Goal: Task Accomplishment & Management: Complete application form

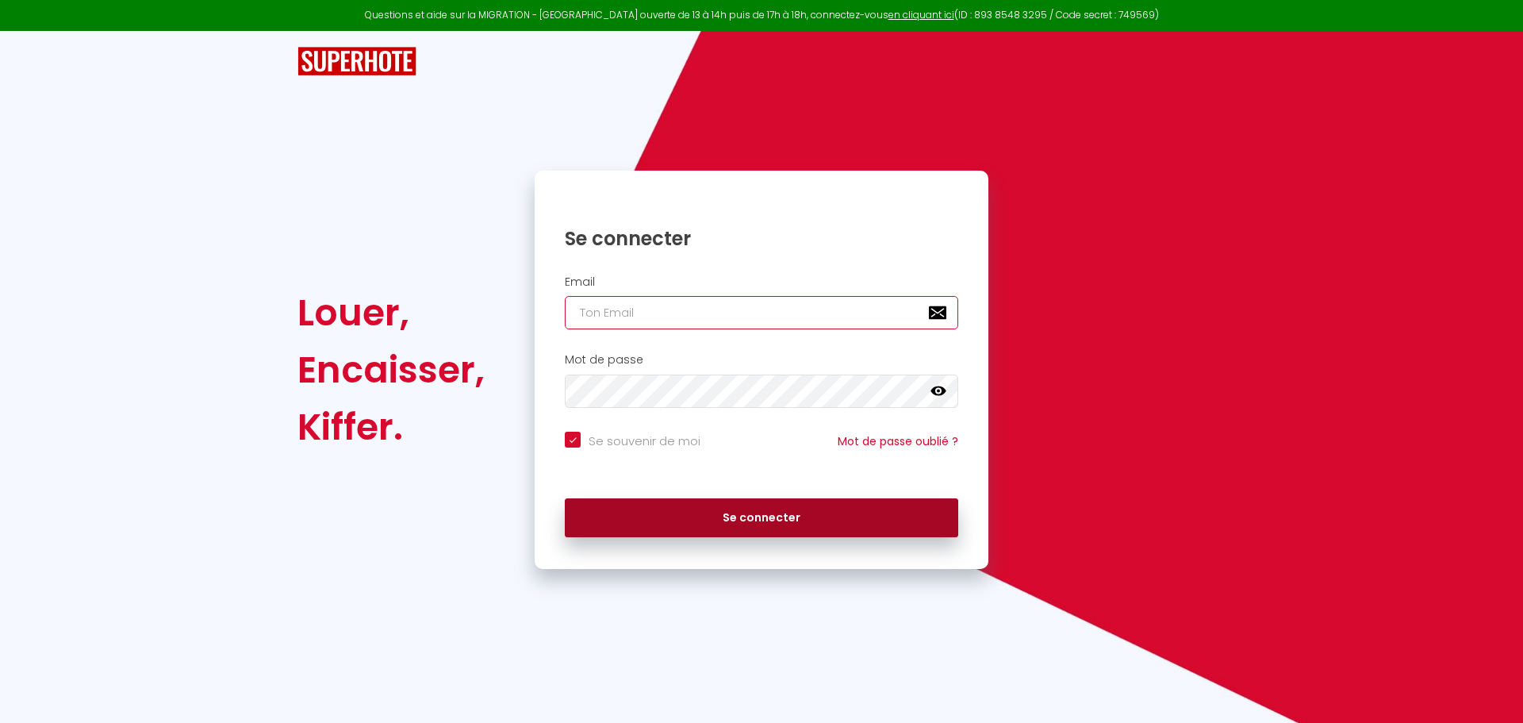
type input "[EMAIL_ADDRESS][DOMAIN_NAME]"
drag, startPoint x: 796, startPoint y: 516, endPoint x: 803, endPoint y: 419, distance: 97.0
click at [797, 508] on button "Se connecter" at bounding box center [761, 518] width 393 height 40
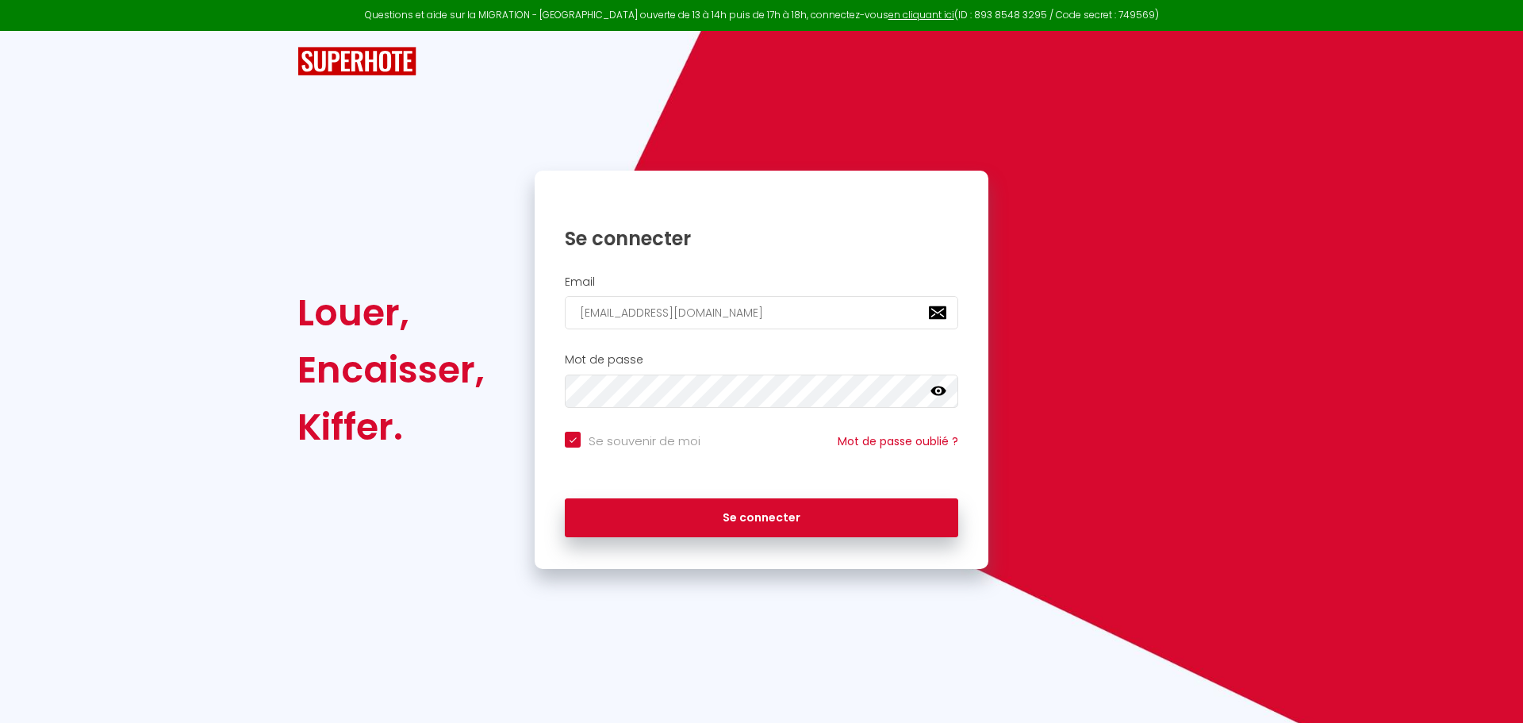
checkbox input "true"
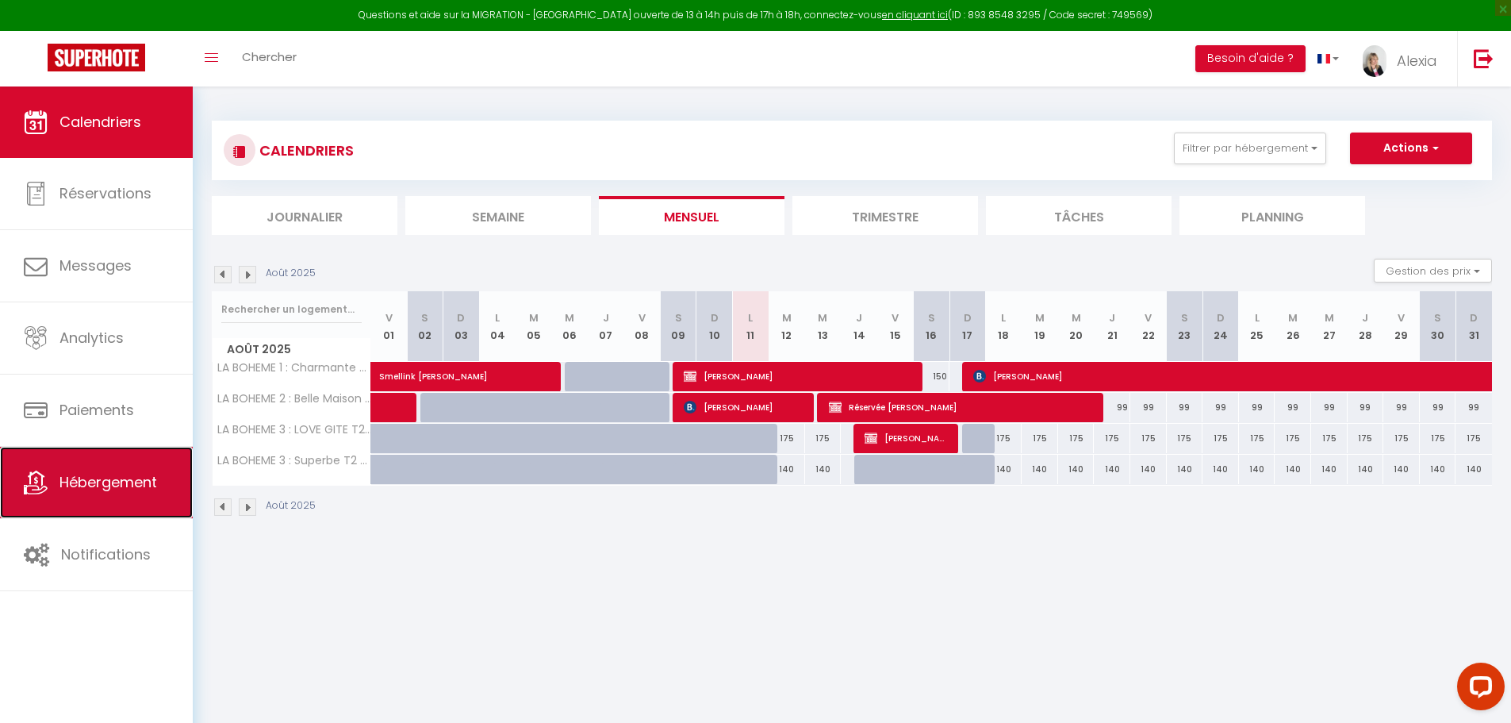
click at [149, 482] on span "Hébergement" at bounding box center [108, 482] width 98 height 20
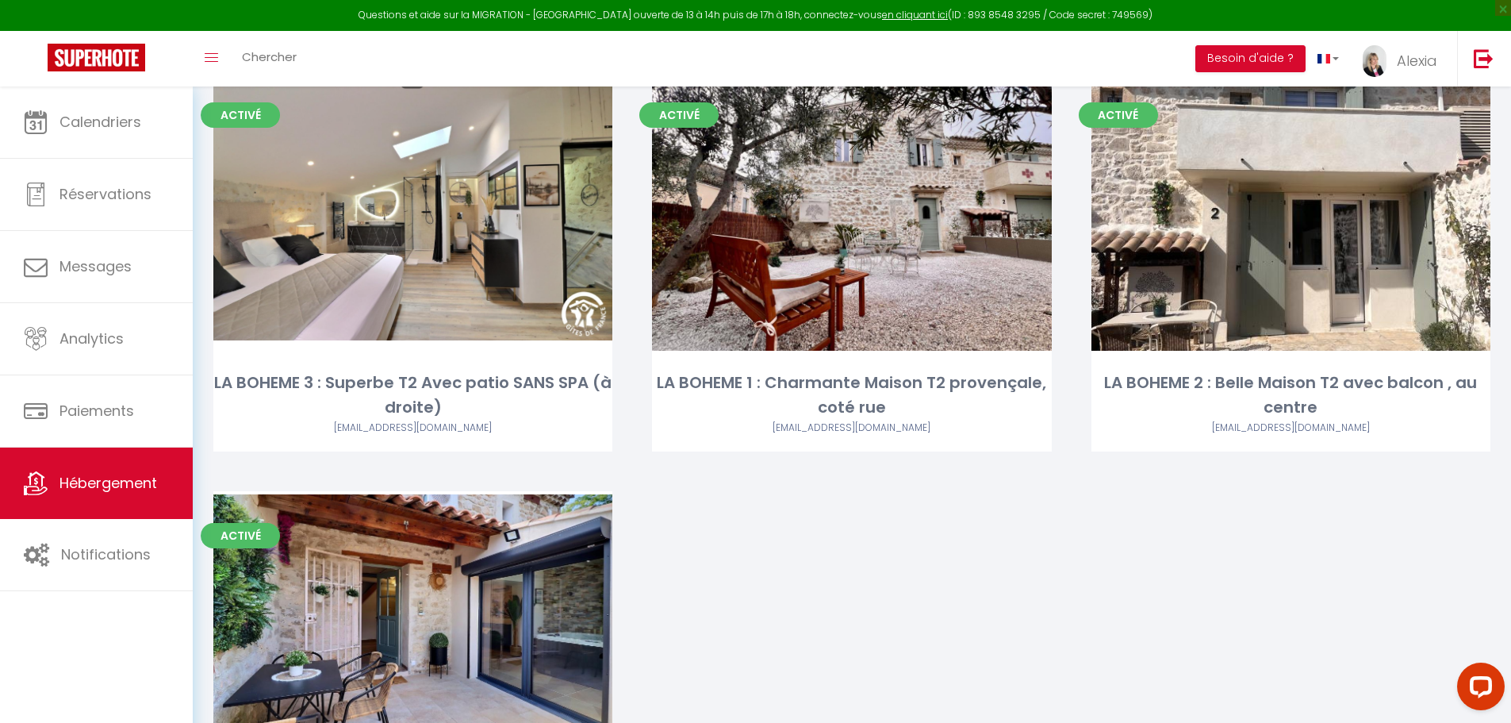
scroll to position [238, 0]
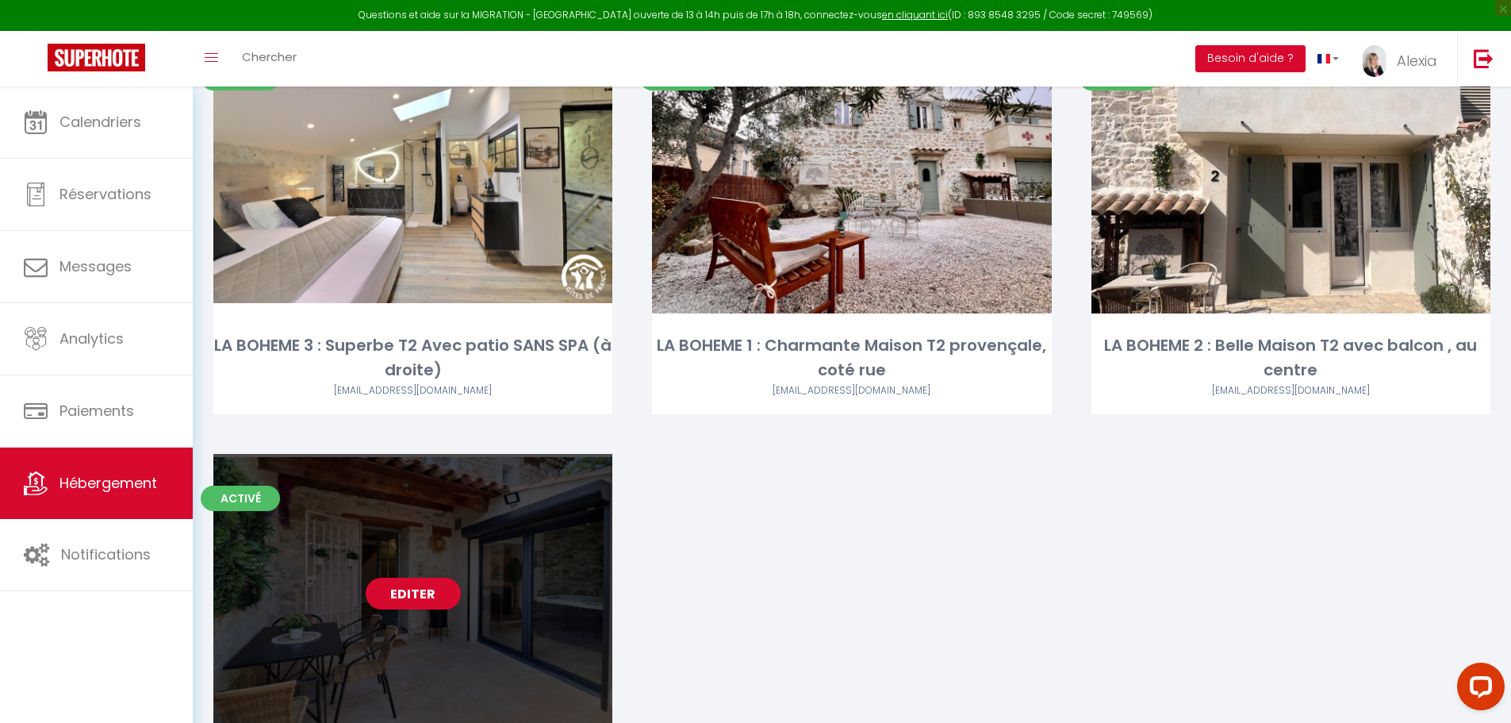
click at [464, 577] on div "Editer" at bounding box center [412, 594] width 399 height 280
select select "3"
select select "2"
select select "1"
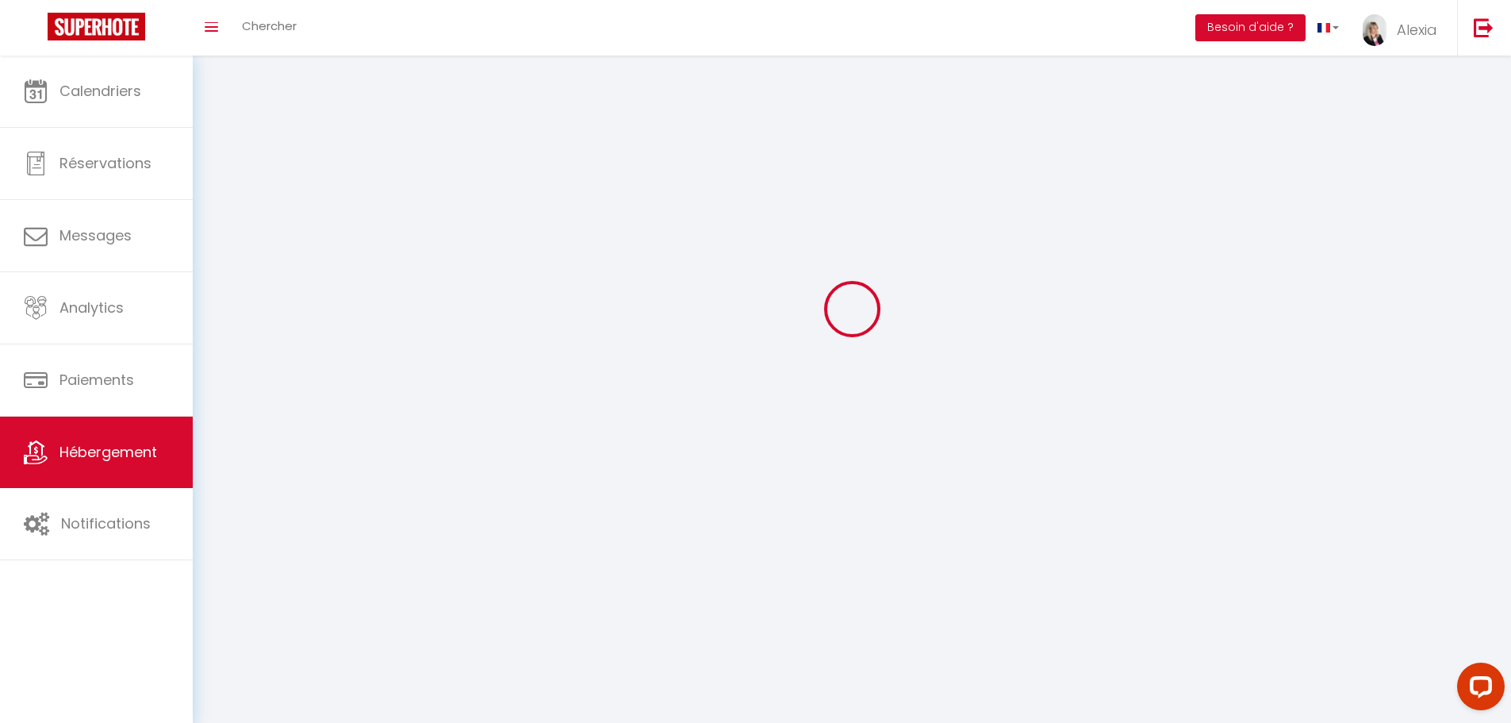
select select
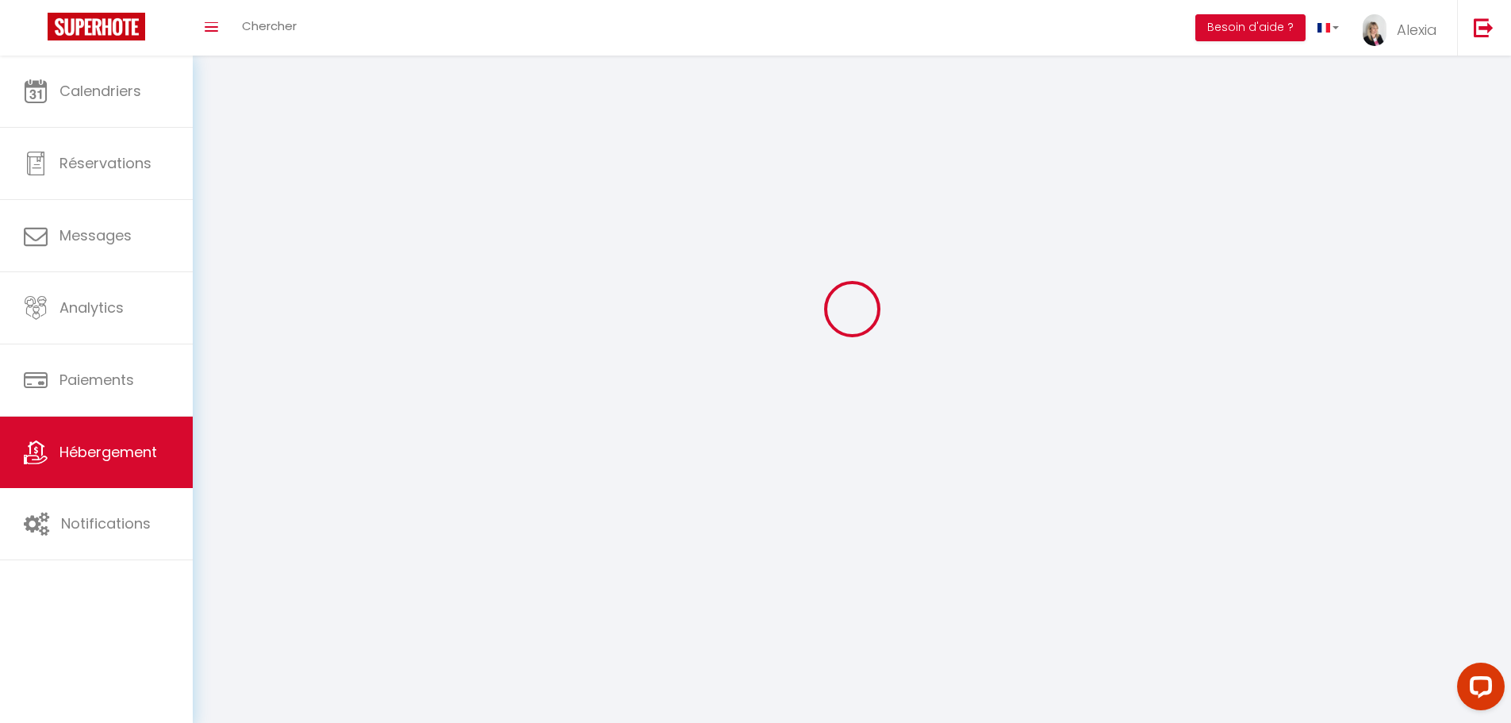
select select
checkbox input "false"
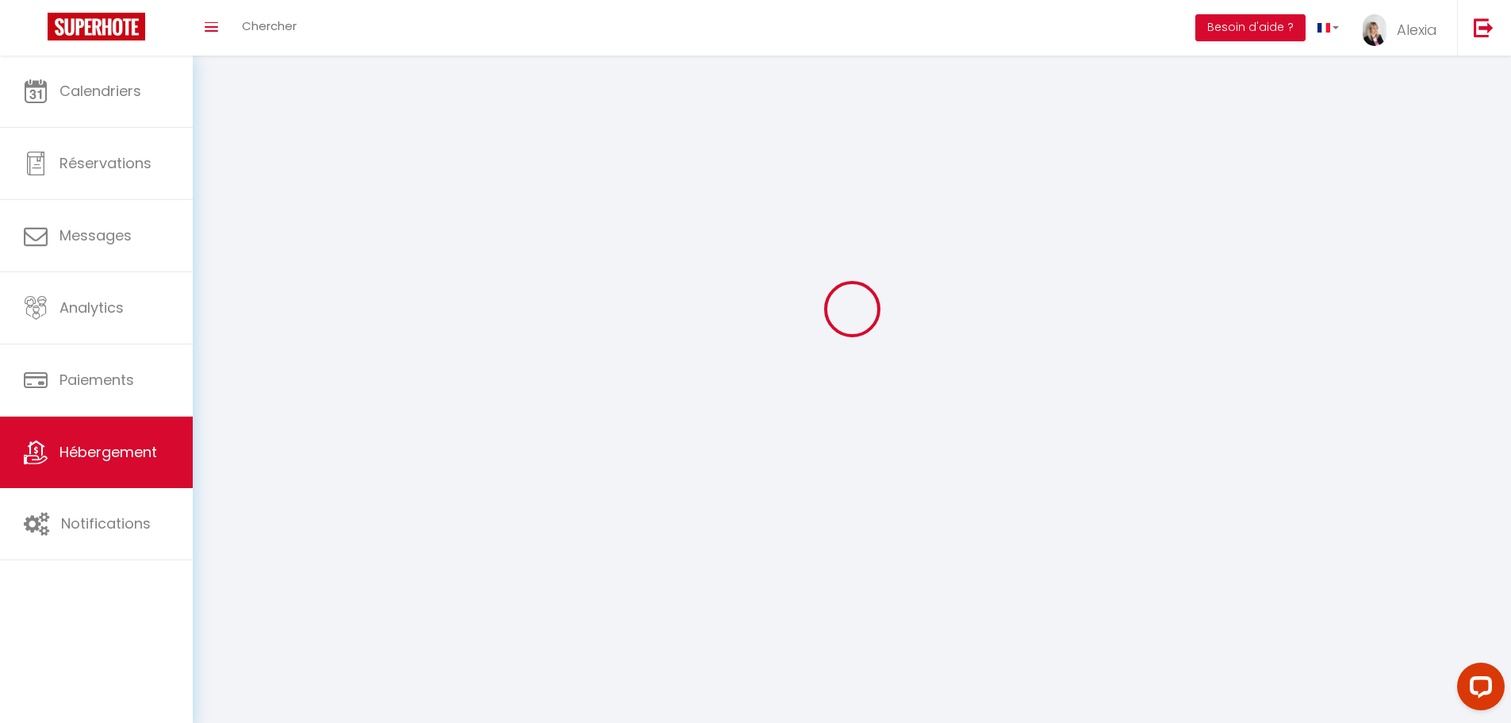
select select
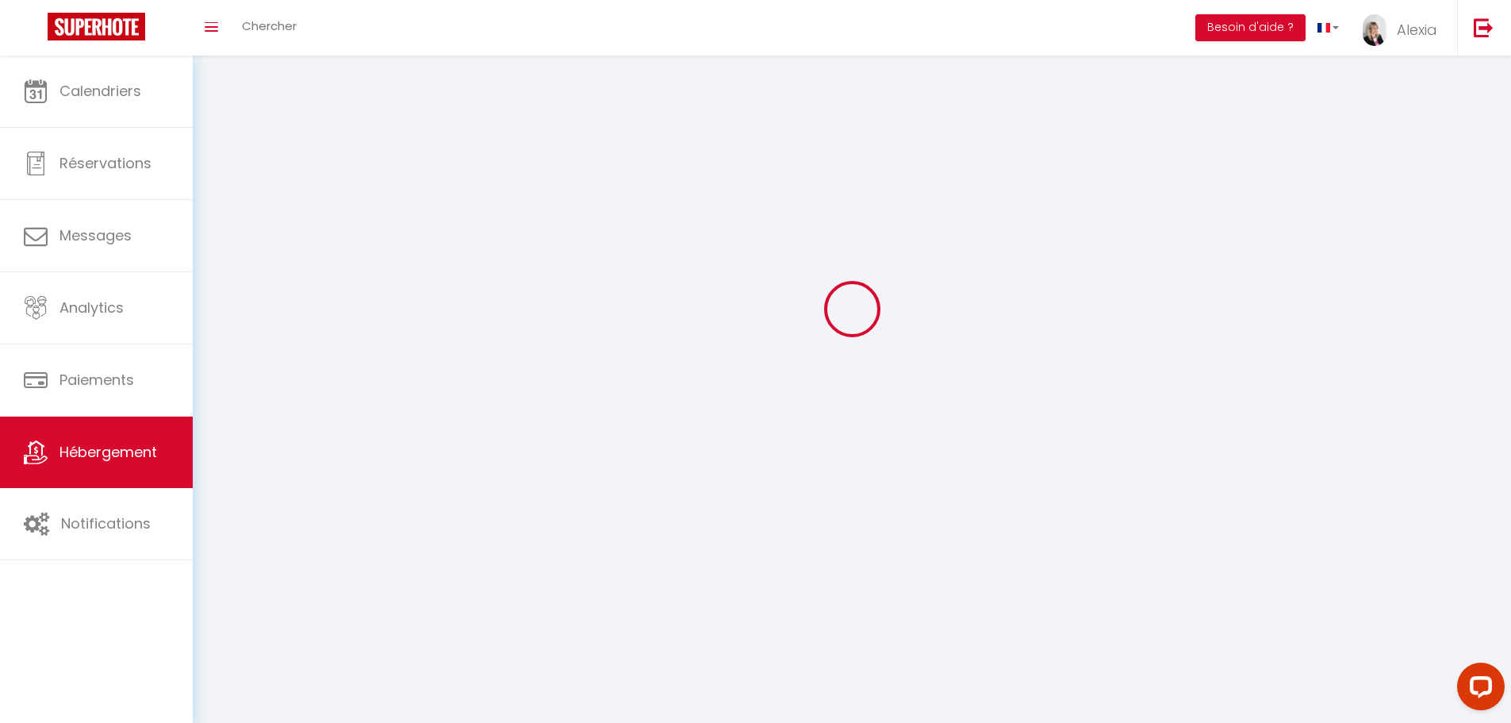
select select
checkbox input "false"
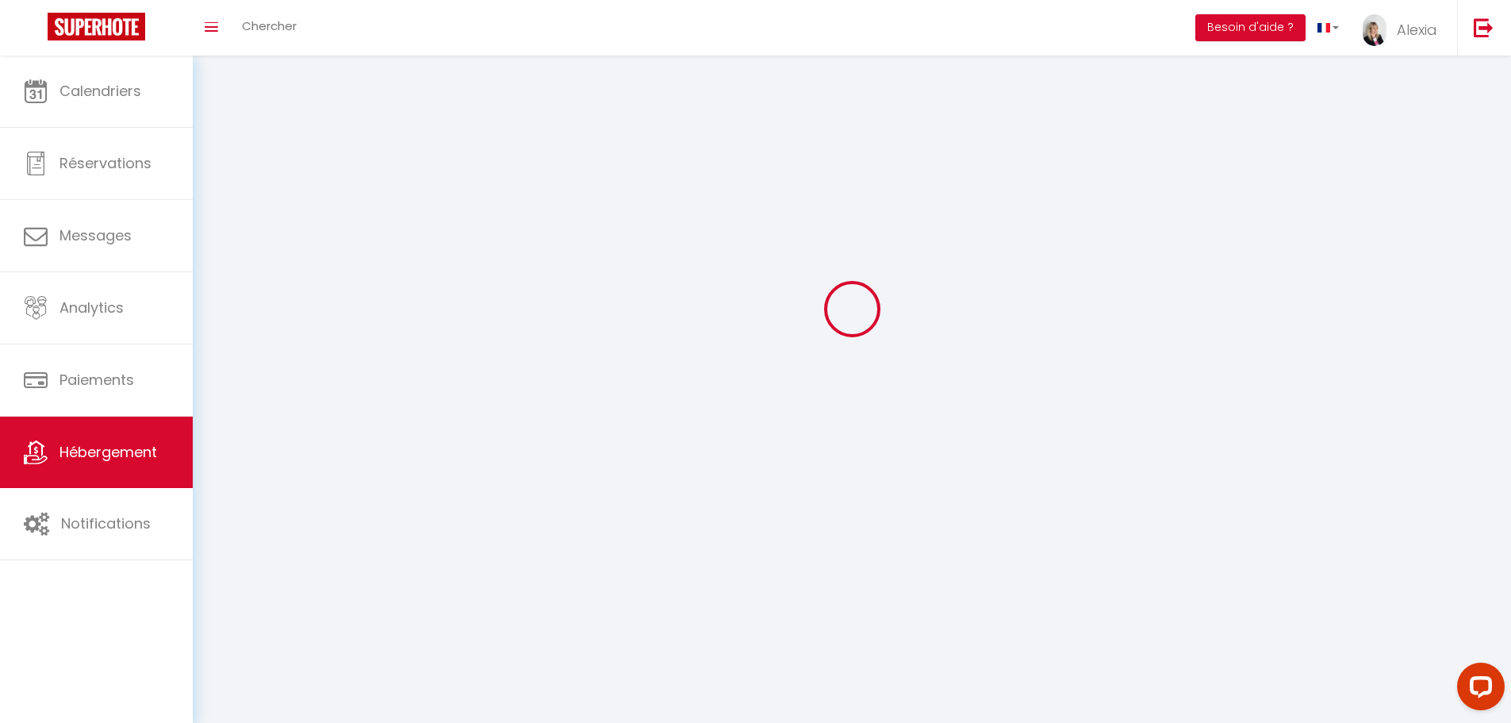
checkbox input "false"
select select
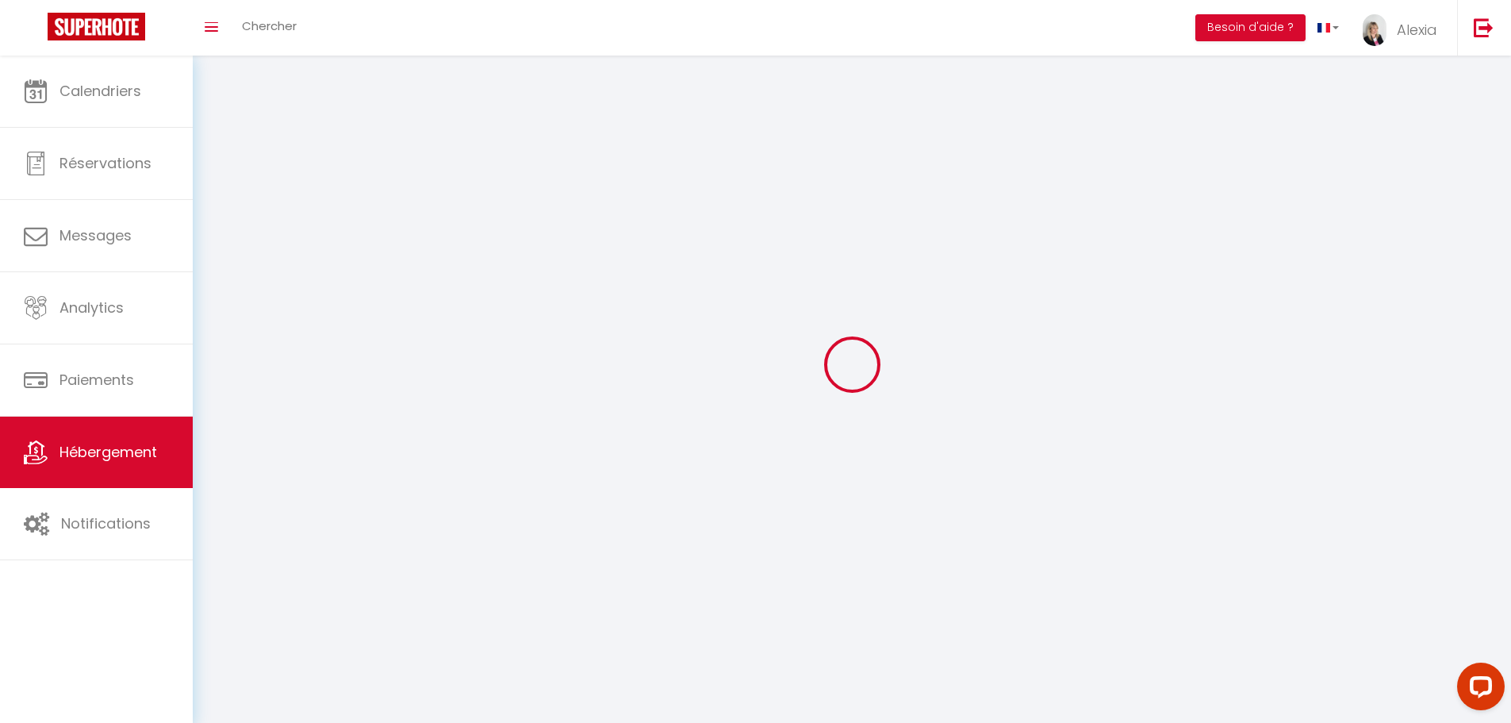
select select
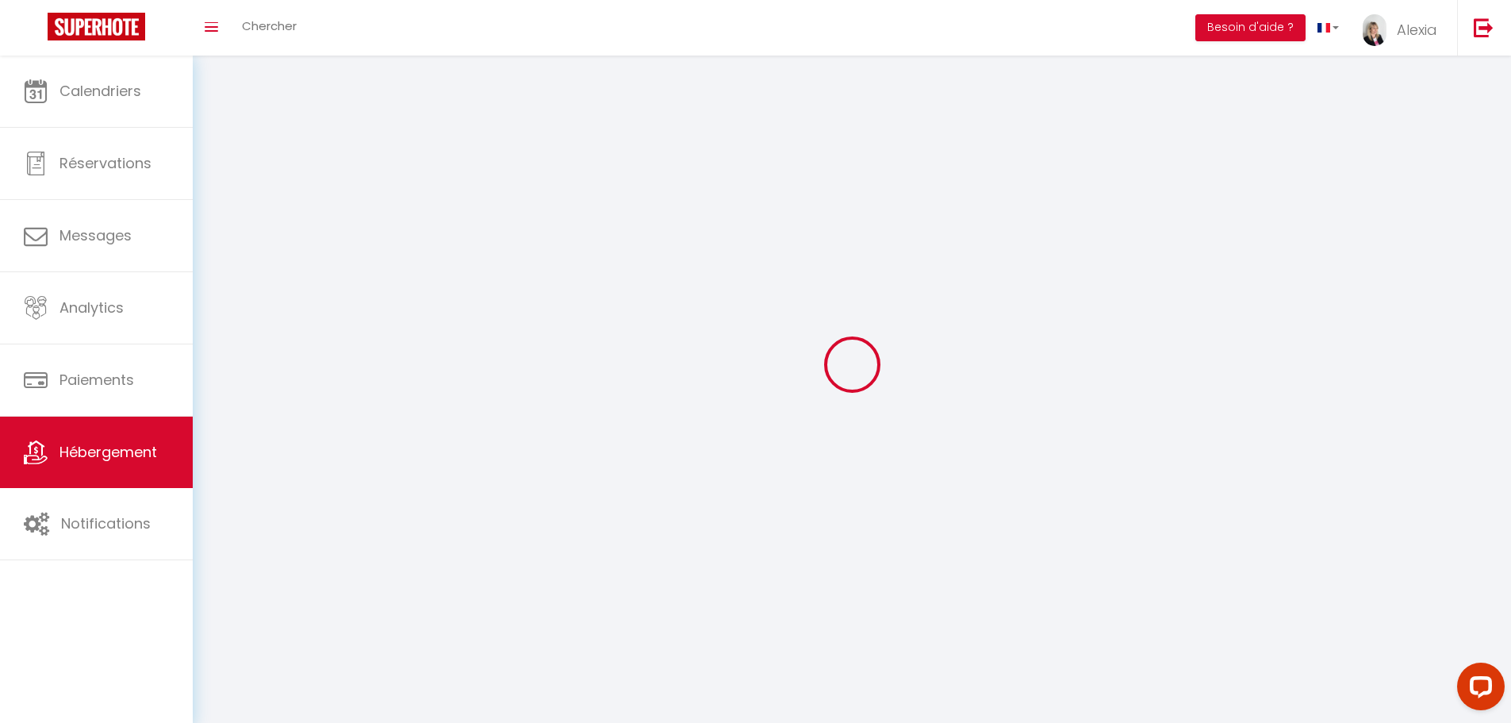
checkbox input "false"
select select
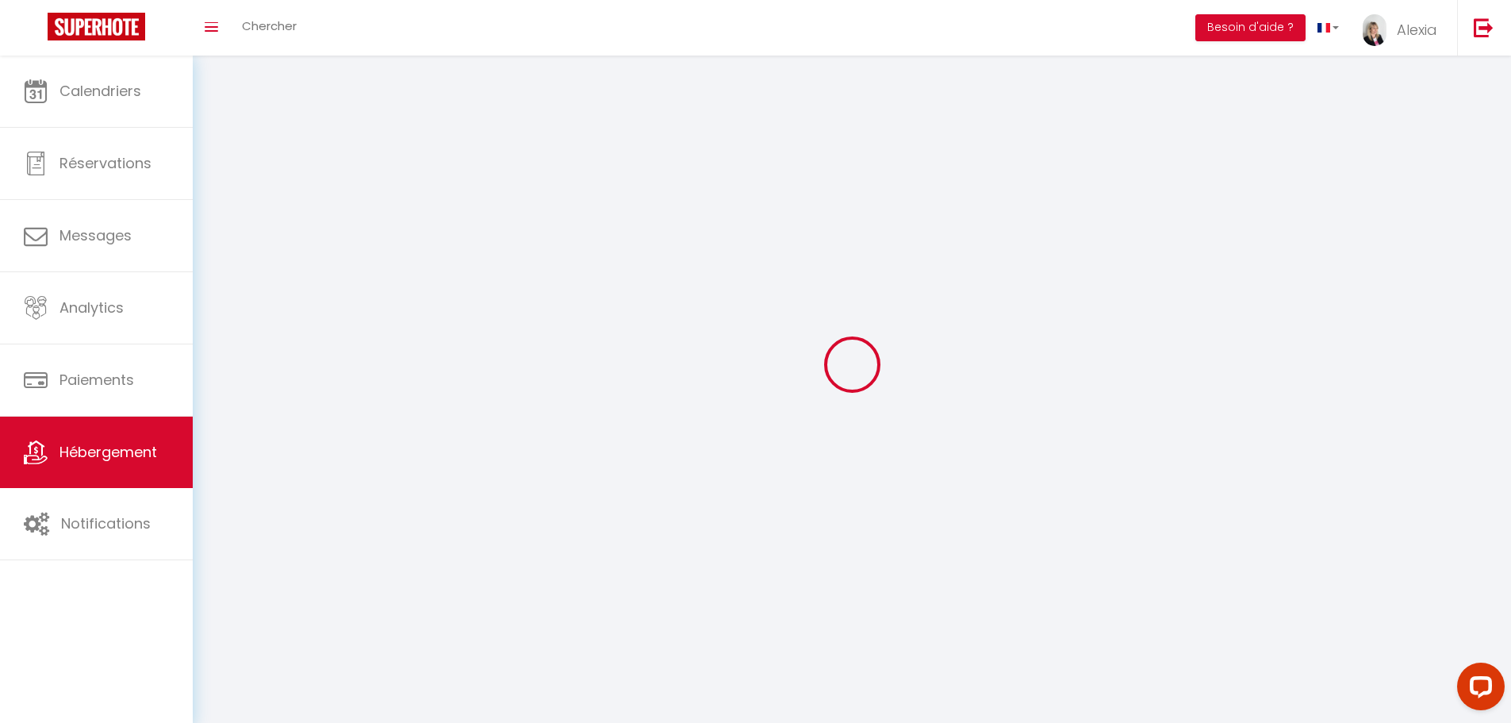
select select
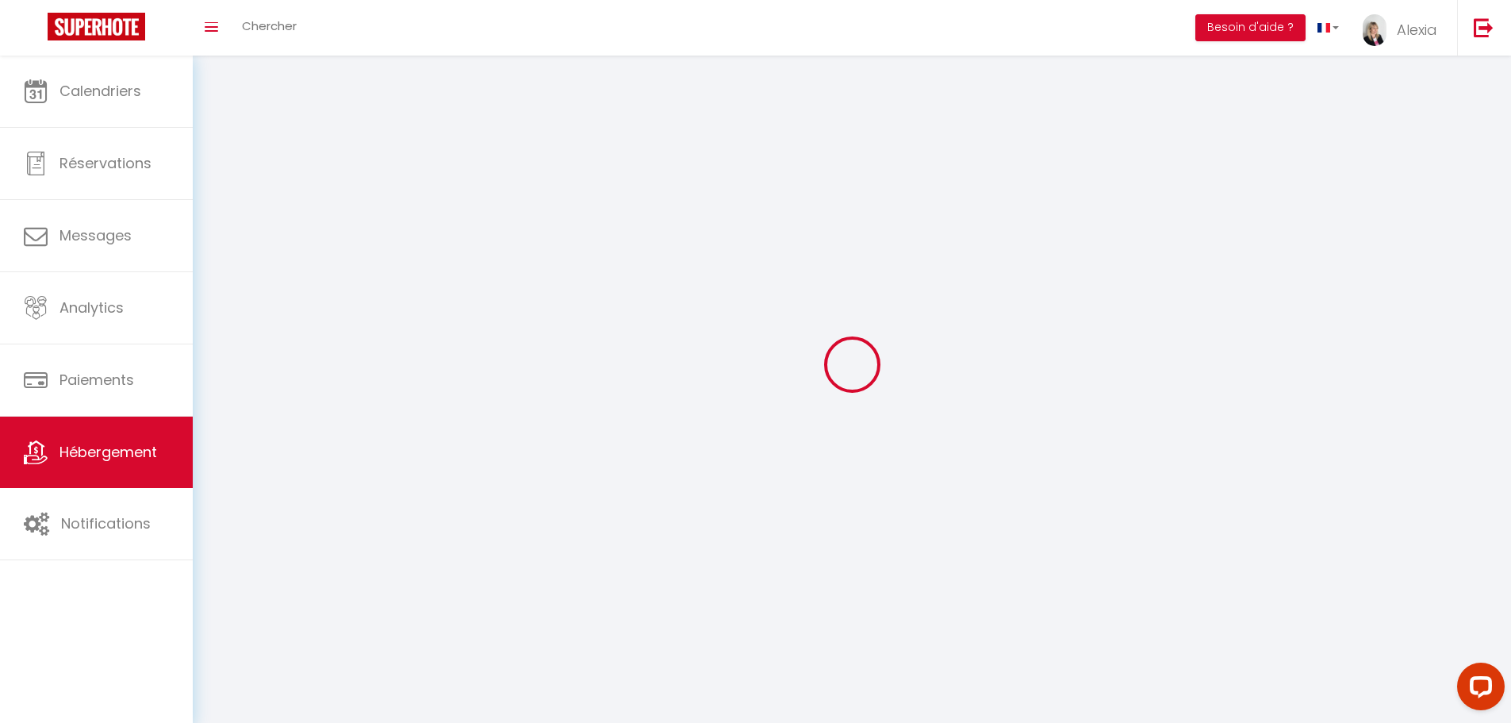
select select
checkbox input "false"
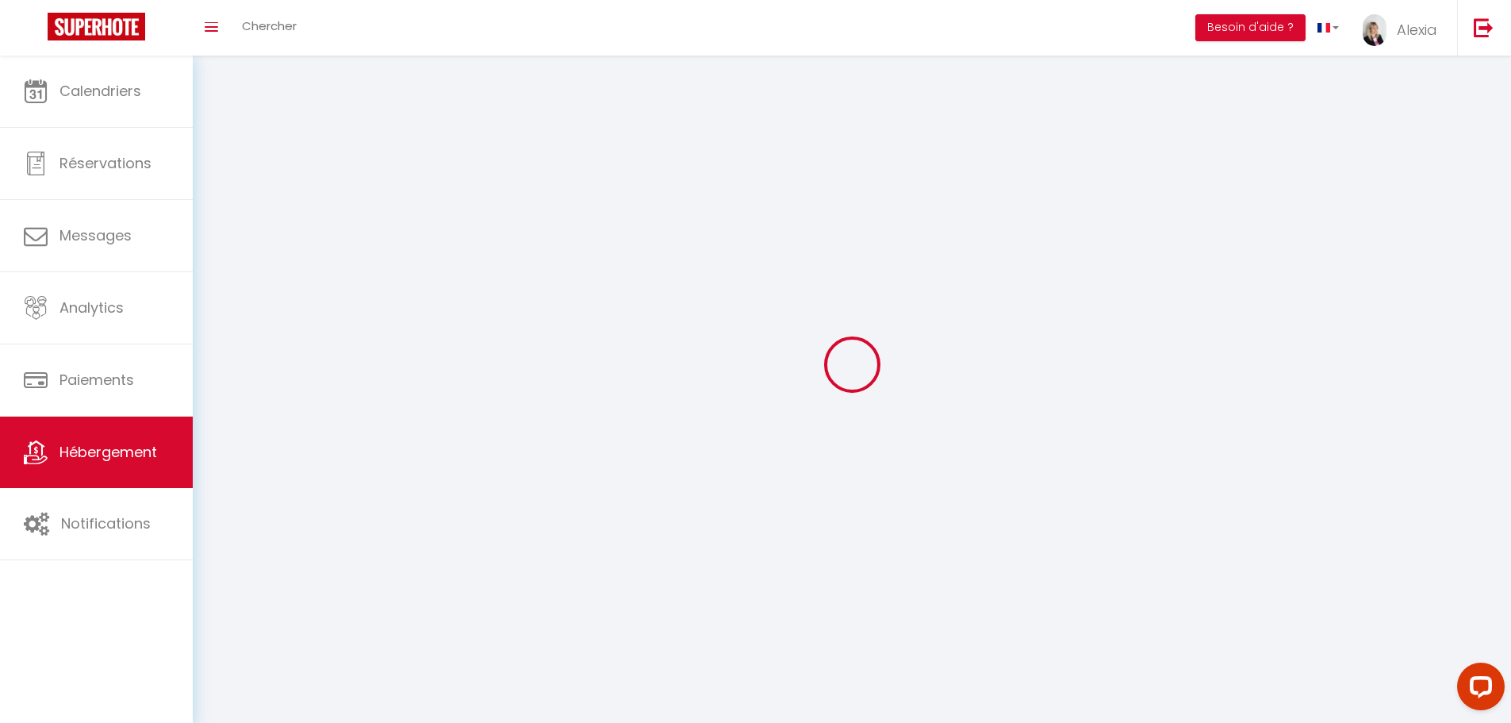
select select
select select "28"
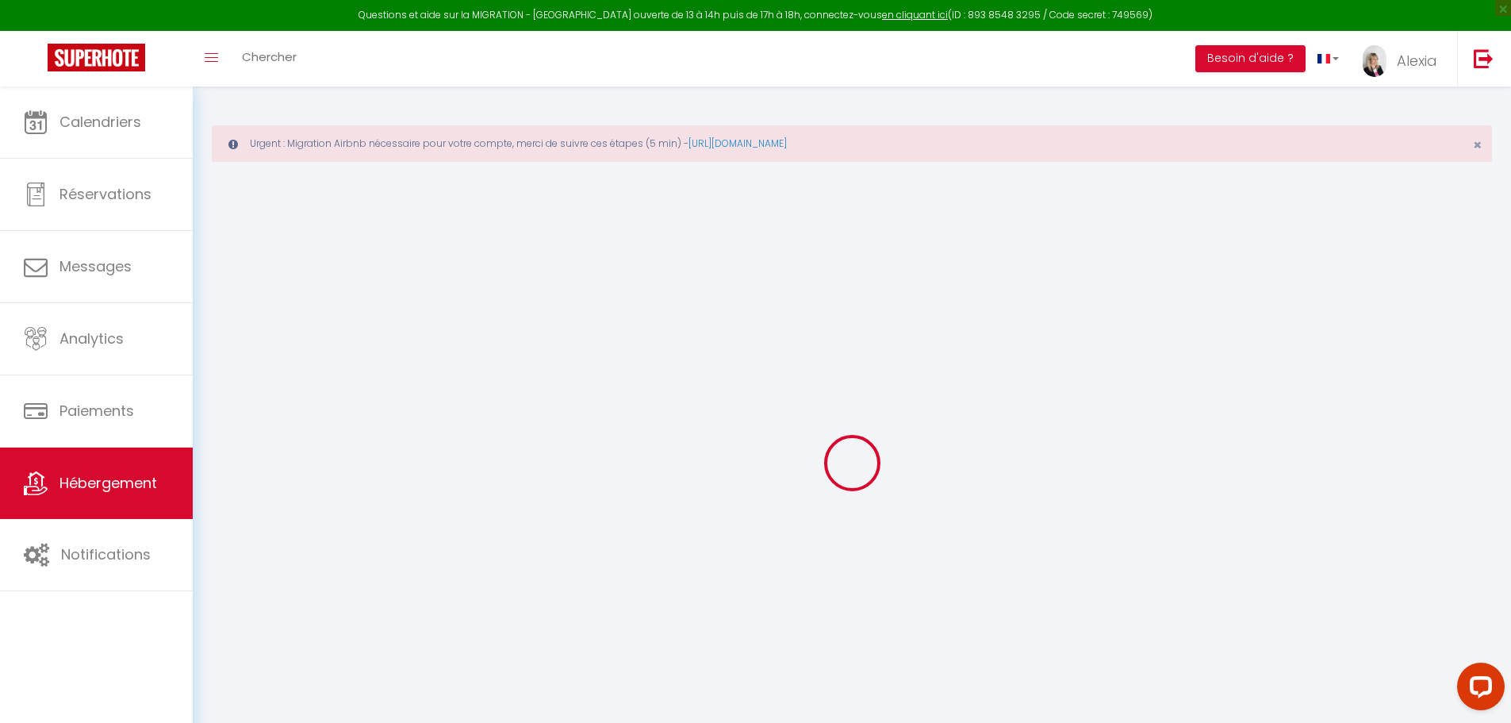
select select
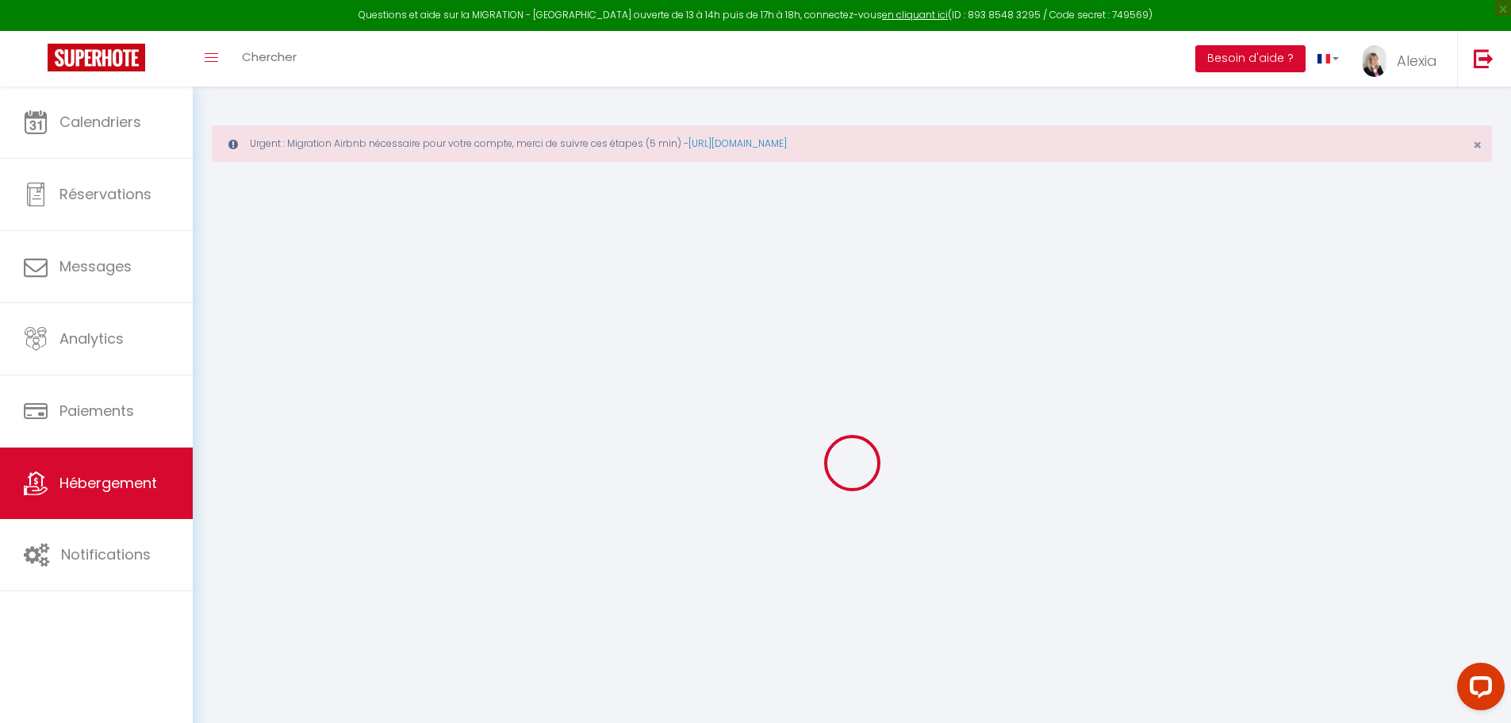
select select
checkbox input "false"
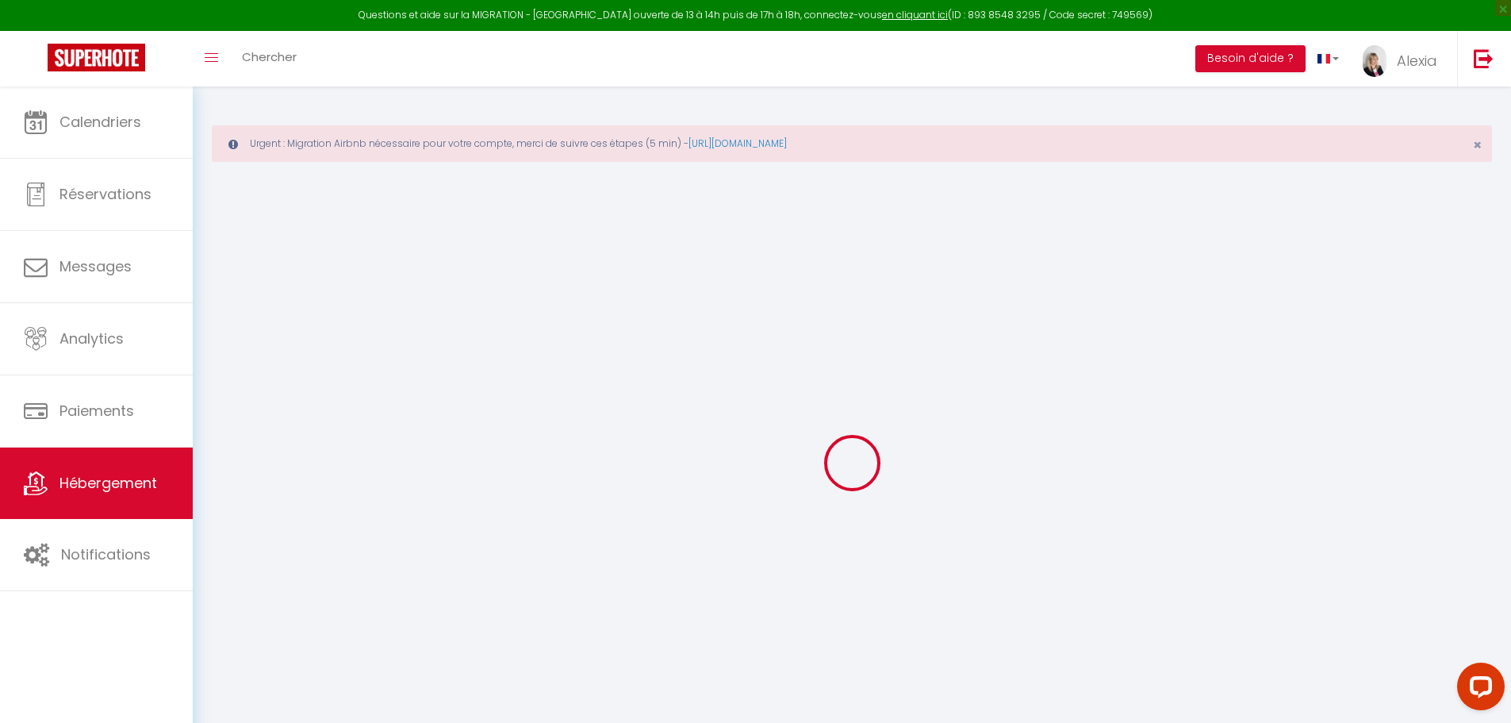
select select
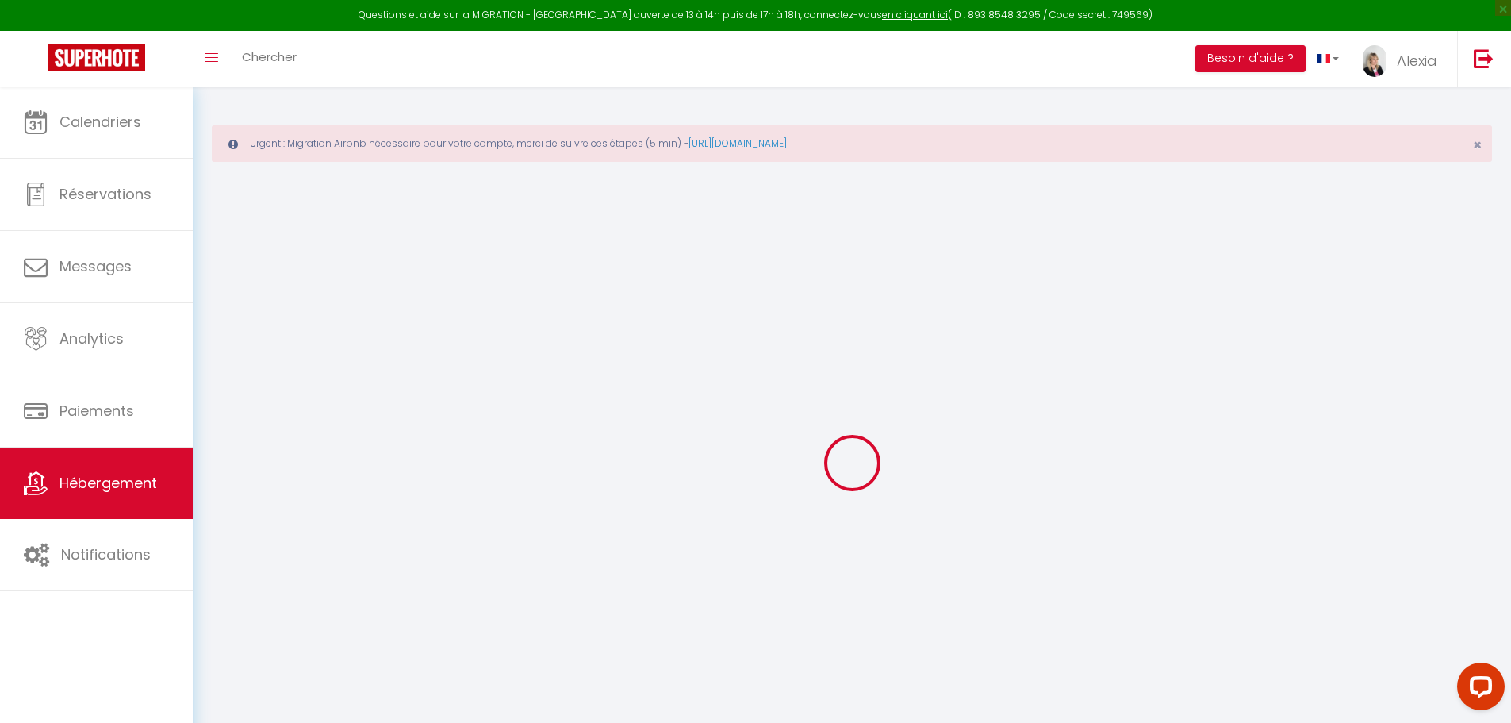
select select
checkbox input "false"
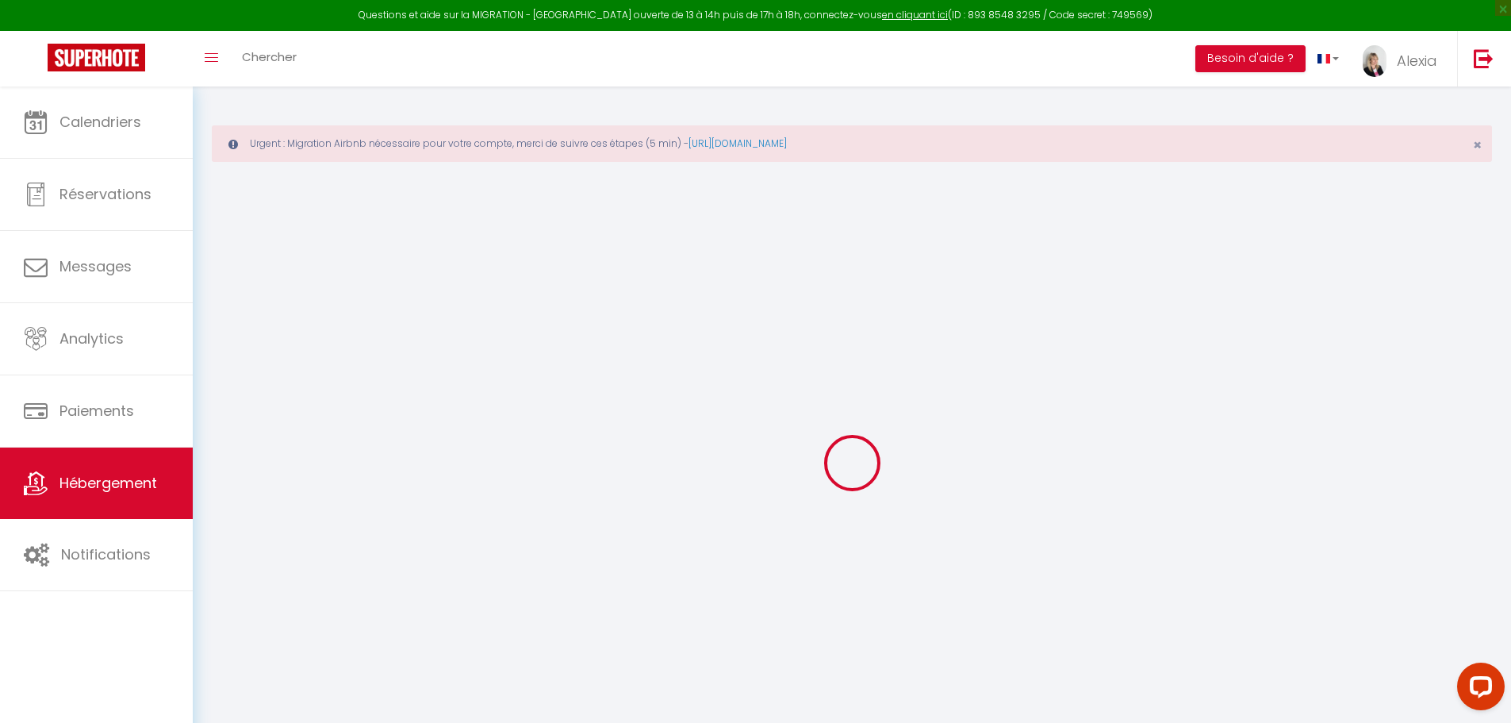
checkbox input "false"
select select
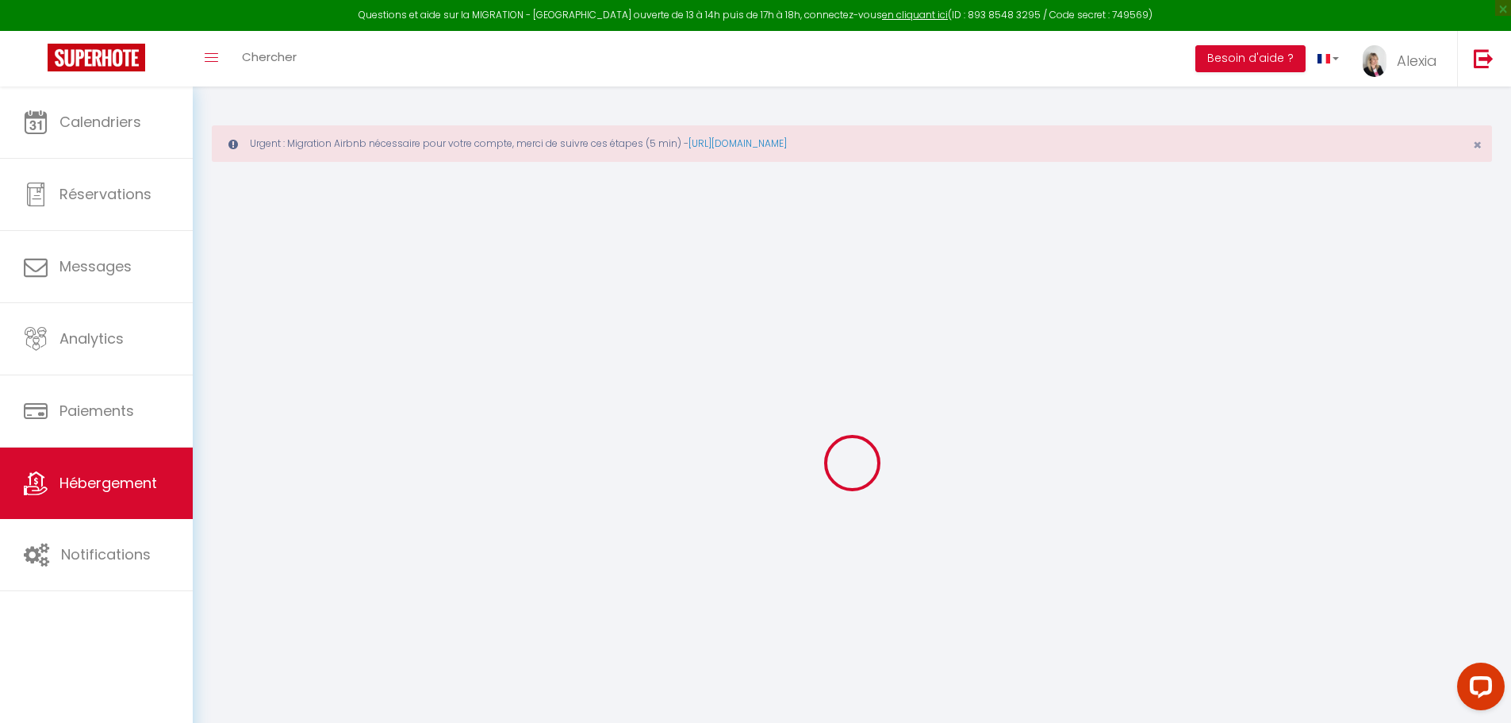
select select
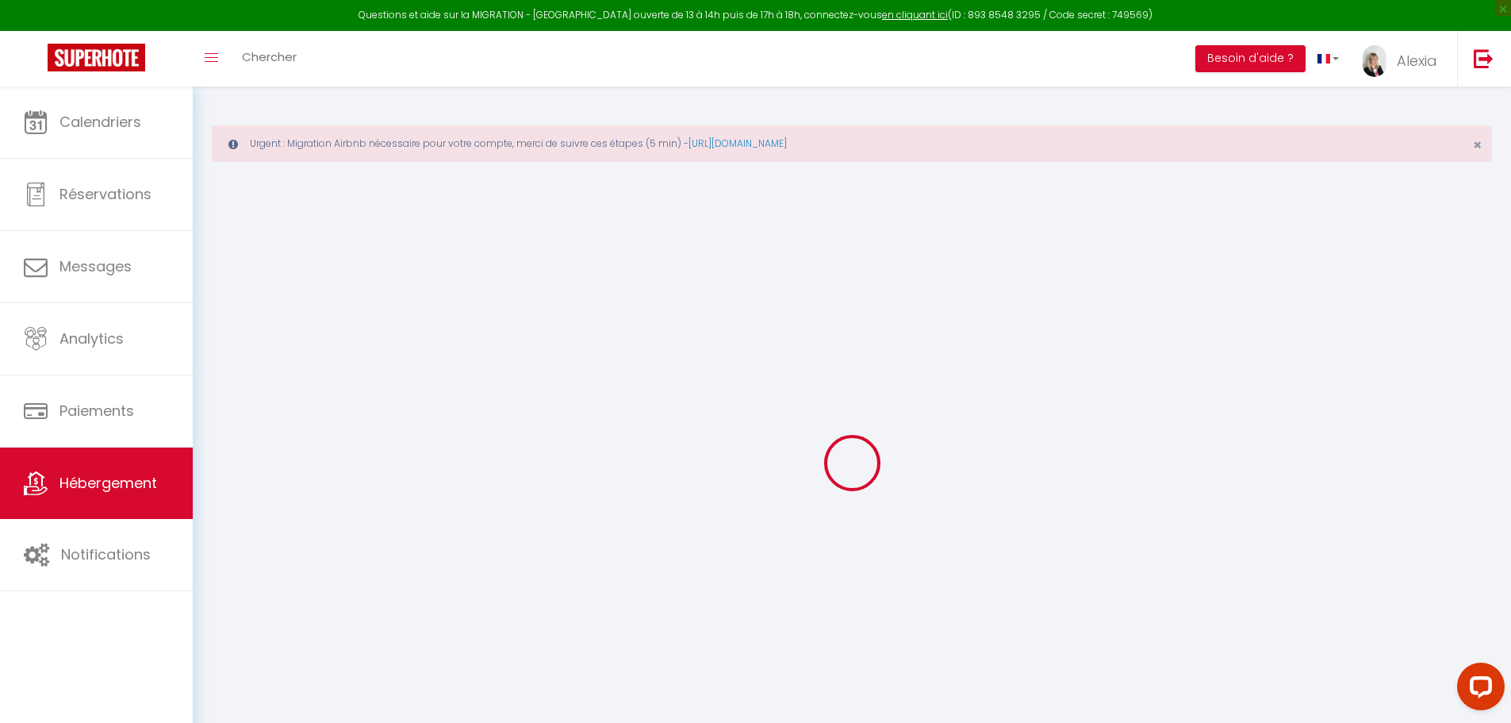
checkbox input "false"
select select
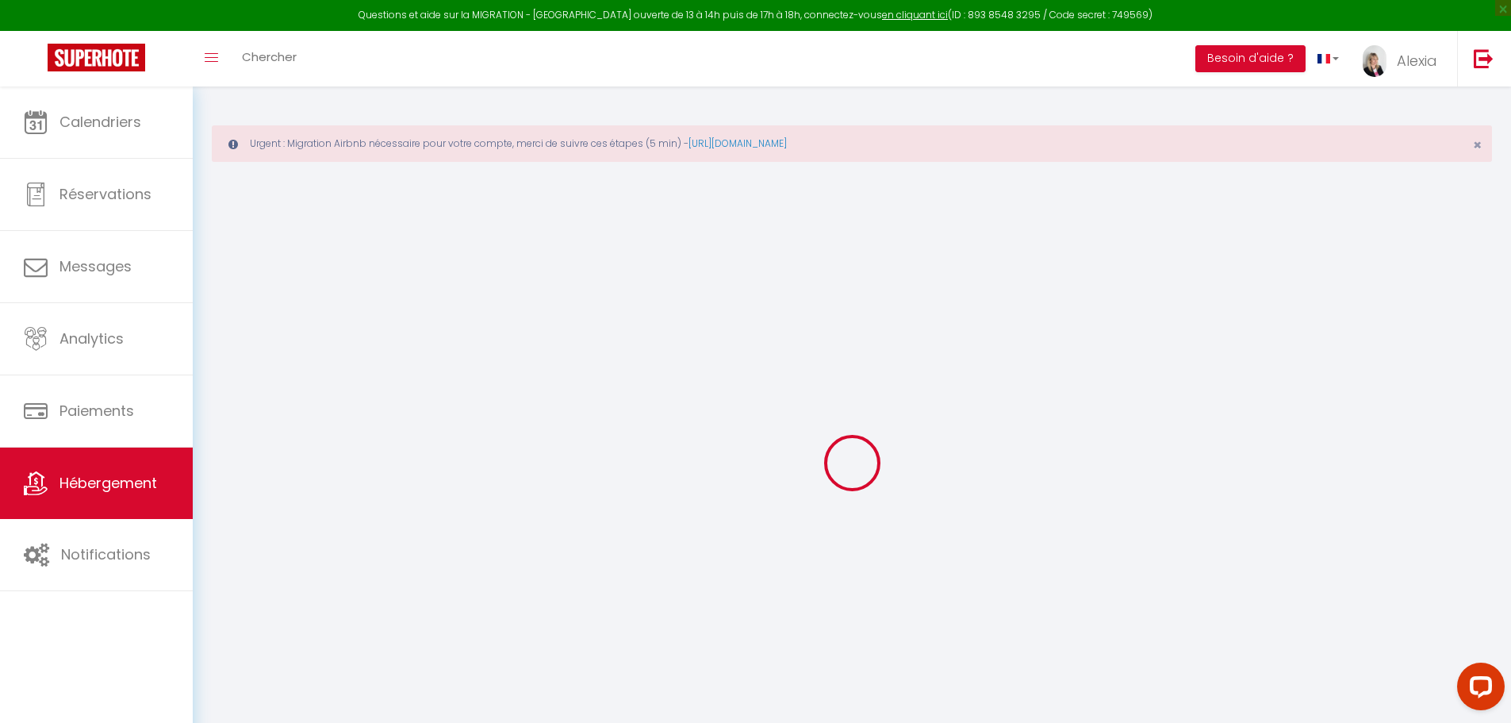
select select
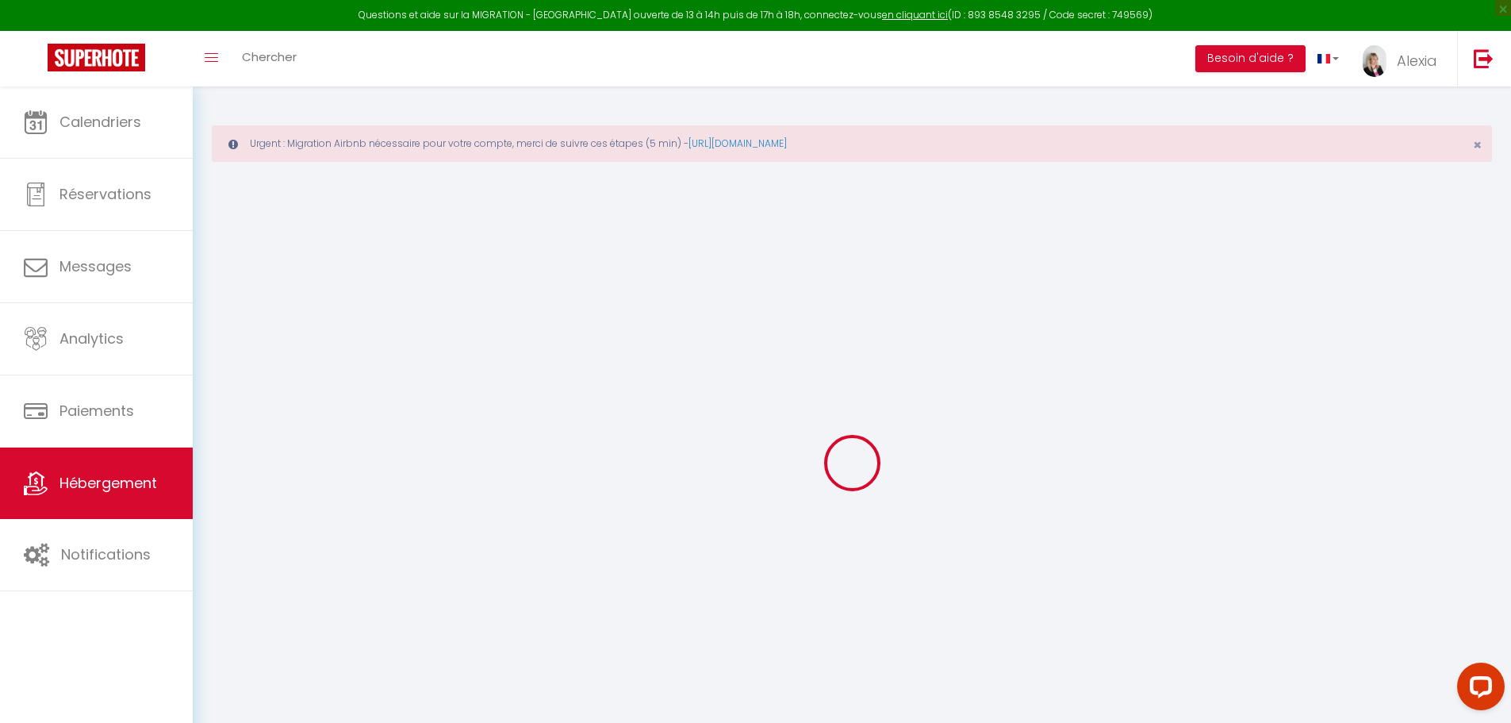
select select
checkbox input "false"
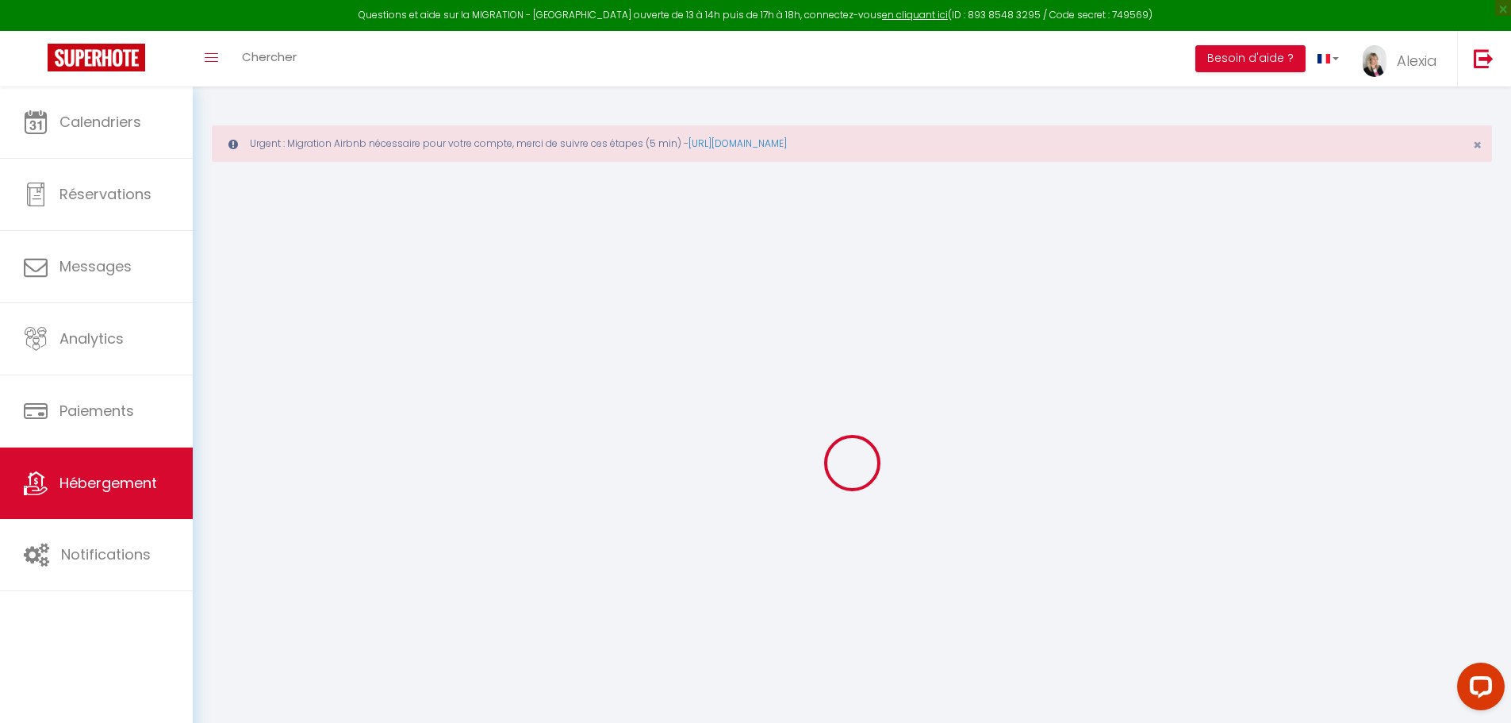
checkbox input "false"
select select
type input "LA BOHEME 3 : LOVE GITE T2 AVEC PATIO ET SPA PRIVATIF (à droite)"
type input "CEJIMO"
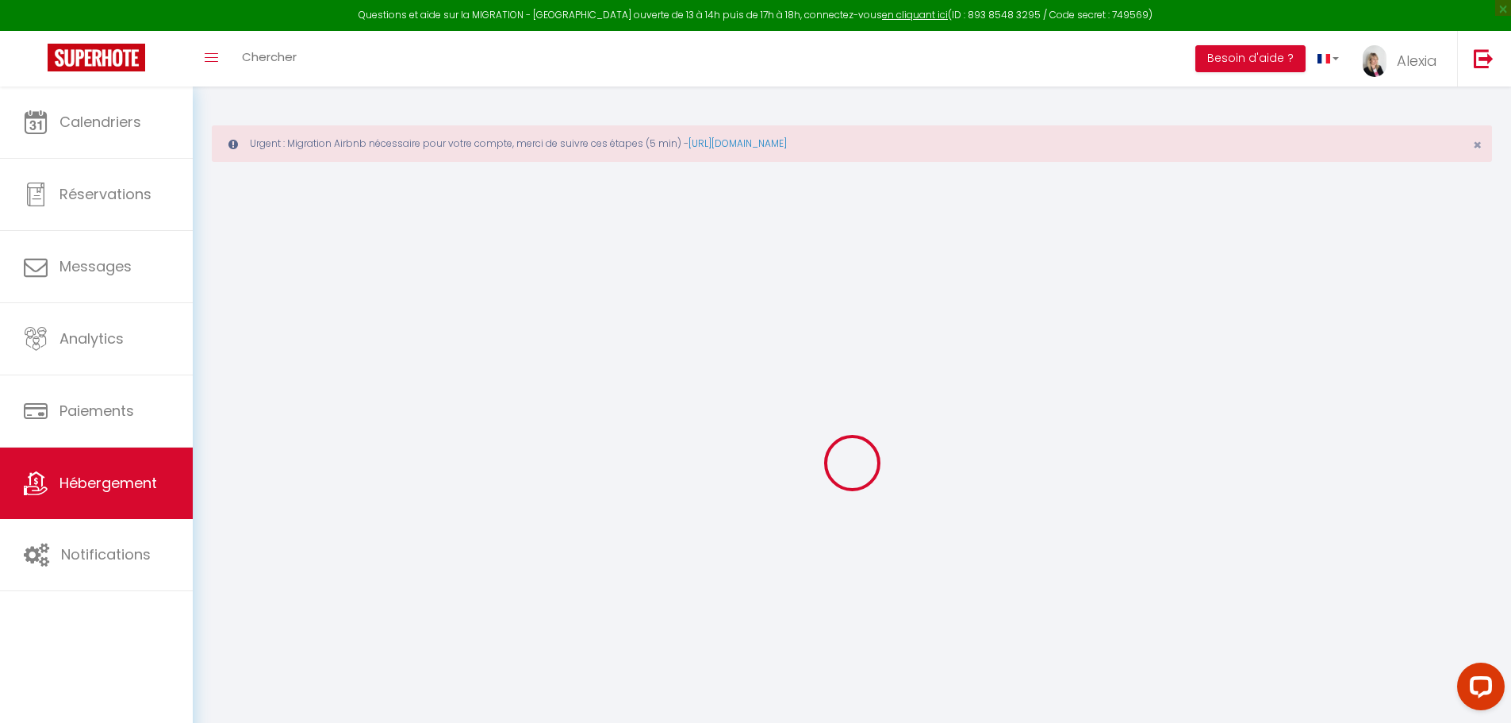
type input "5 route de Salon, les imbernières"
type input "13890"
type input "MOURIES"
select select "2"
type input "150"
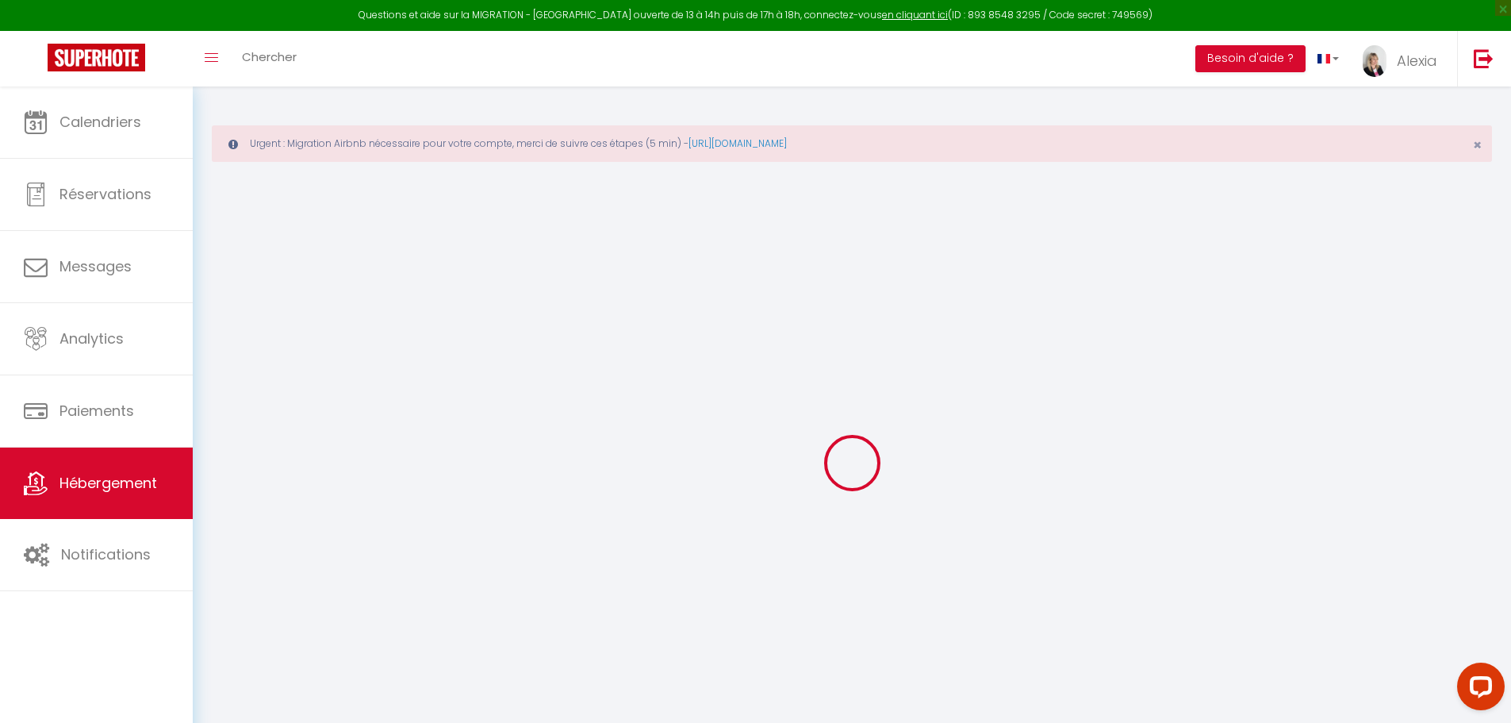
type input "60"
type input "2.16"
type input "500"
select select
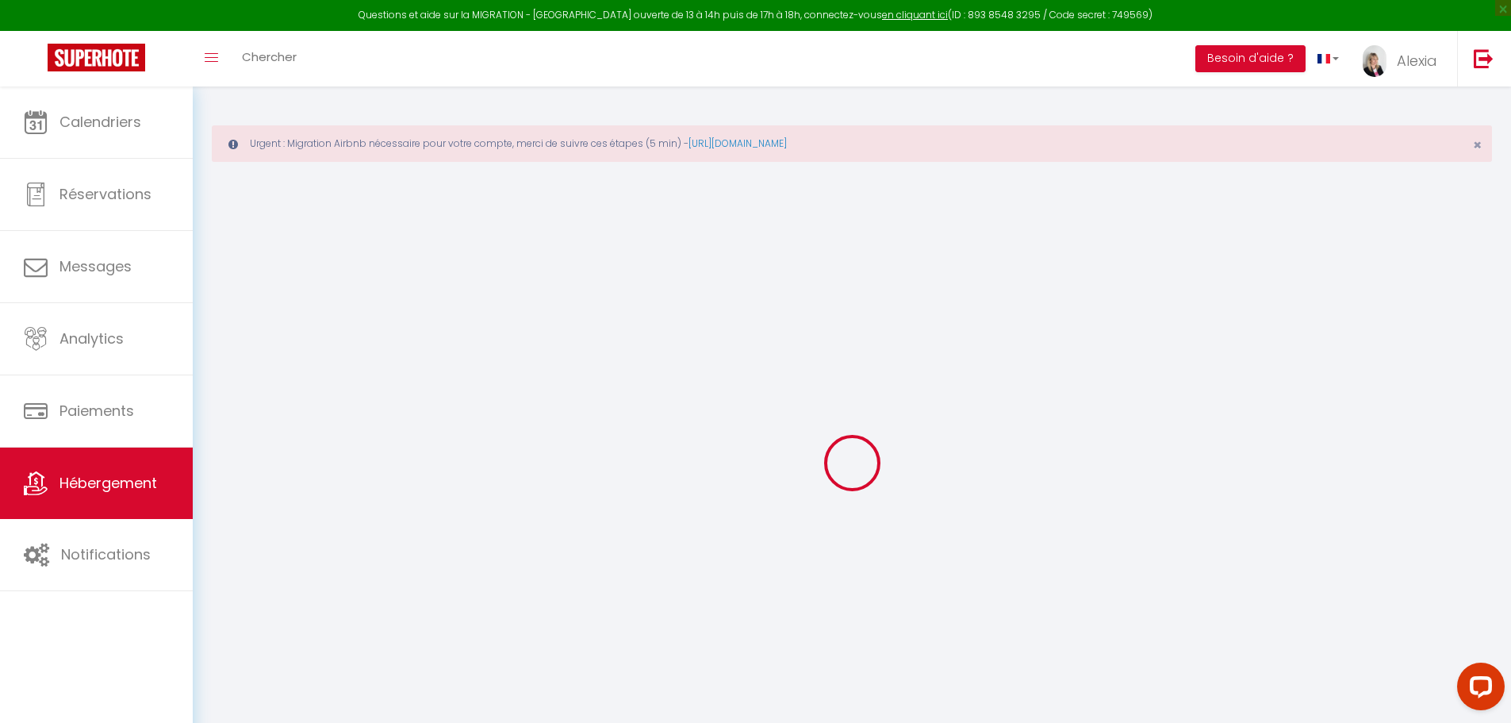
select select
type input "63 AVENUE PASTEUR"
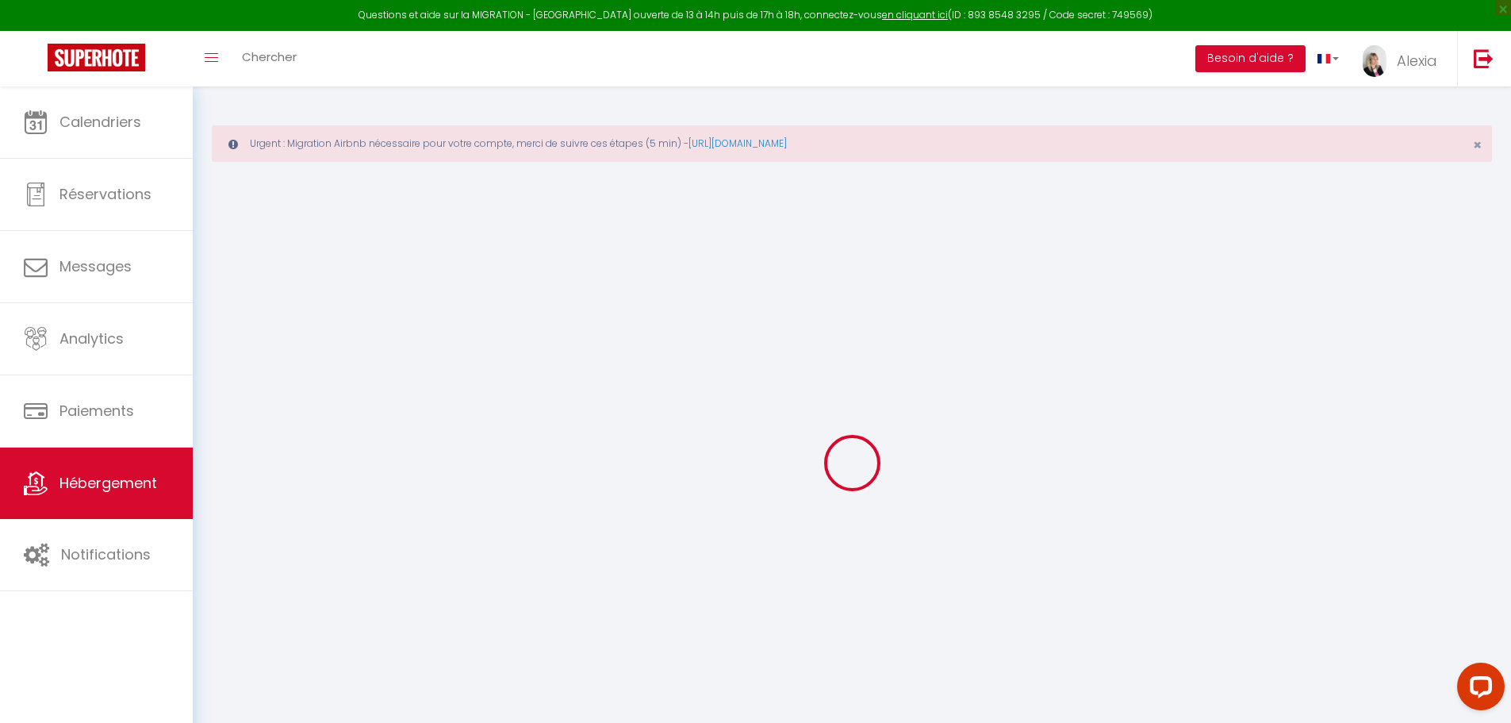
type input "13890"
type input "MOURIES"
type input "[EMAIL_ADDRESS][DOMAIN_NAME]"
select select "8466"
checkbox input "false"
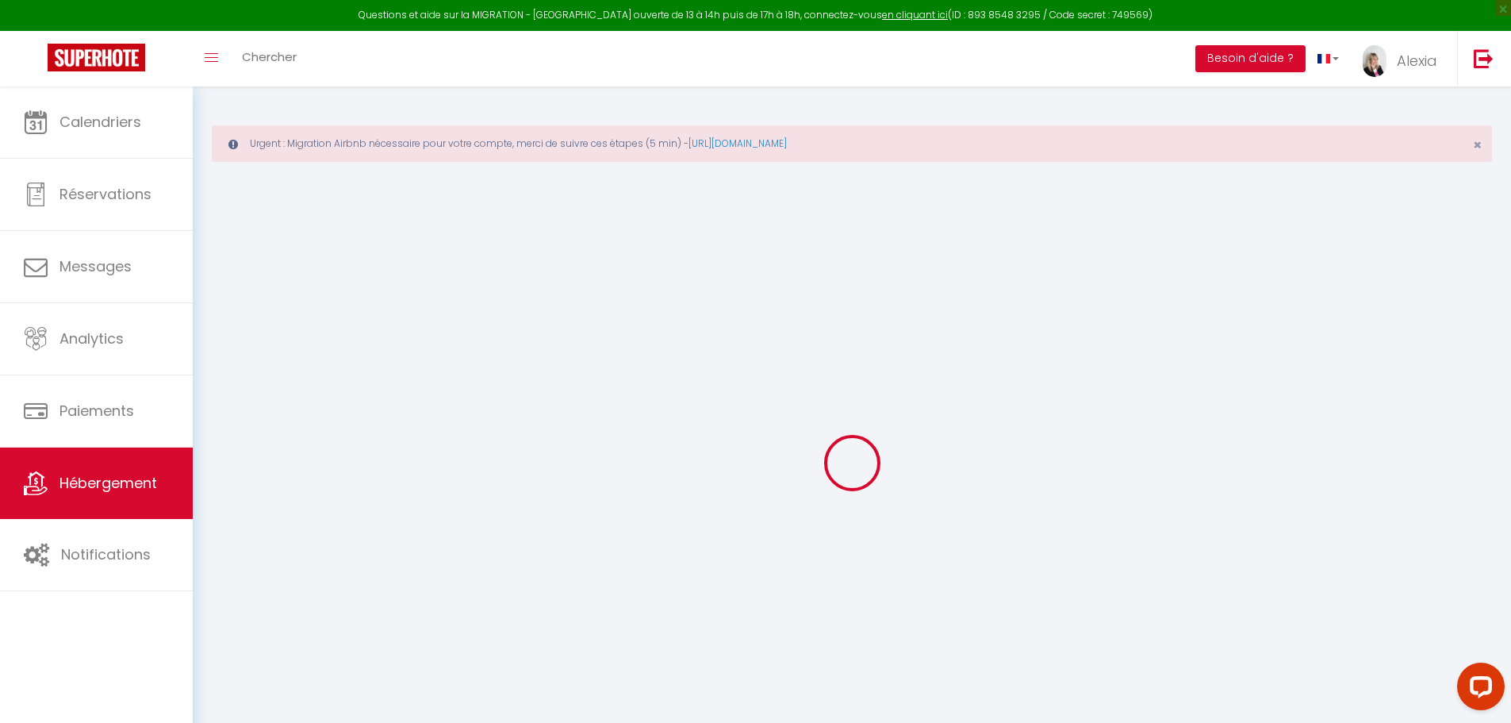
checkbox input "true"
select select
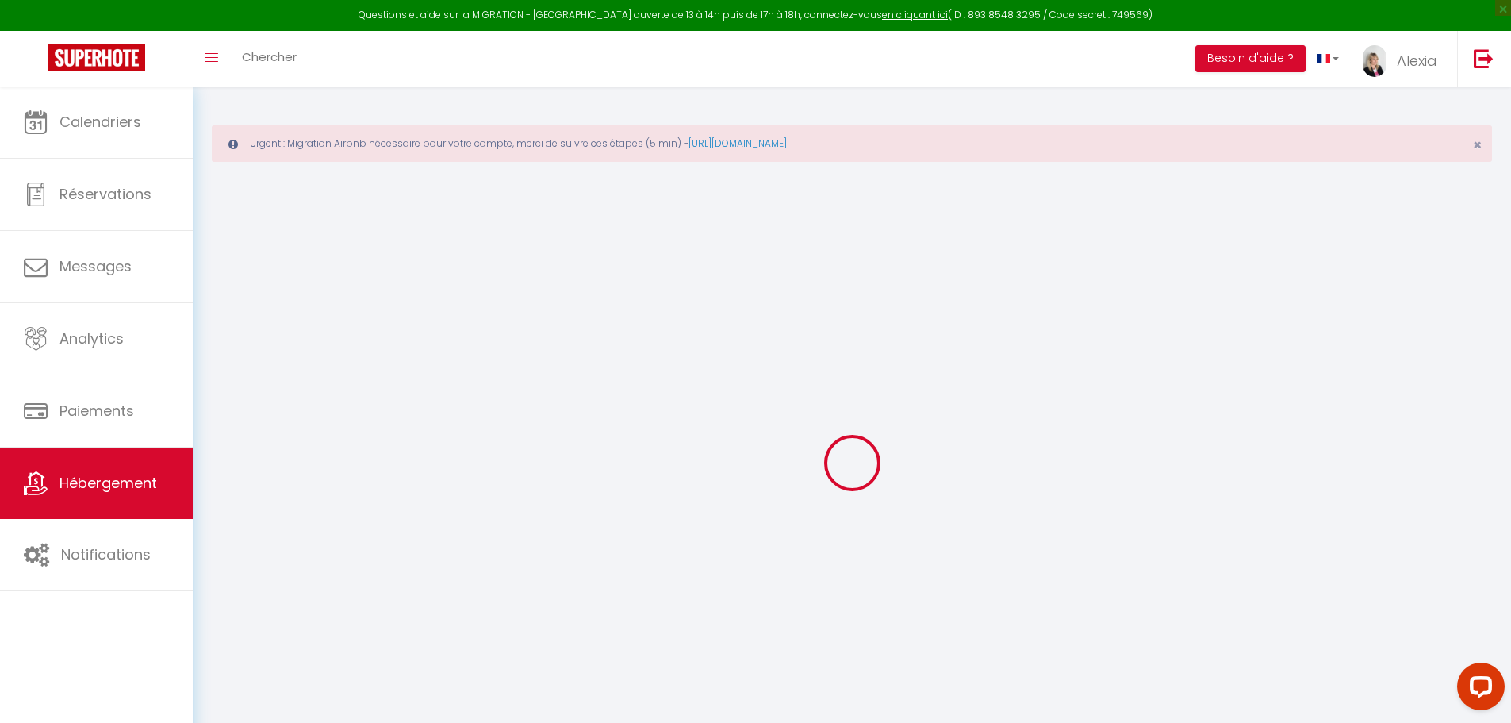
type input "0"
select select
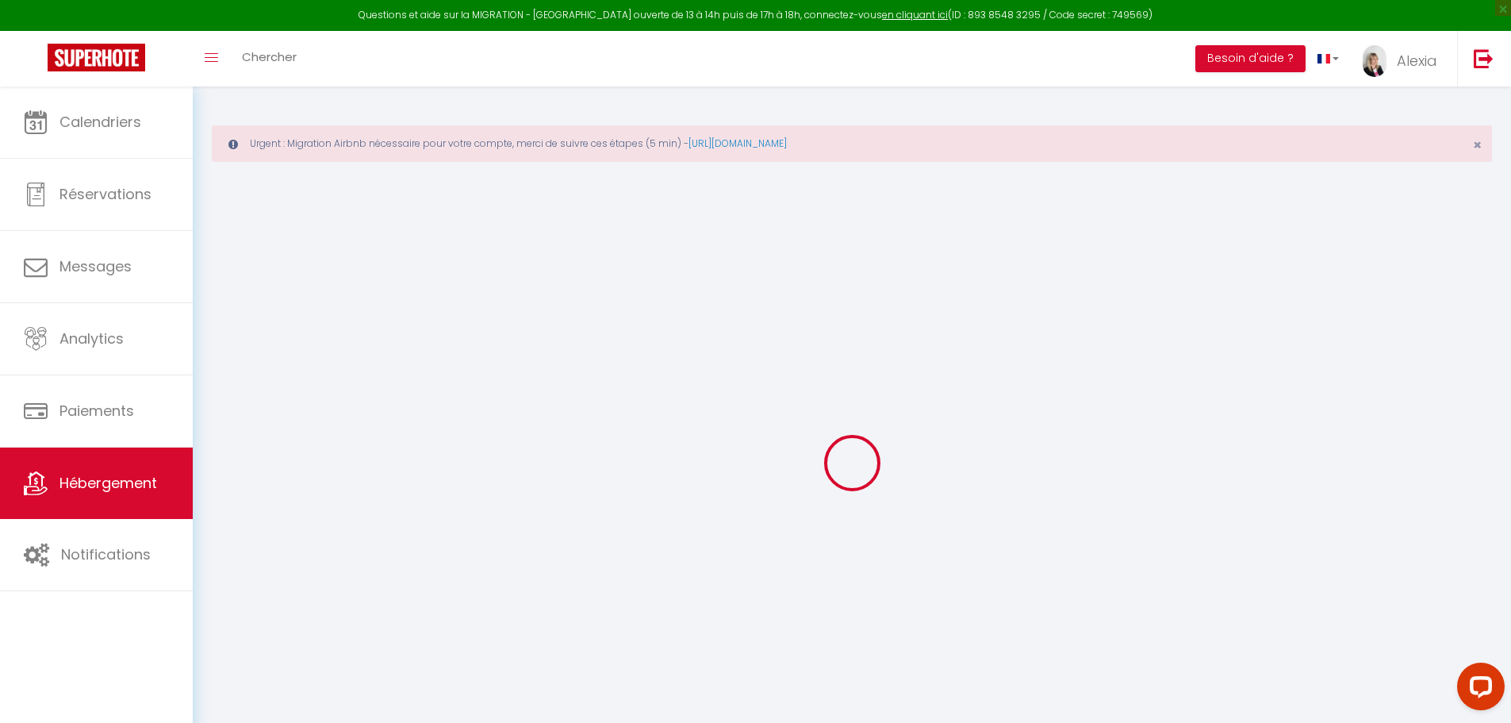
select select
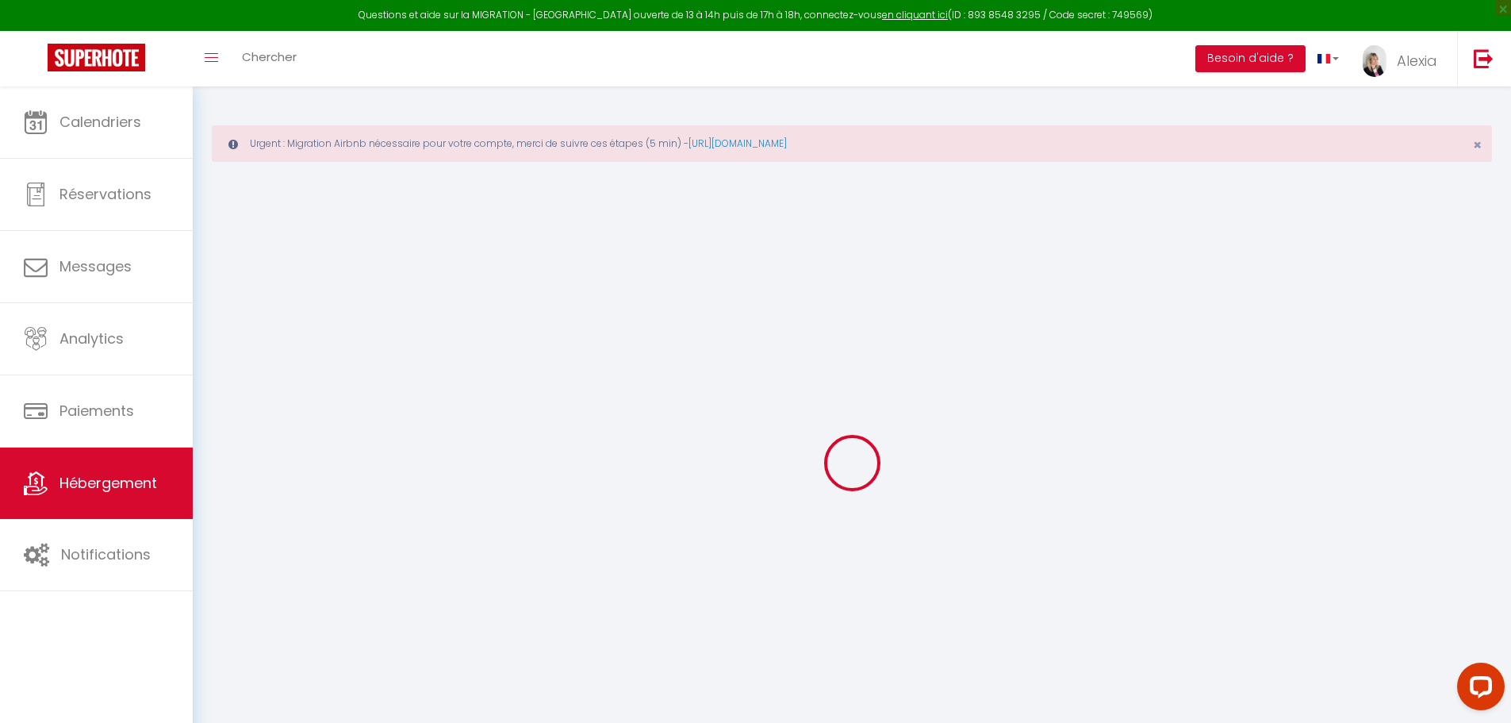
checkbox input "false"
checkbox input "true"
select select
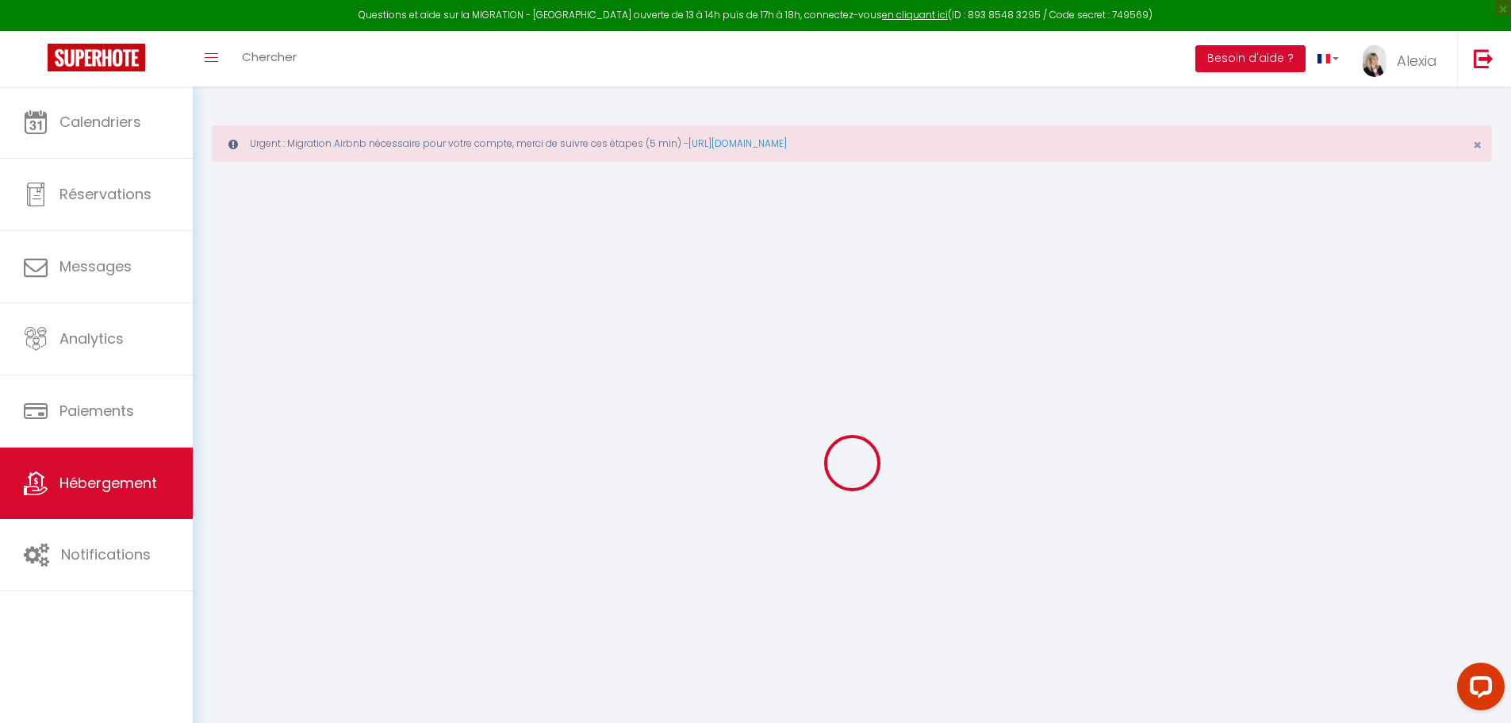
select select
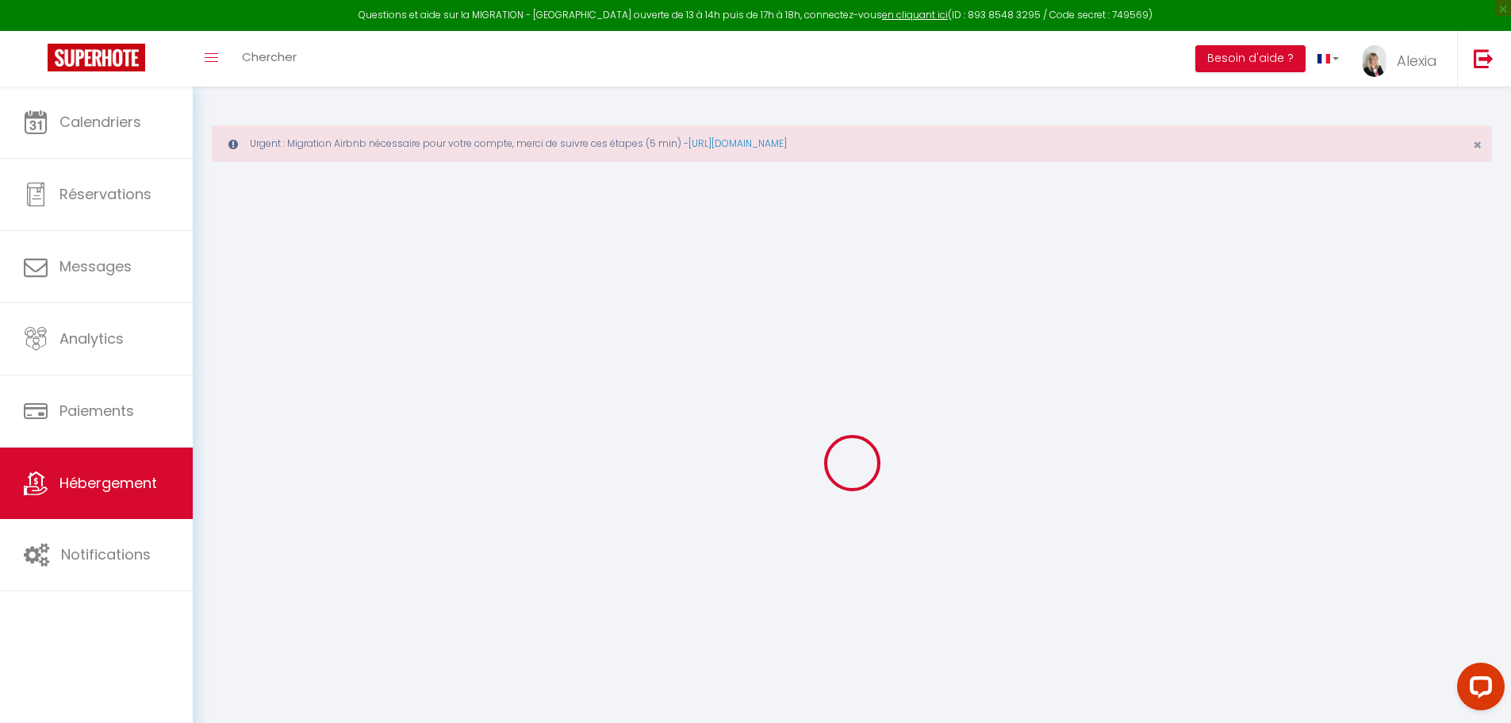
checkbox input "false"
checkbox input "true"
checkbox input "false"
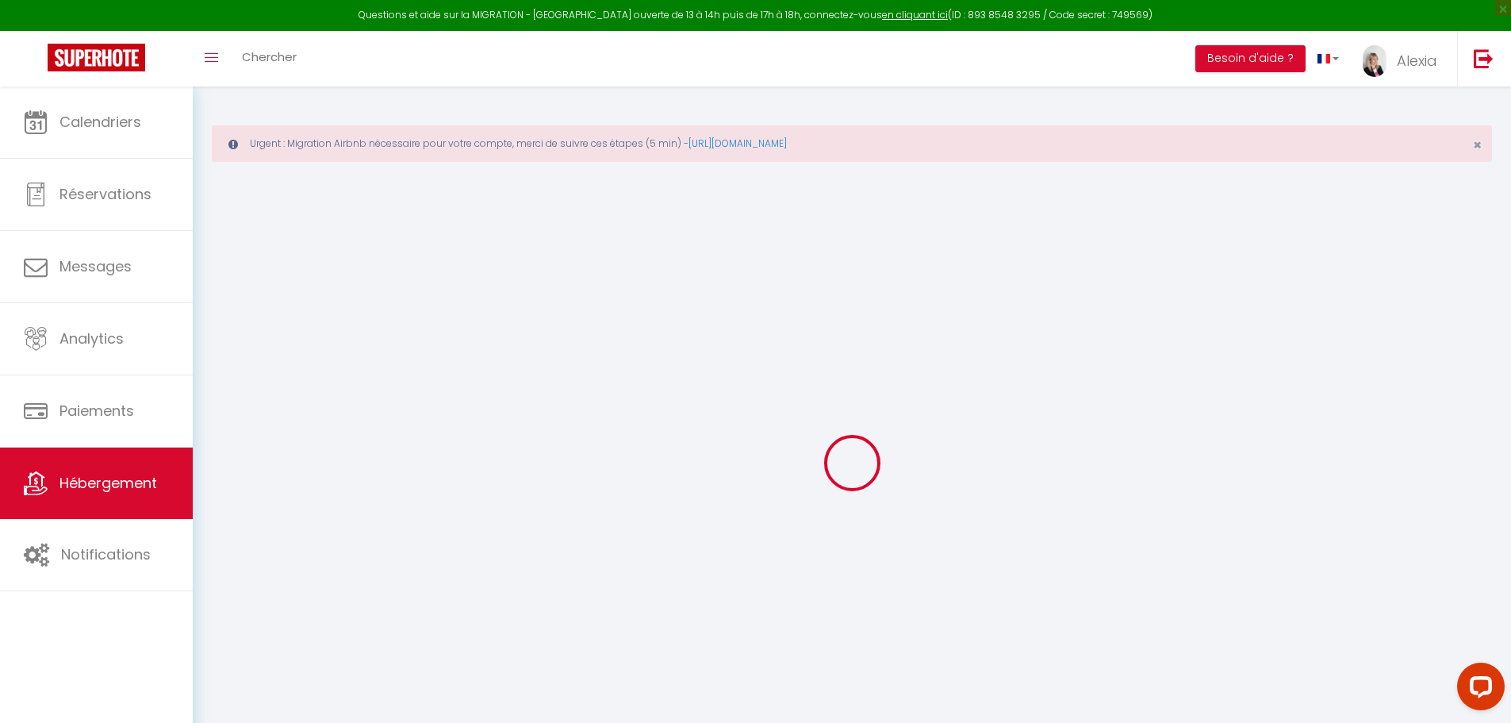
checkbox input "true"
checkbox input "false"
checkbox input "true"
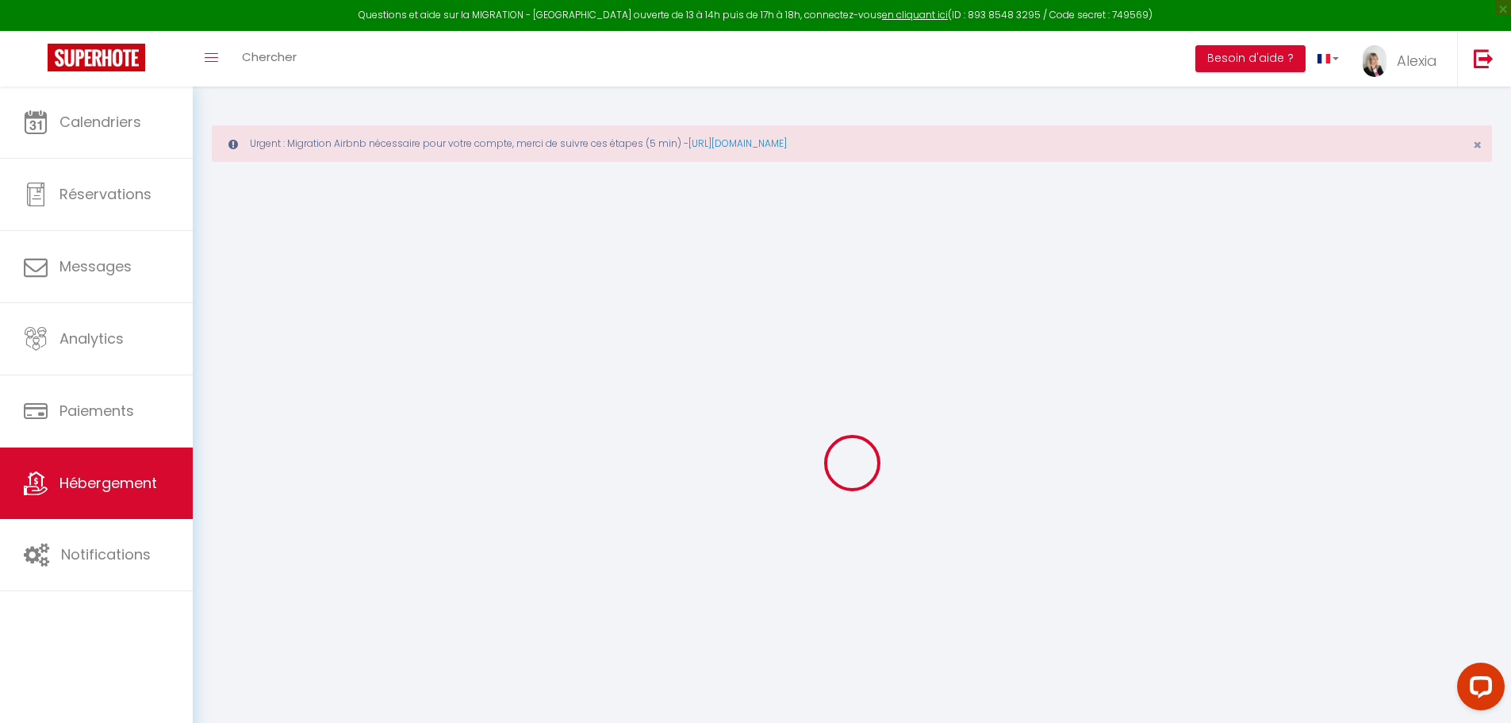
checkbox input "true"
select select "17:00"
select select "20:00"
select select "10:00"
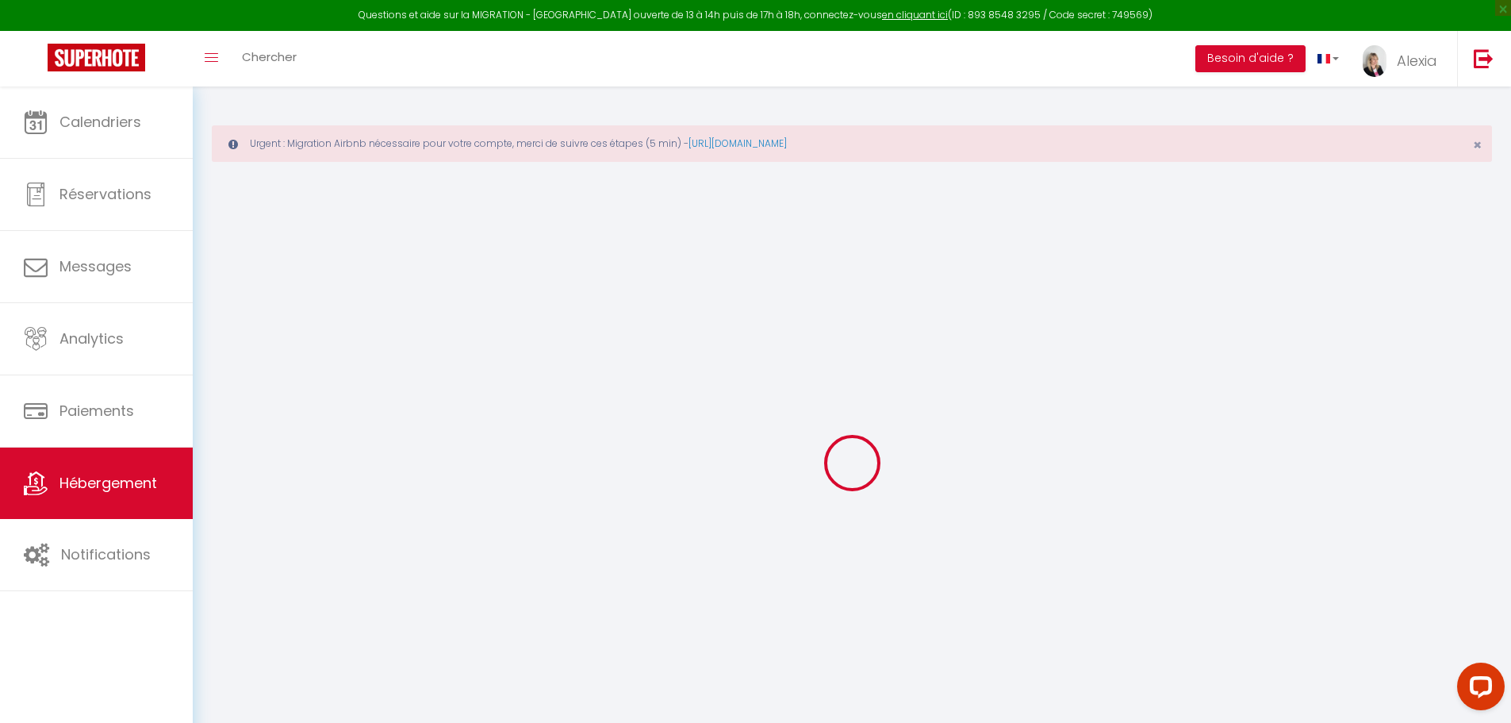
select select "30"
select select "120"
select select "14:00"
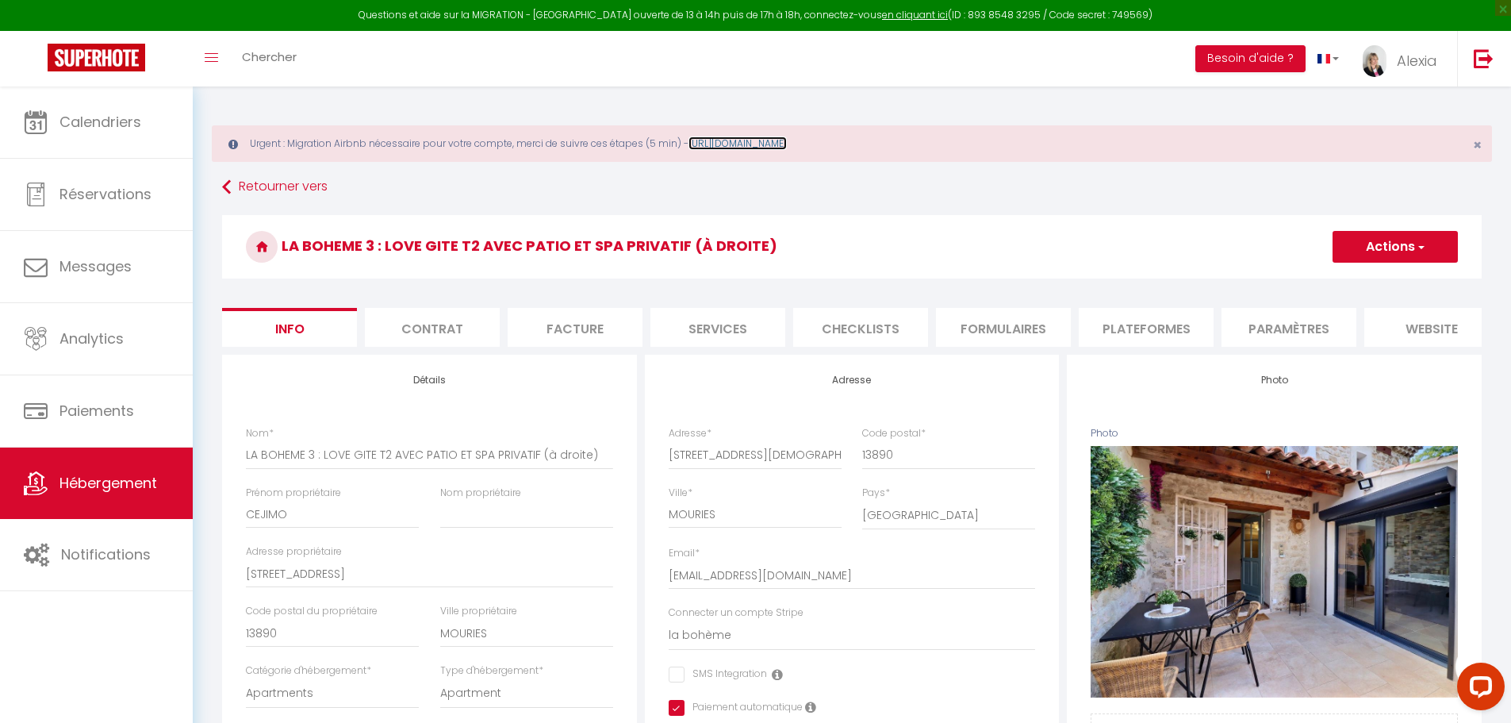
click at [787, 140] on link "https://superhote.com/migration-airbnb" at bounding box center [737, 142] width 98 height 13
click at [1122, 330] on li "Plateformes" at bounding box center [1146, 327] width 135 height 39
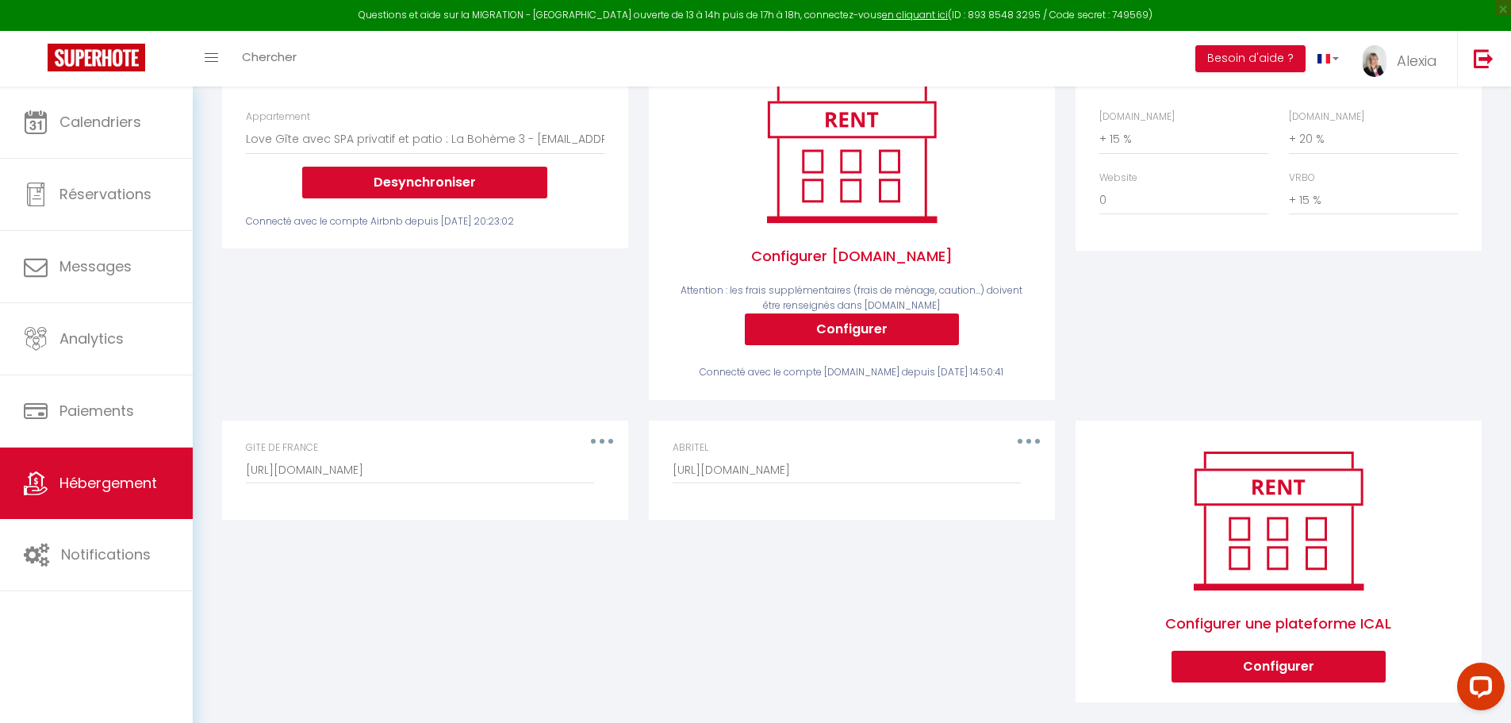
scroll to position [317, 0]
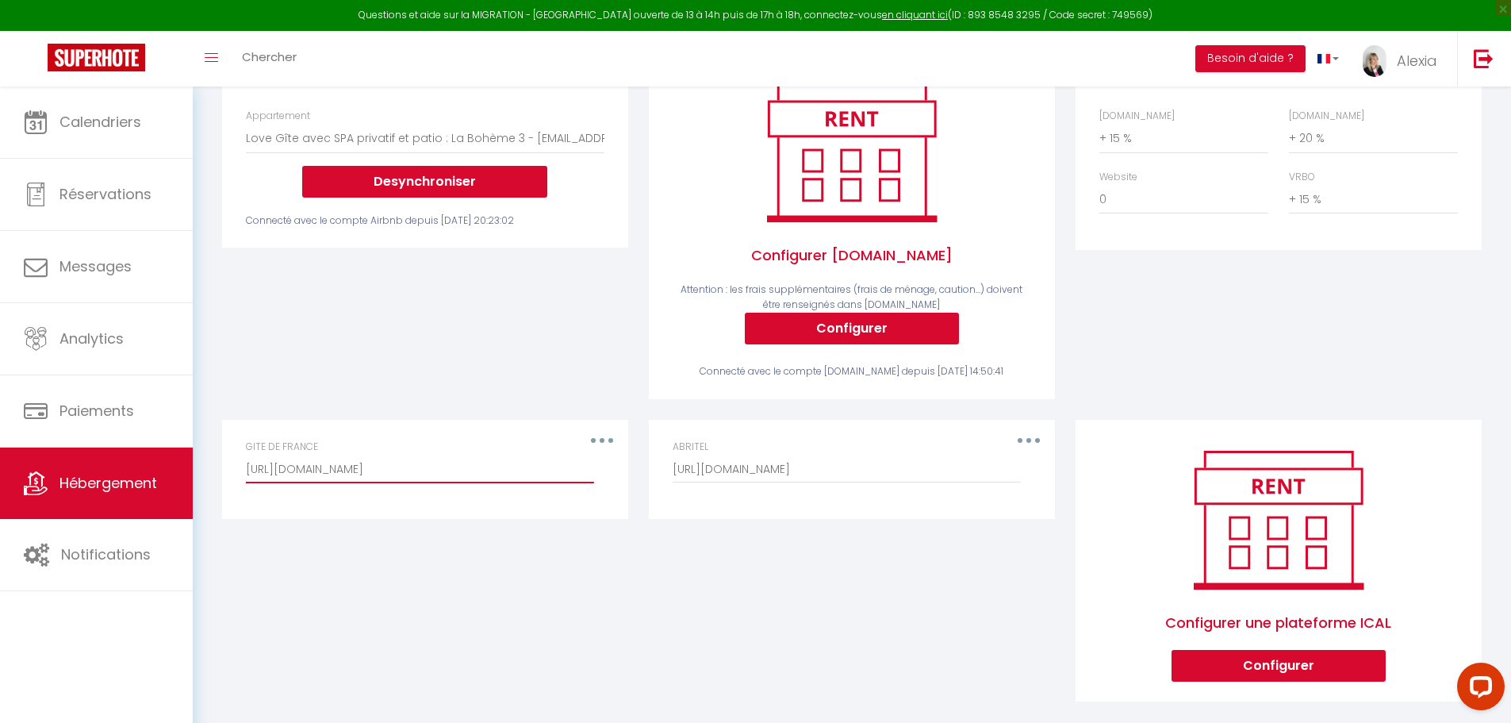
click at [543, 474] on input "https://ics.itea.fr/env13a/13G202458/superhote/ical_8223800b4496aa509f729829de0…" at bounding box center [420, 468] width 348 height 29
click at [604, 454] on div "GITE DE FRANCE https://ics.itea.fr/env13a/13G202458/superhote/ical_8223800b4496…" at bounding box center [425, 461] width 359 height 44
click at [600, 450] on button "button" at bounding box center [602, 440] width 44 height 25
click at [566, 373] on div "Airbnb Appartement Love Gîte avec SPA privatif et patio : La Bohème 3 - cejimo1…" at bounding box center [425, 228] width 427 height 382
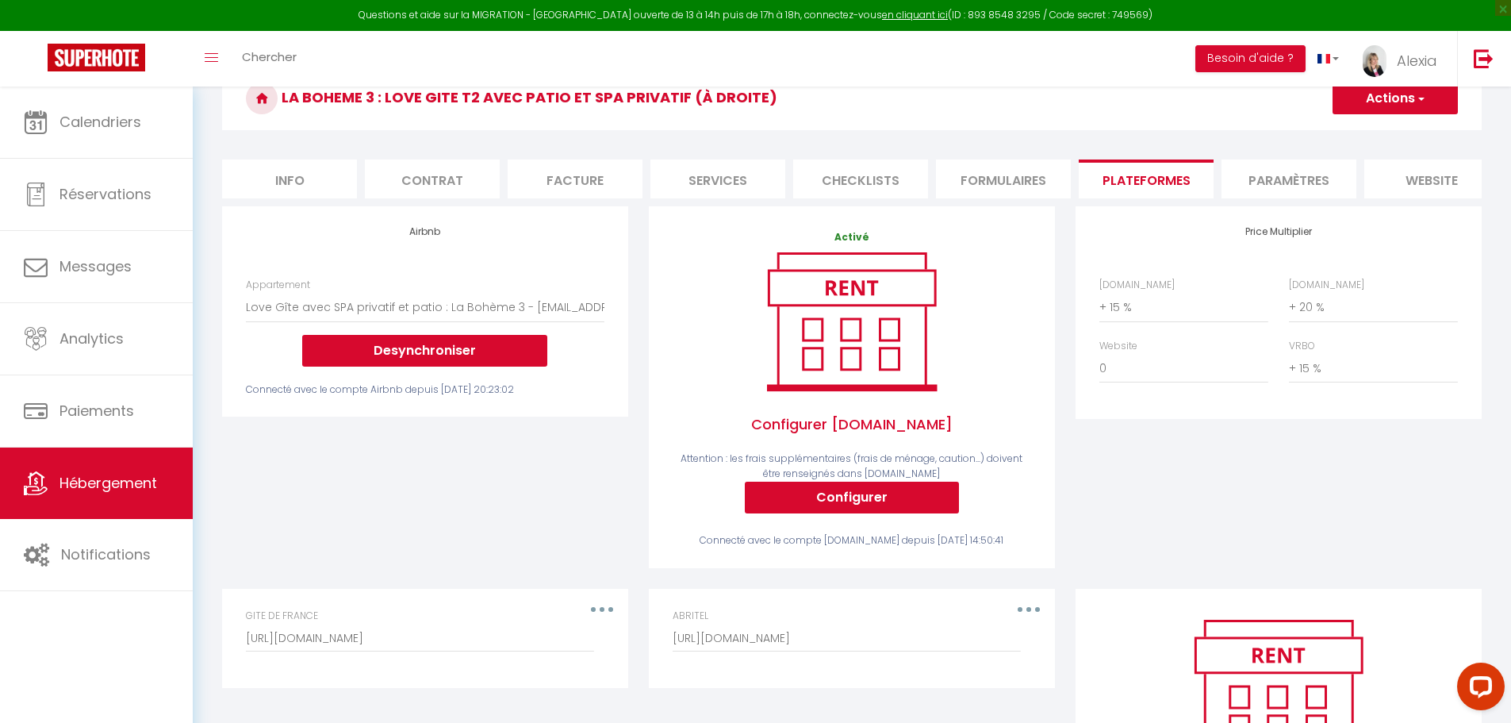
scroll to position [0, 0]
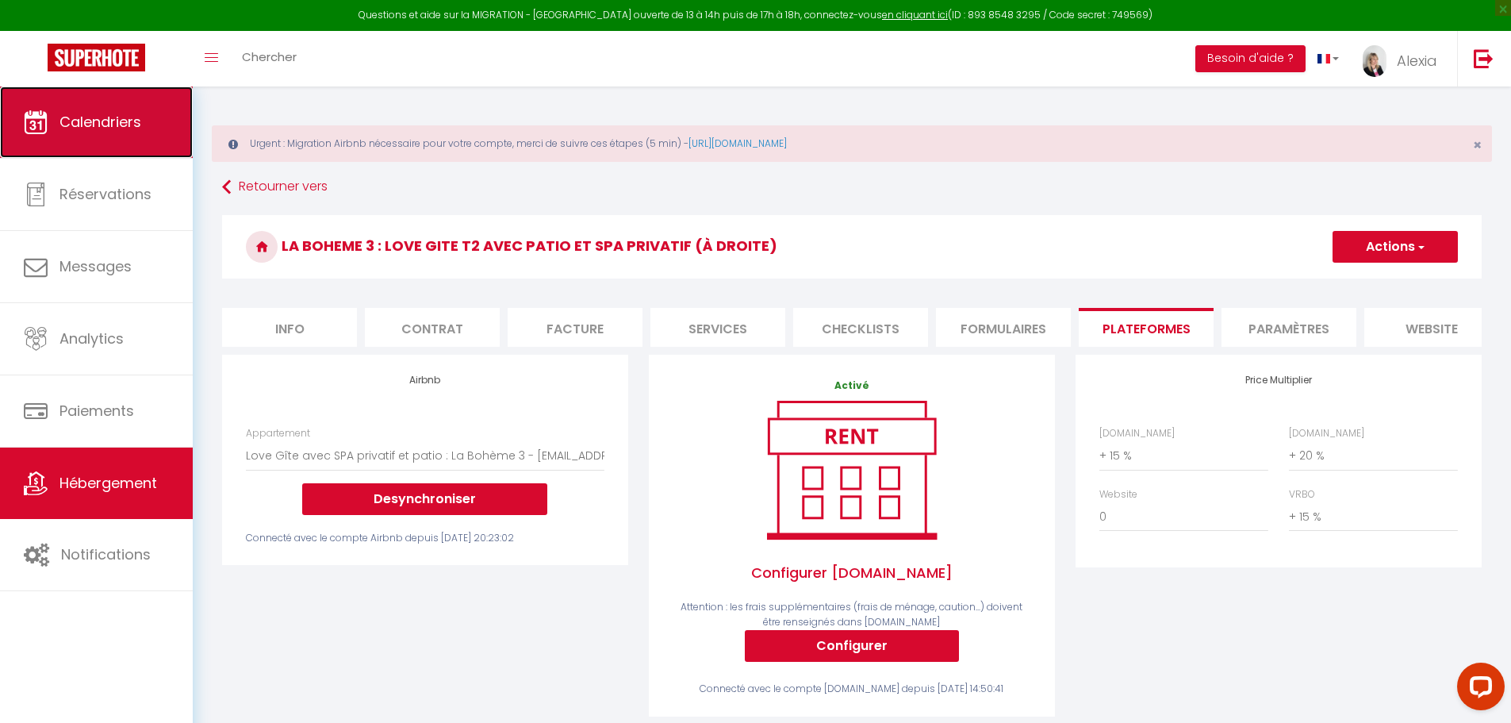
click at [104, 148] on link "Calendriers" at bounding box center [96, 121] width 193 height 71
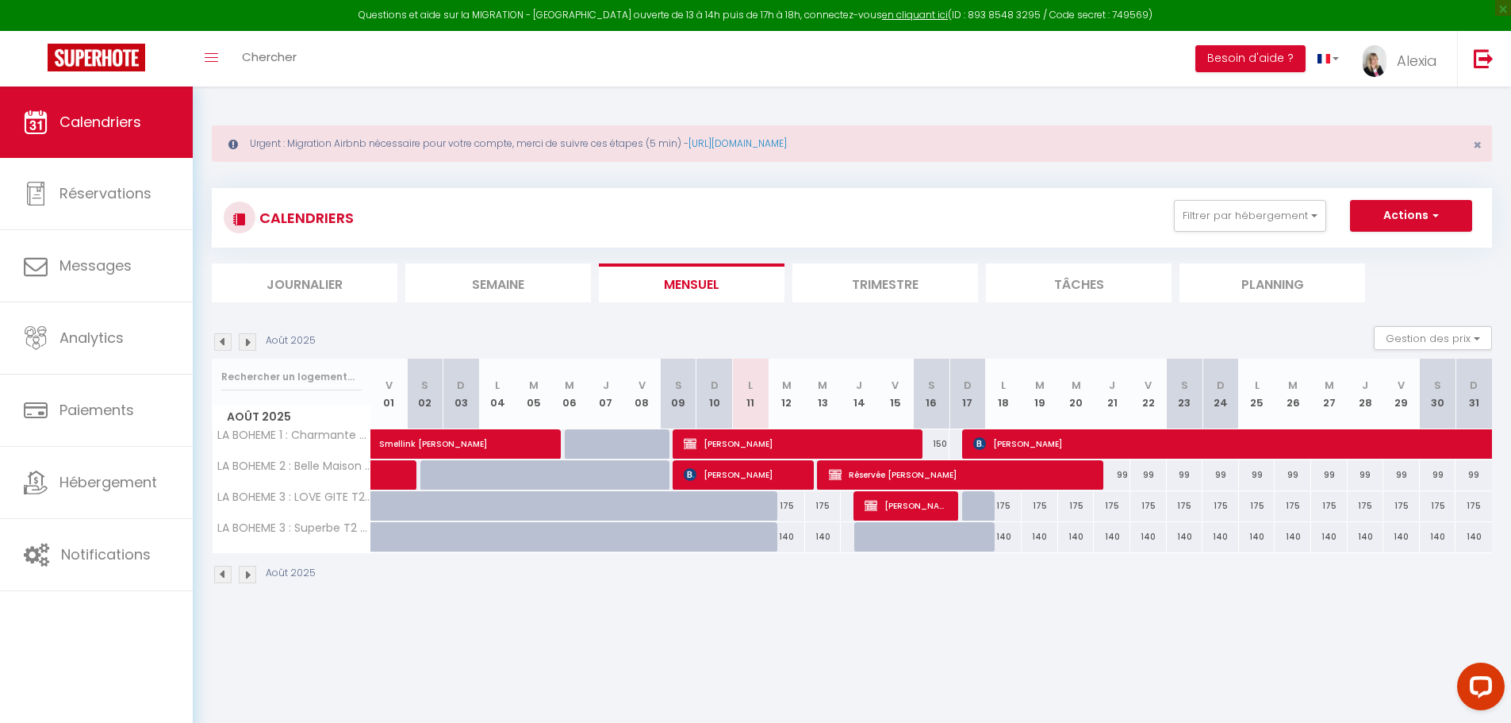
click at [1003, 504] on div "175" at bounding box center [1004, 505] width 36 height 29
type input "175"
type input "Lun 18 Août 2025"
type input "Mar 19 Août 2025"
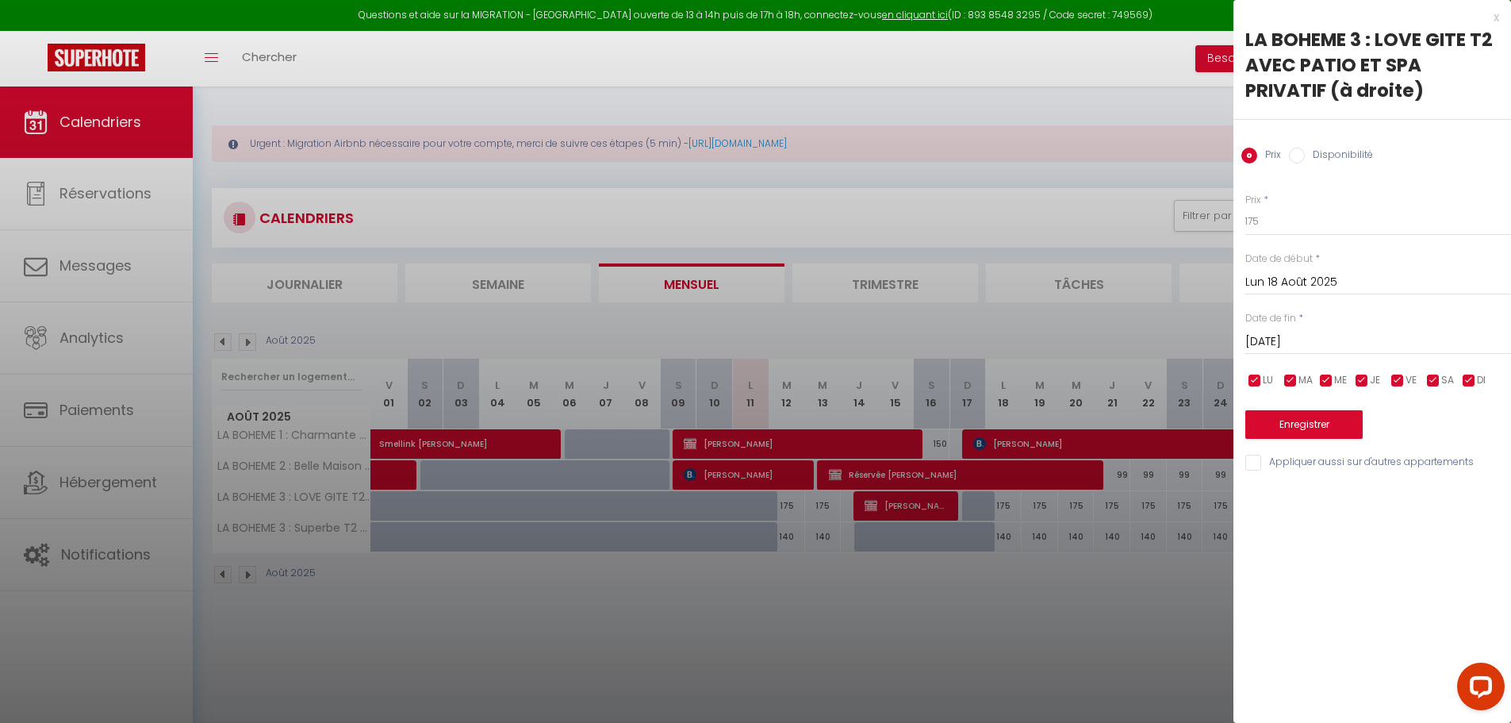
click at [1495, 15] on div "x" at bounding box center [1366, 17] width 266 height 19
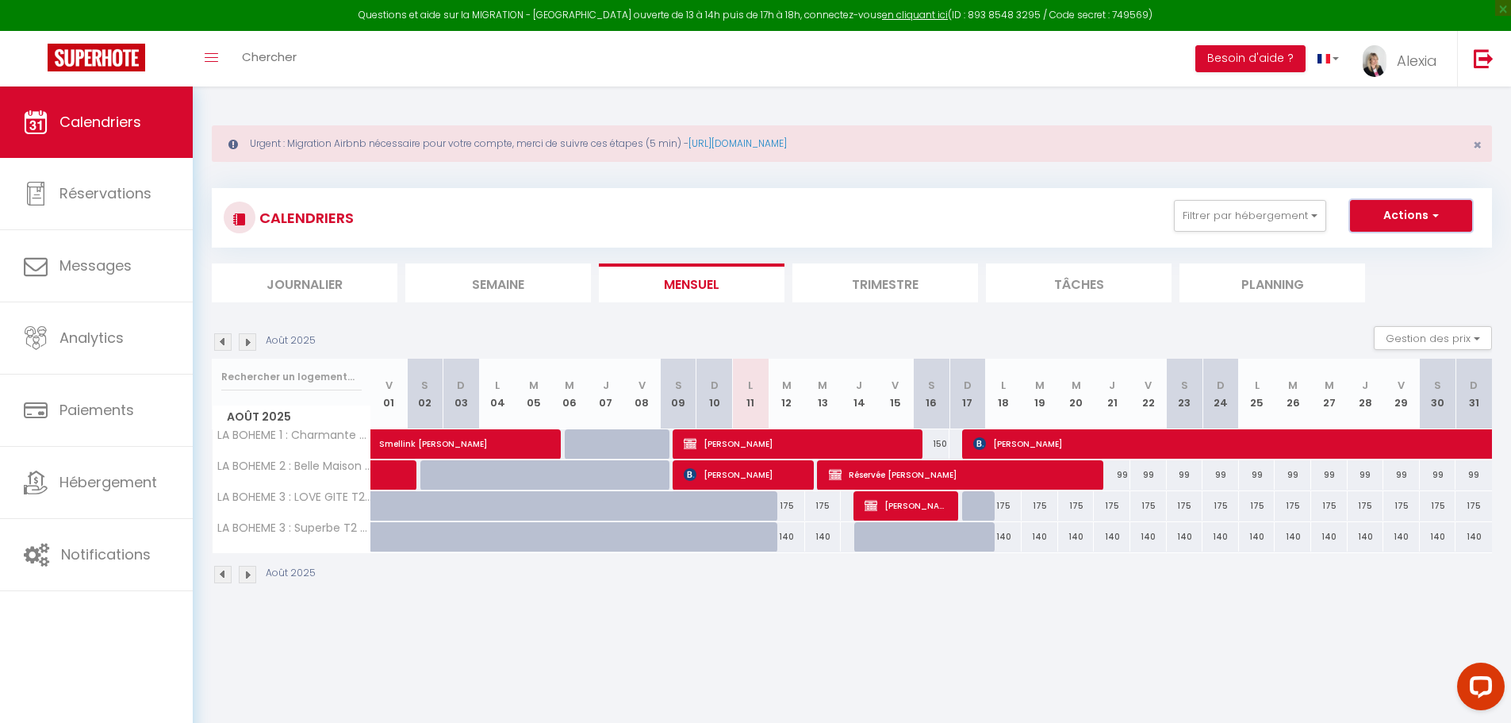
click at [1421, 224] on button "Actions" at bounding box center [1411, 216] width 122 height 32
click at [1365, 249] on link "Nouvelle réservation" at bounding box center [1394, 252] width 138 height 24
select select
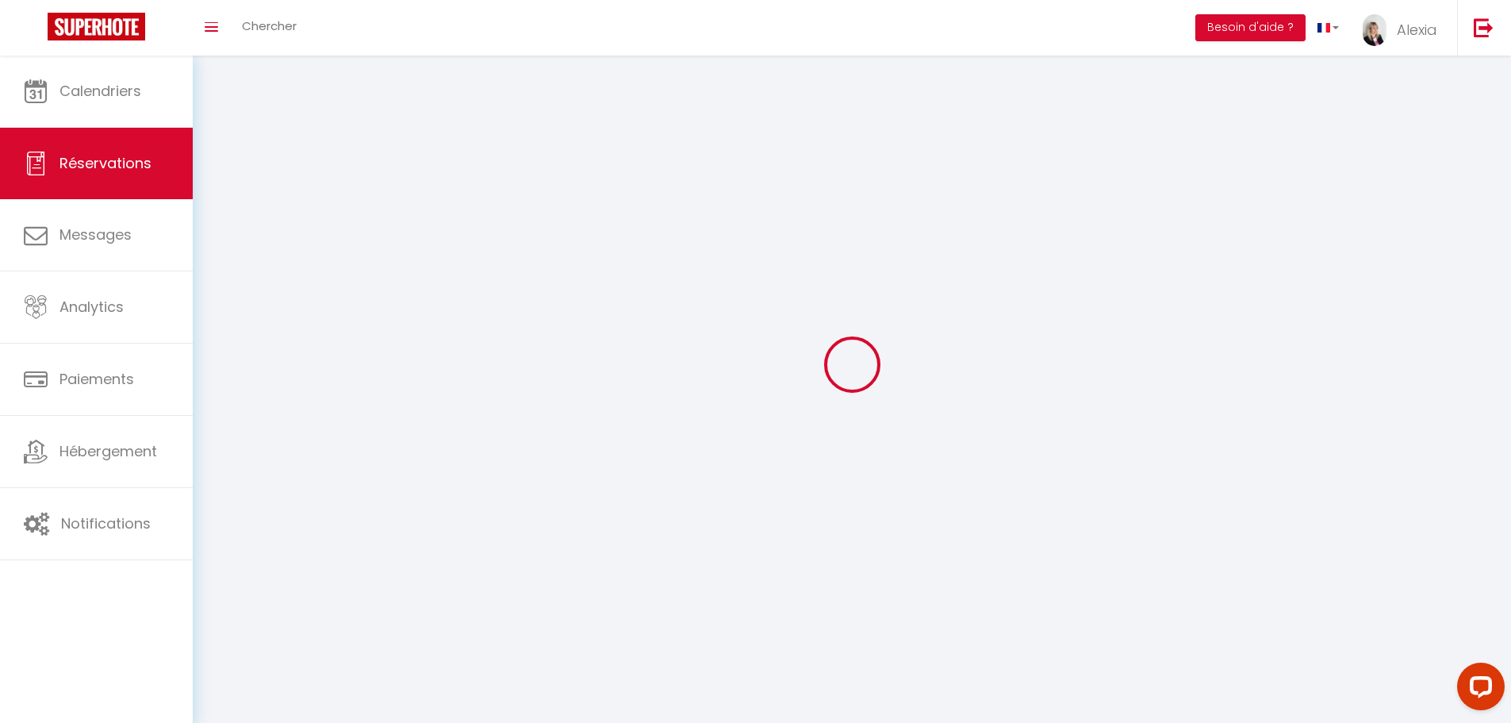
select select
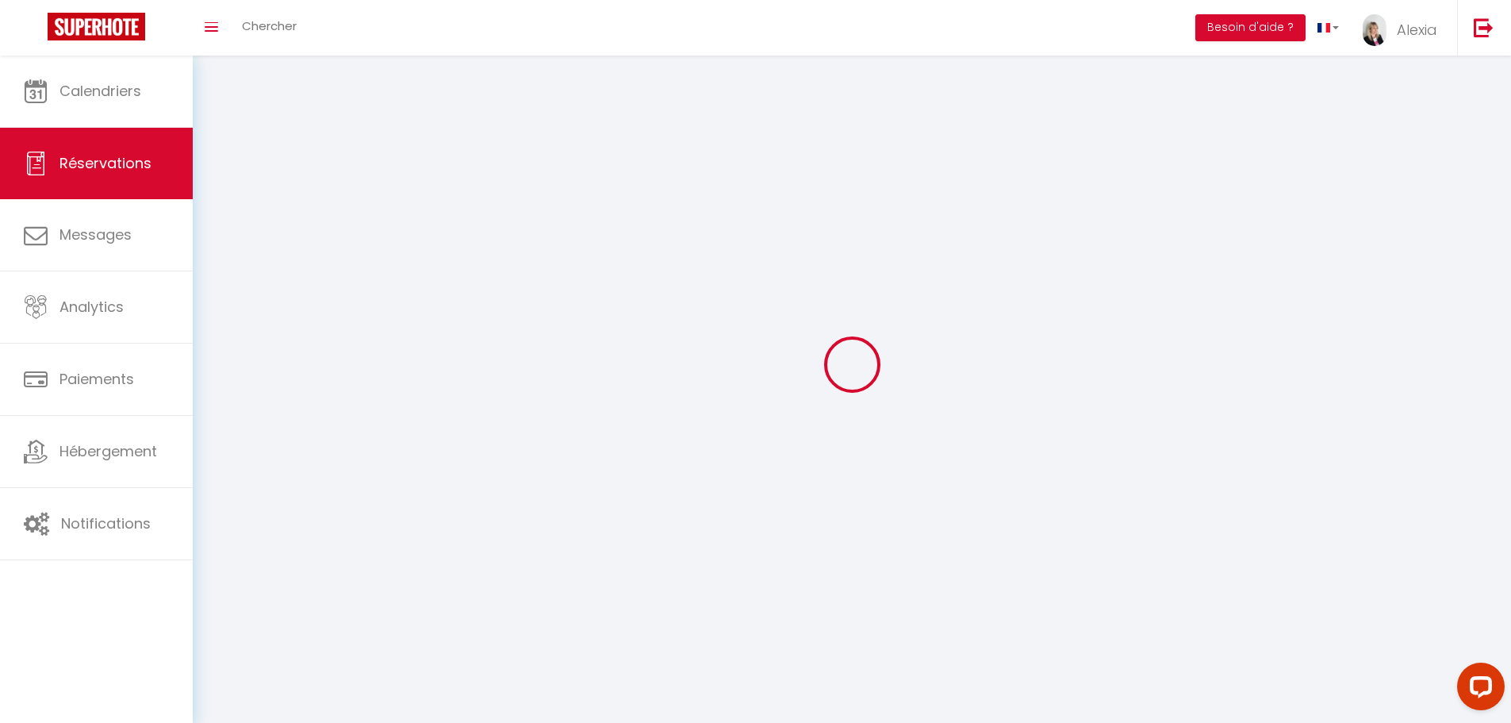
select select
checkbox input "false"
select select
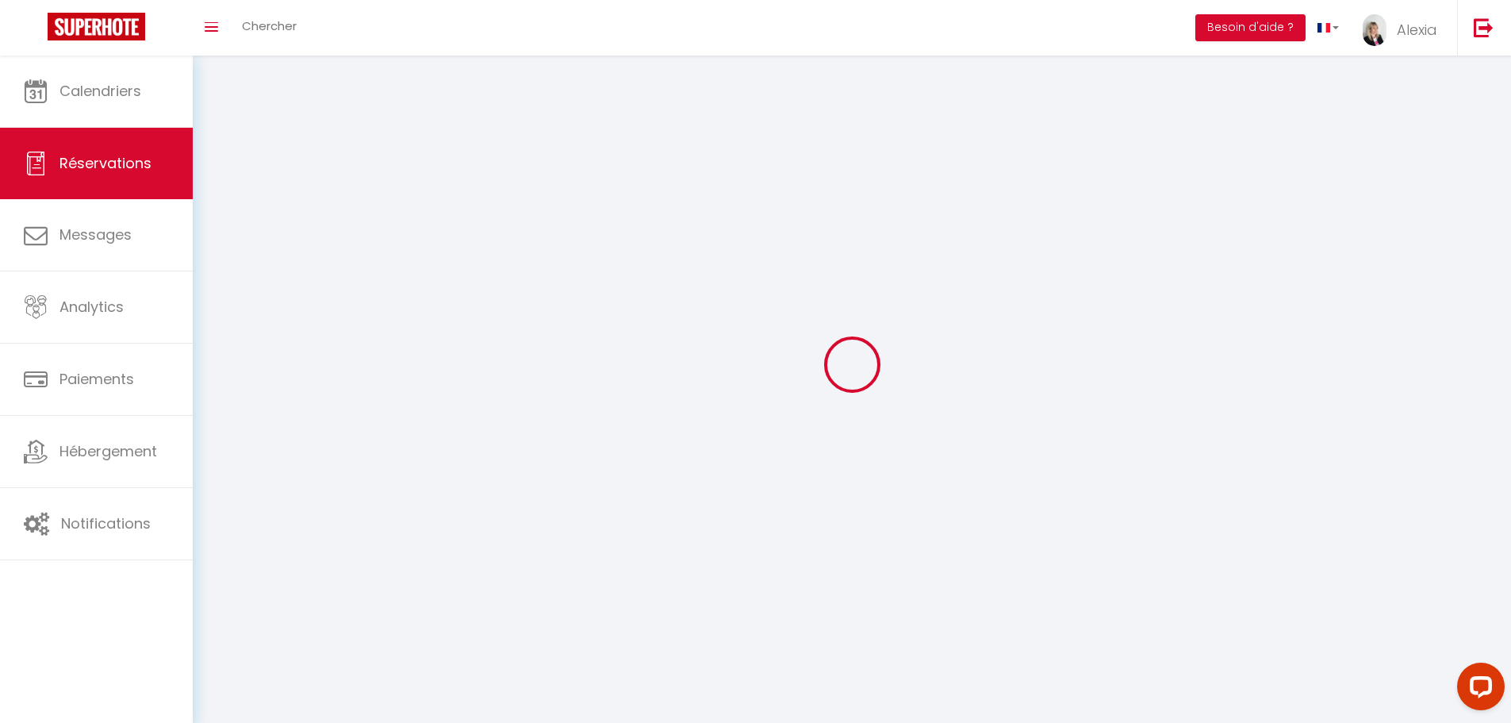
select select
checkbox input "false"
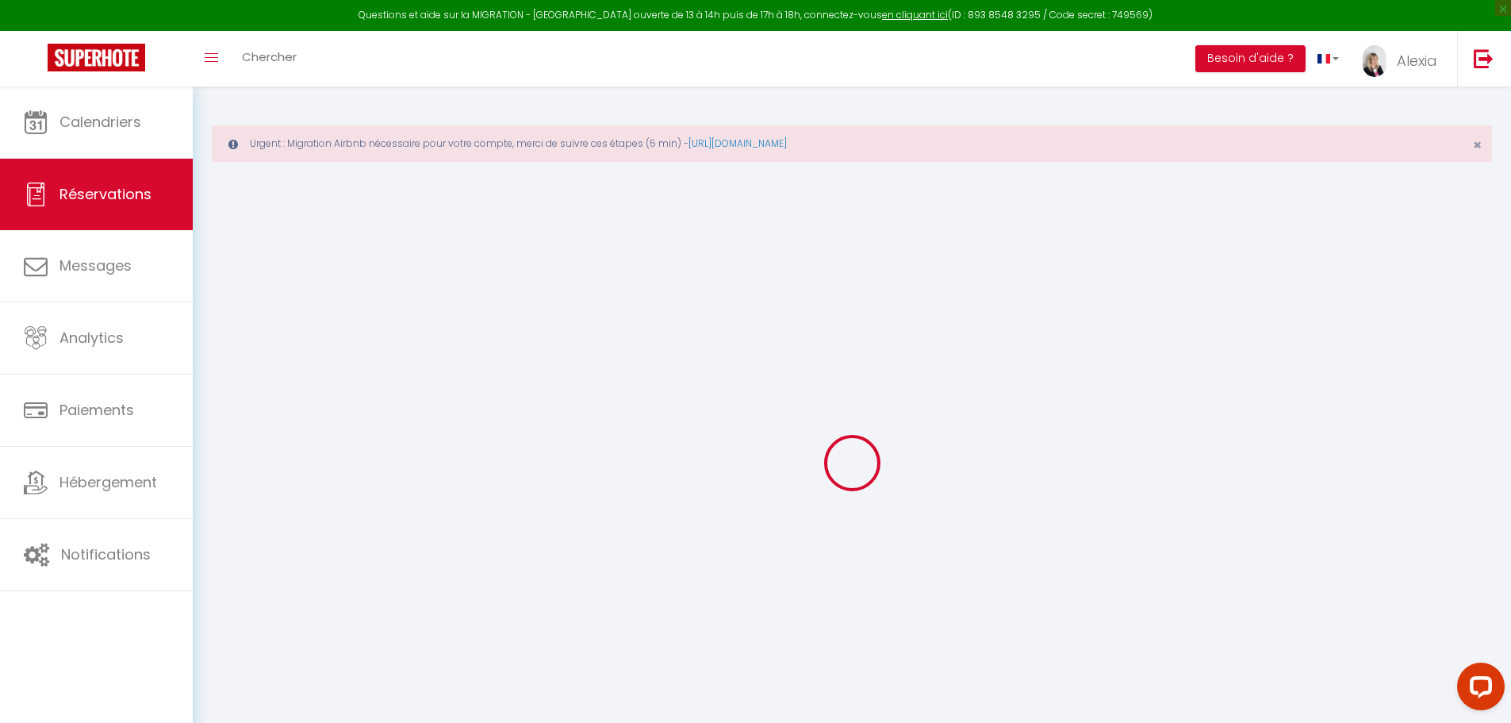
select select
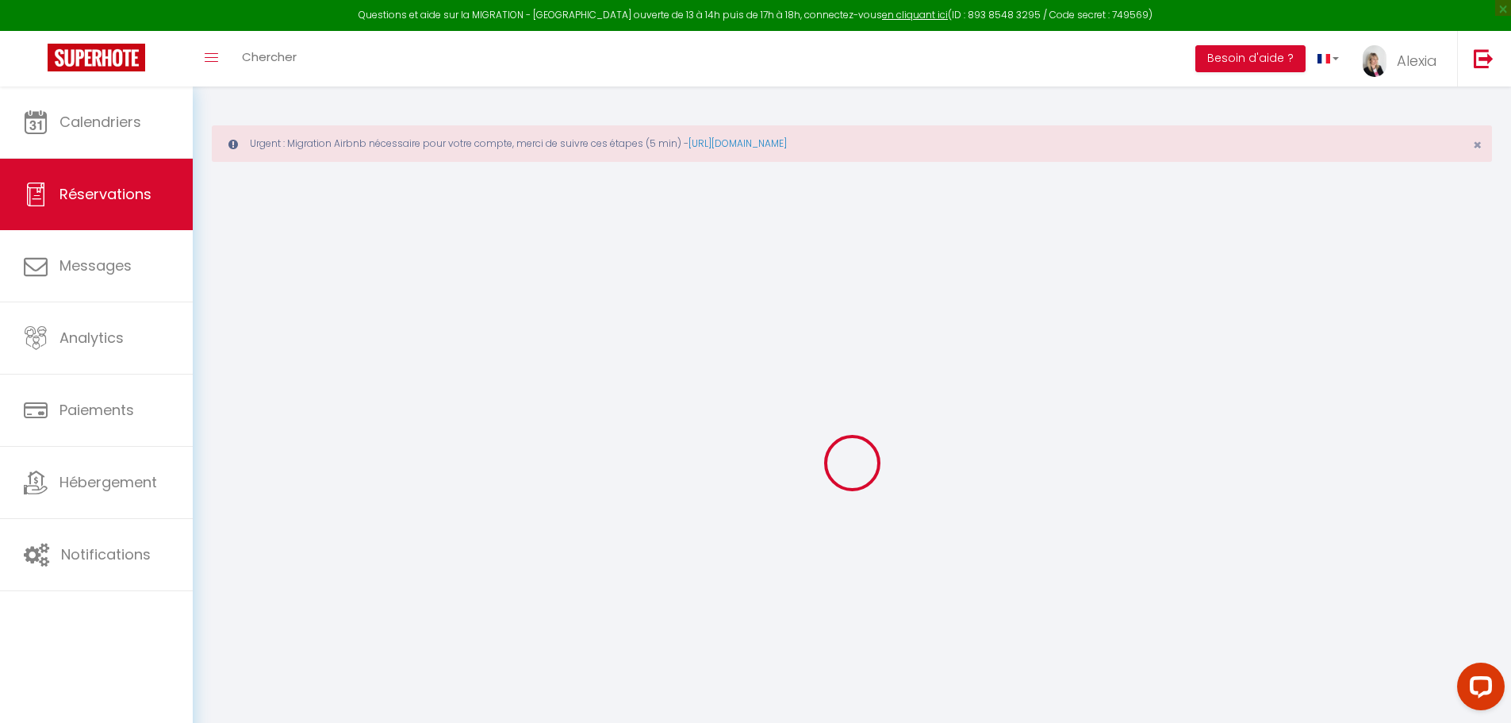
select select
checkbox input "false"
select select
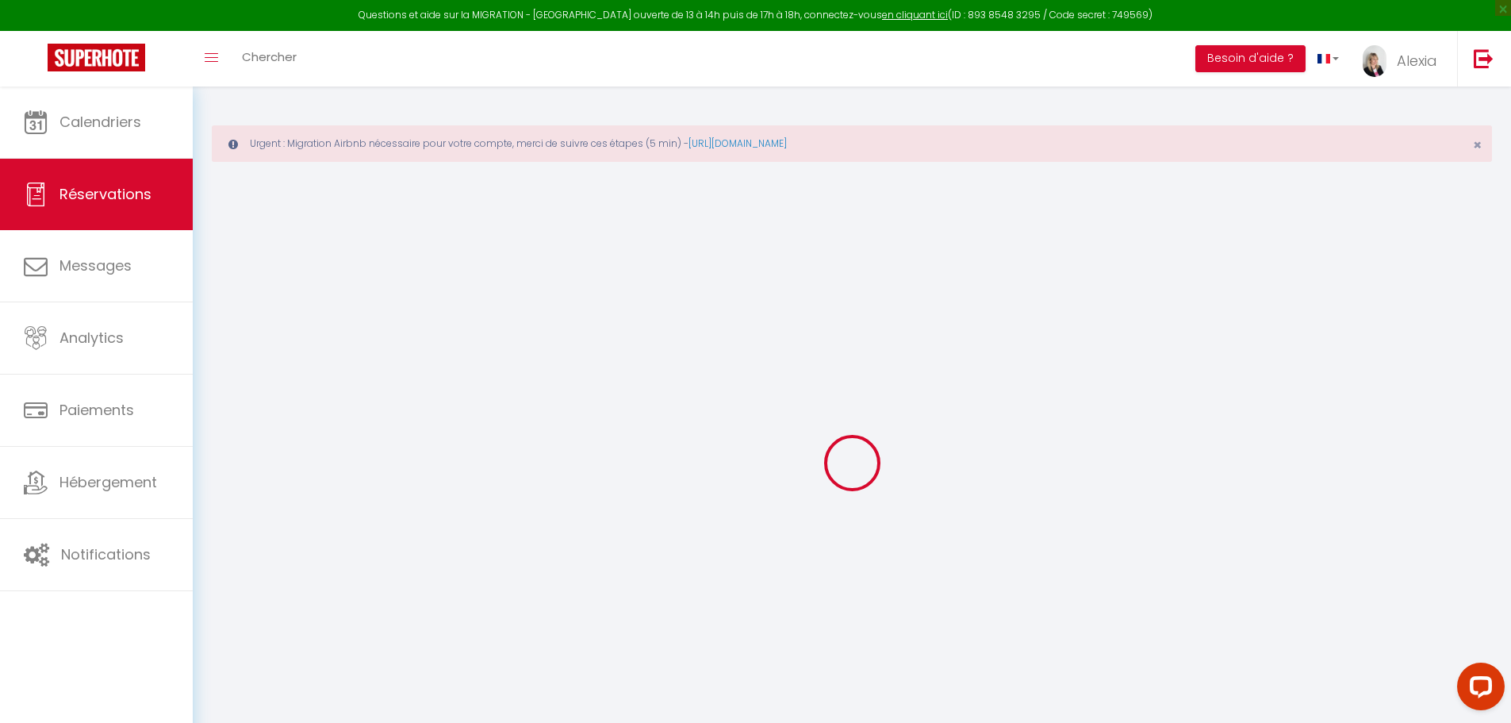
select select
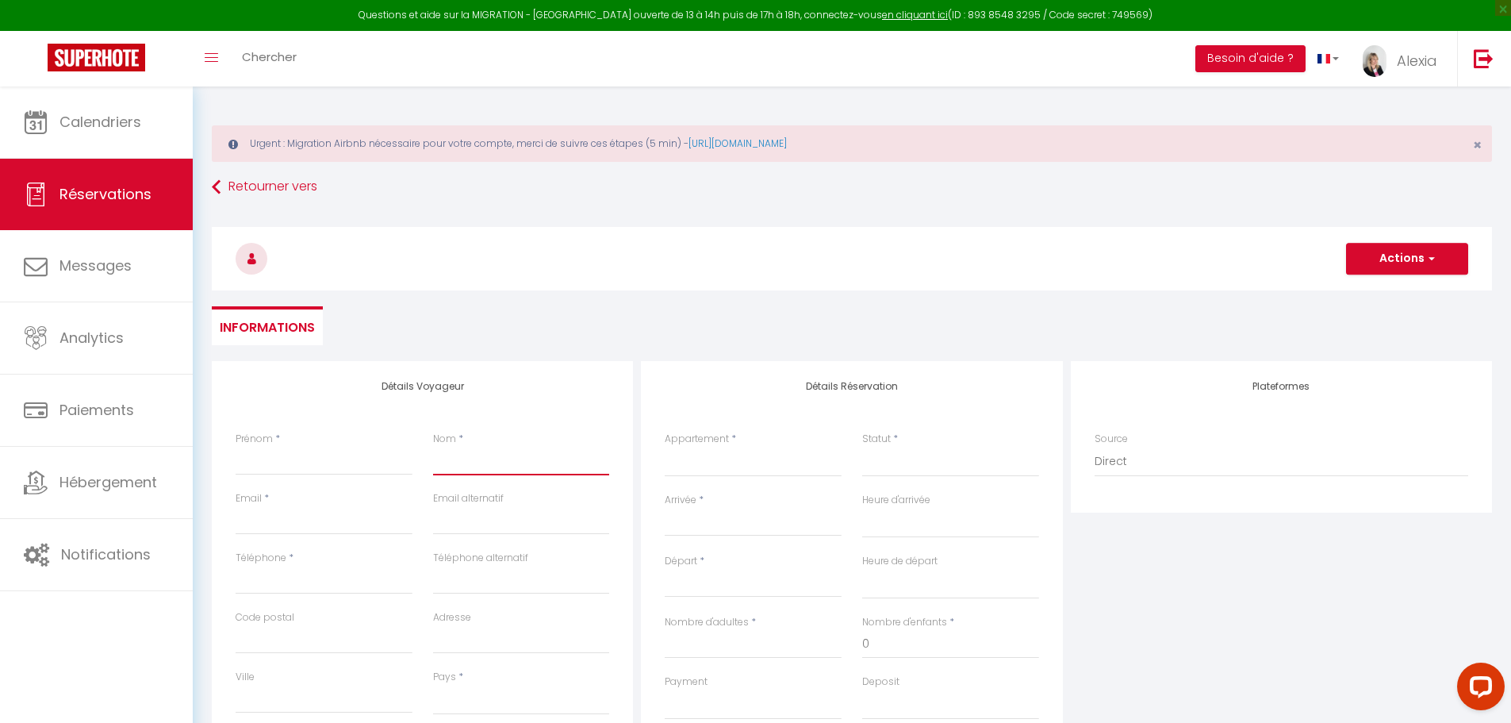
click at [582, 461] on input "Nom" at bounding box center [521, 461] width 177 height 29
paste input "GUILLOT"
click at [576, 308] on ul "Informations" at bounding box center [852, 325] width 1280 height 39
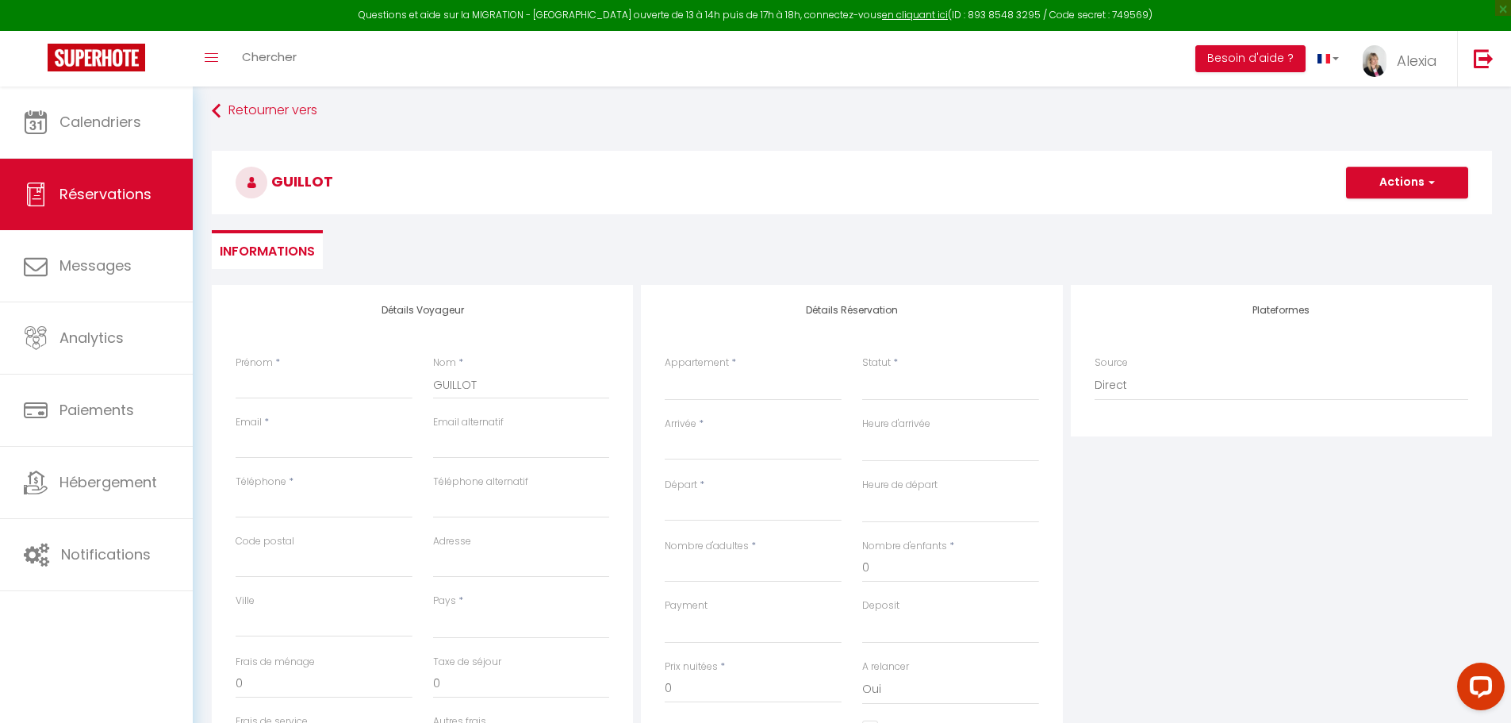
scroll to position [79, 0]
click at [339, 380] on input "Prénom" at bounding box center [324, 381] width 177 height 29
paste input "Hervé"
click at [497, 559] on input "Adresse" at bounding box center [521, 560] width 177 height 29
paste input "6C RUE VILLENEUVE"
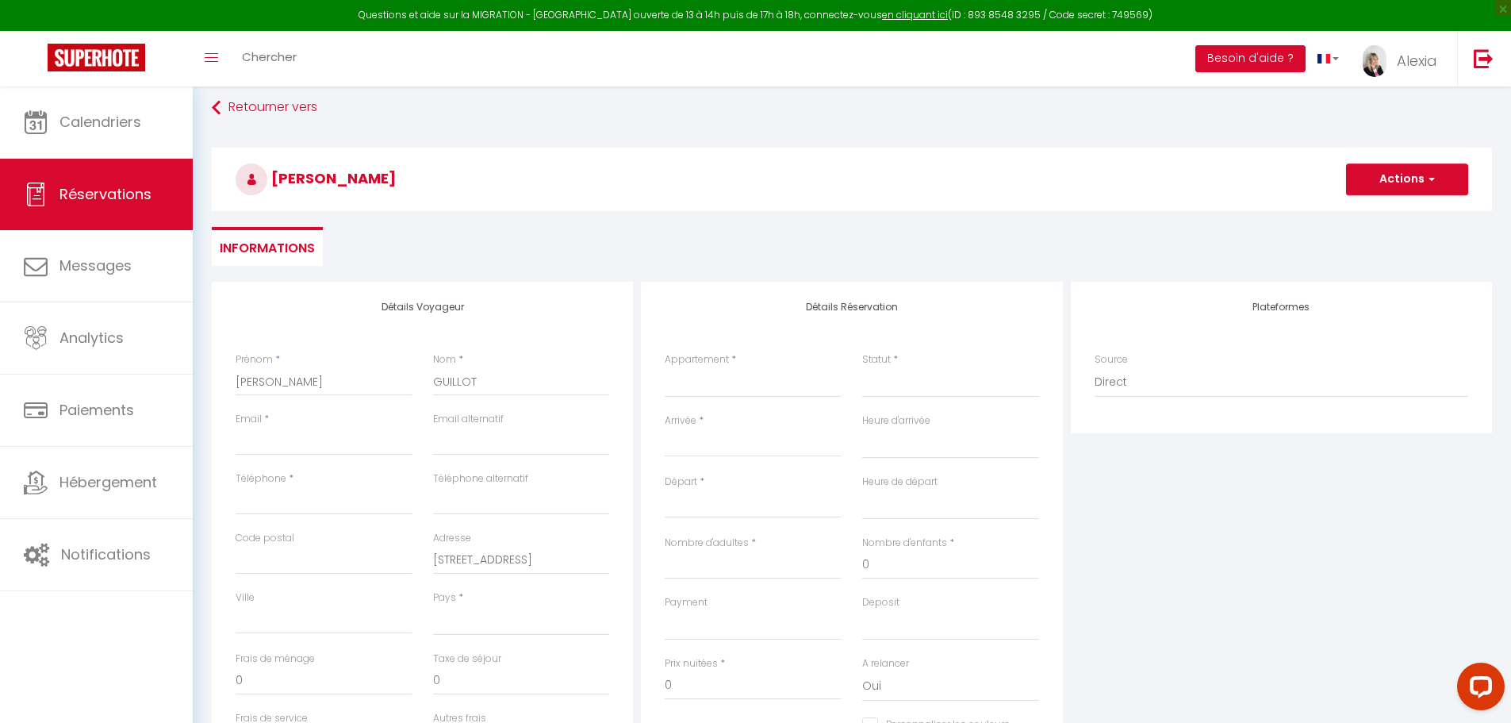
click at [319, 543] on div "Code postal" at bounding box center [324, 553] width 177 height 44
click at [313, 554] on input "Code postal" at bounding box center [324, 560] width 177 height 29
paste input "69440"
click at [330, 627] on input "Ville" at bounding box center [324, 619] width 177 height 29
paste input "MORNANT"
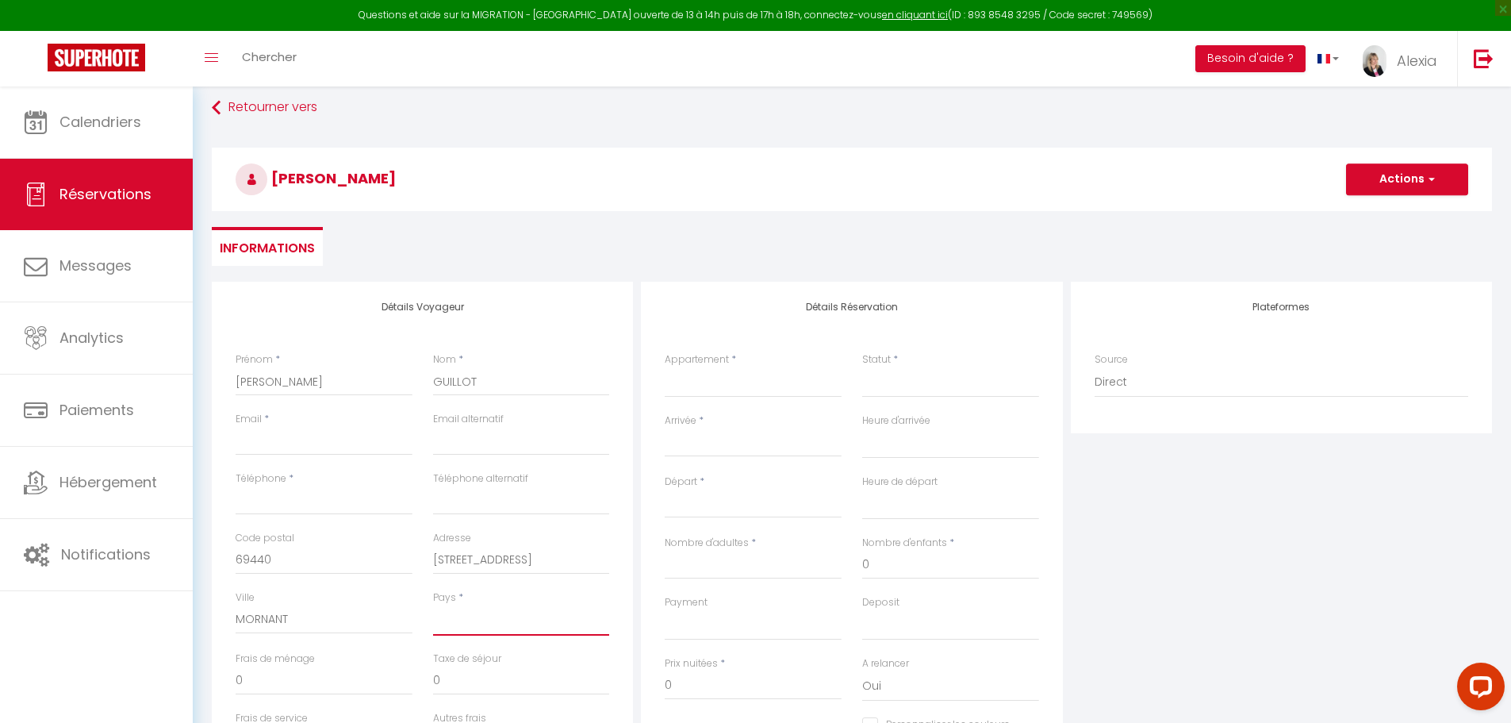
click at [477, 627] on select "France Portugal Afghanistan Albania Algeria American Samoa Andorra Angola Angui…" at bounding box center [521, 620] width 177 height 30
click at [433, 605] on select "France Portugal Afghanistan Albania Algeria American Samoa Andorra Angola Angui…" at bounding box center [521, 620] width 177 height 30
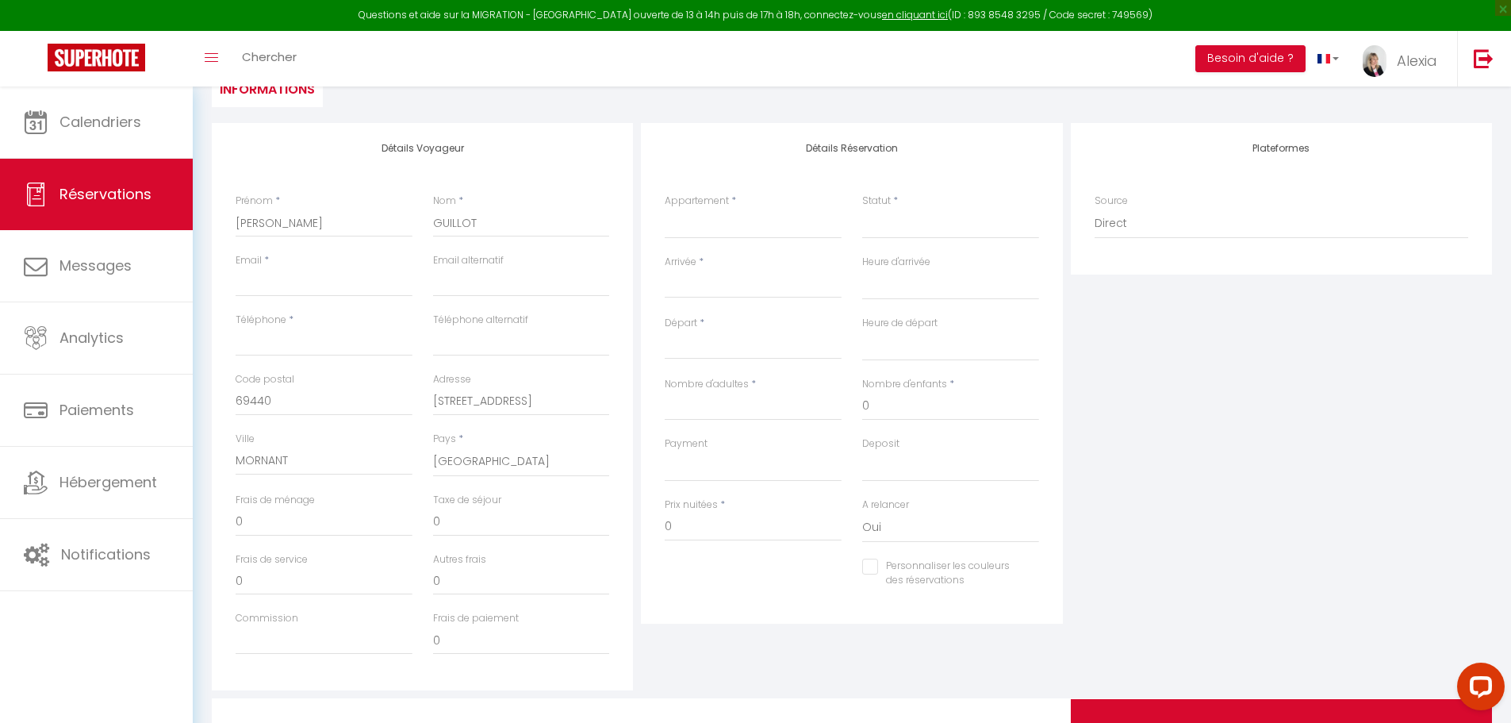
click at [718, 281] on input "Arrivée" at bounding box center [753, 285] width 177 height 21
drag, startPoint x: 709, startPoint y: 474, endPoint x: 704, endPoint y: 314, distance: 160.3
click at [709, 474] on span "18" at bounding box center [717, 471] width 34 height 32
click at [902, 279] on select "00:00 00:30 01:00 01:30 02:00 02:30 03:00 03:30 04:00 04:30 05:00 05:30 06:00 0…" at bounding box center [950, 285] width 177 height 30
click at [862, 270] on select "00:00 00:30 01:00 01:30 02:00 02:30 03:00 03:30 04:00 04:30 05:00 05:30 06:00 0…" at bounding box center [950, 285] width 177 height 30
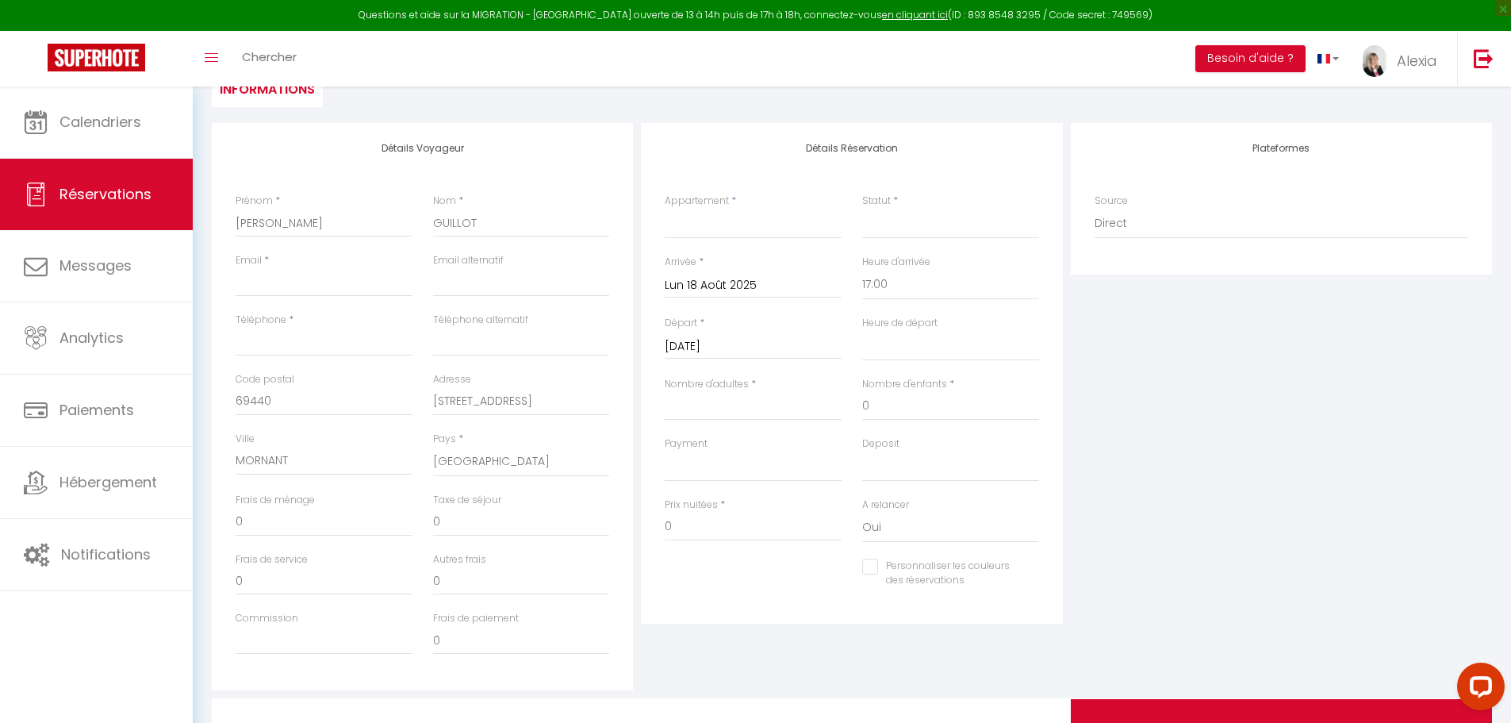
click at [796, 344] on input "Mar 19 Août 2025" at bounding box center [753, 346] width 177 height 21
click at [784, 532] on span "20" at bounding box center [784, 532] width 34 height 32
click at [931, 349] on select "00:00 00:30 01:00 01:30 02:00 02:30 03:00 03:30 04:00 04:30 05:00 05:30 06:00 0…" at bounding box center [950, 346] width 177 height 30
click at [862, 331] on select "00:00 00:30 01:00 01:30 02:00 02:30 03:00 03:30 04:00 04:30 05:00 05:30 06:00 0…" at bounding box center [950, 346] width 177 height 30
click at [758, 406] on input "Nombre d'adultes" at bounding box center [753, 406] width 177 height 29
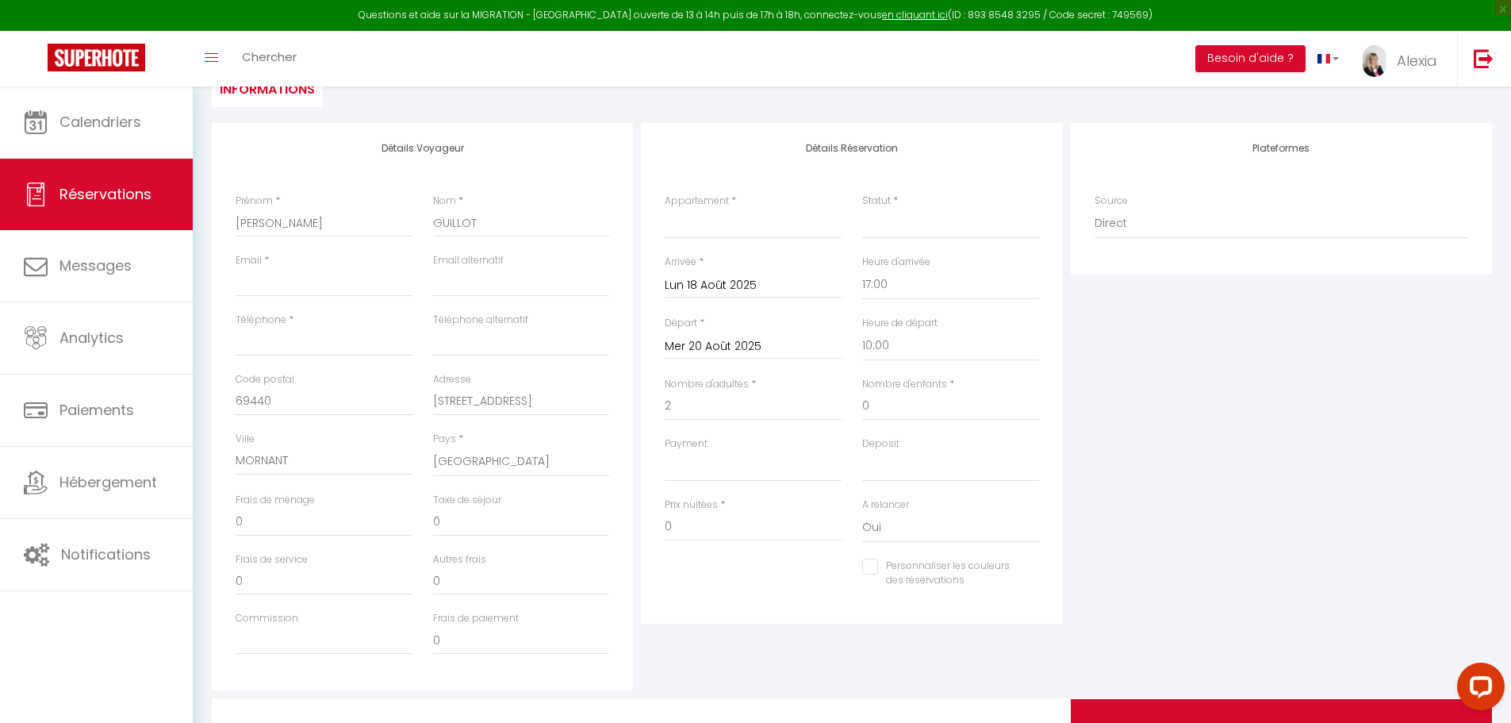
drag, startPoint x: 742, startPoint y: 578, endPoint x: 738, endPoint y: 567, distance: 11.8
click at [738, 566] on div "Personnaliser les couleurs des réservations #D7092E" at bounding box center [851, 581] width 395 height 46
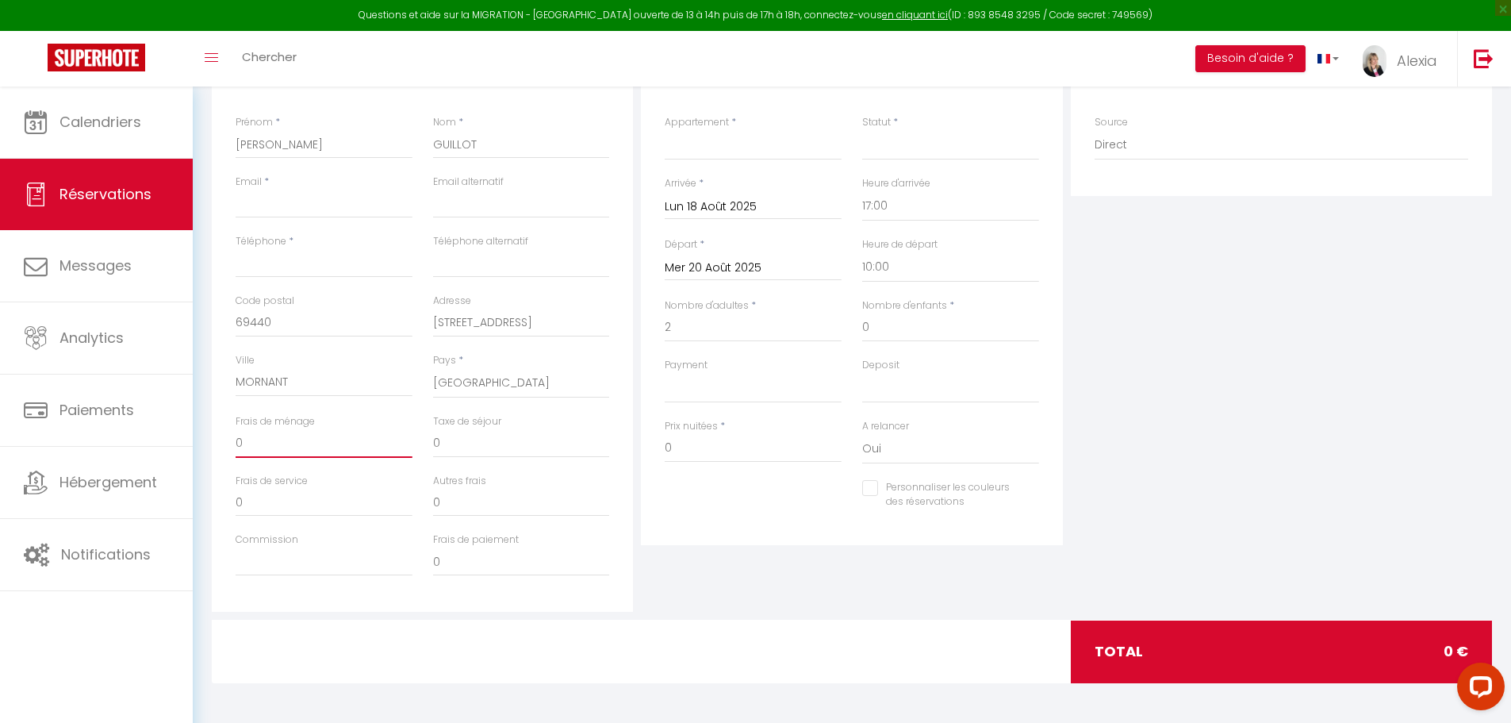
drag, startPoint x: 301, startPoint y: 448, endPoint x: 213, endPoint y: 447, distance: 87.3
click at [213, 458] on div "Détails Voyageur Prénom * Hervé Nom * GUILLOT Email * Email alternatif Téléphon…" at bounding box center [422, 327] width 421 height 567
drag, startPoint x: 721, startPoint y: 565, endPoint x: 724, endPoint y: 550, distance: 14.6
click at [721, 557] on div "Détails Réservation Appartement * LA BOHEME 3 : Superbe T2 Avec patio SANS SPA …" at bounding box center [851, 327] width 429 height 567
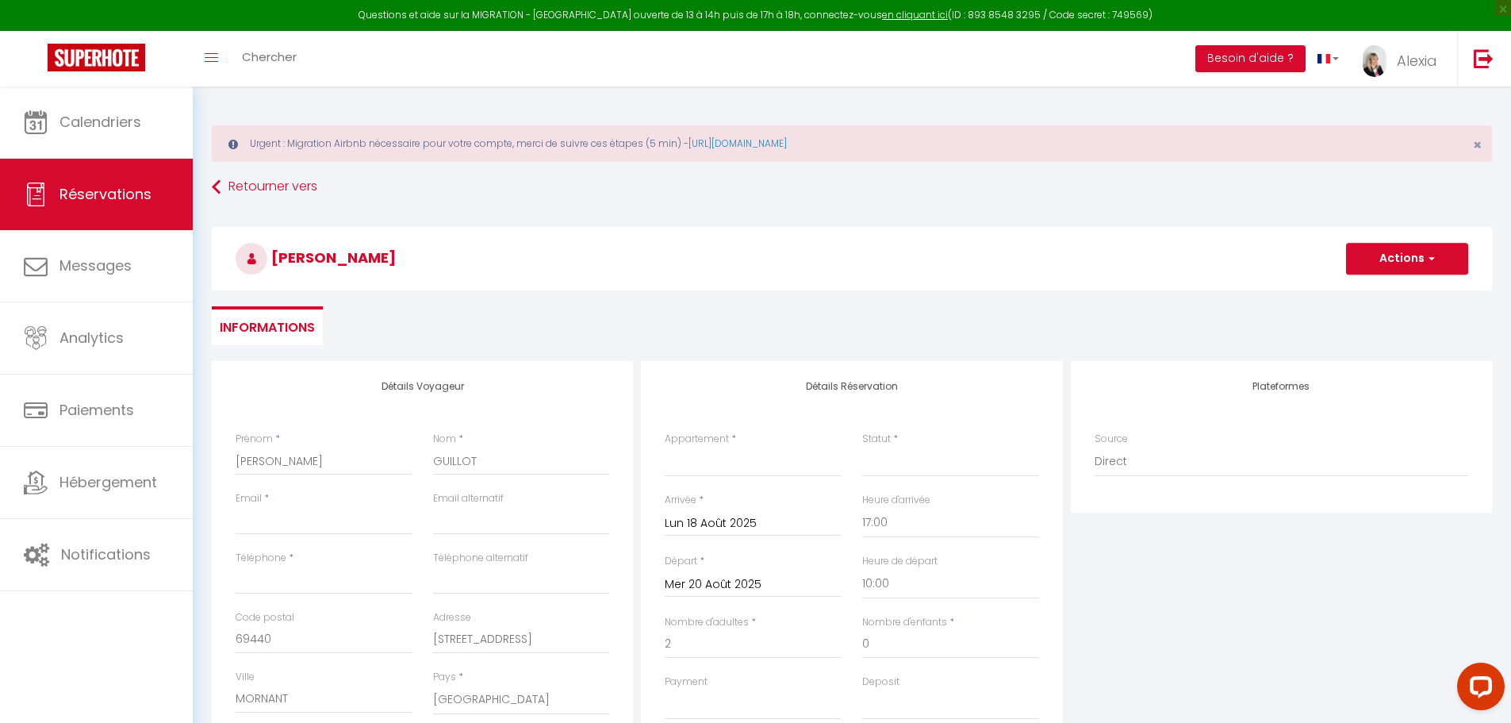
scroll to position [238, 0]
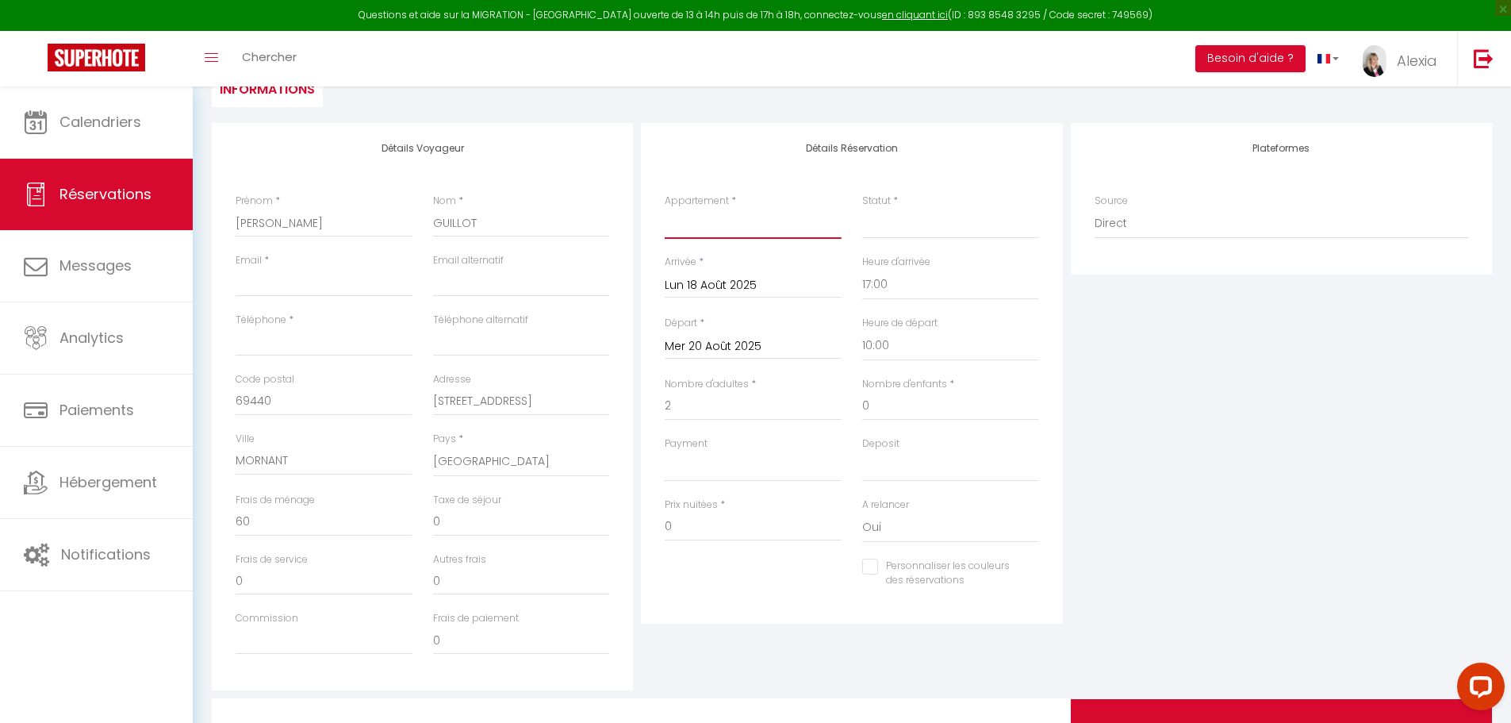
drag, startPoint x: 704, startPoint y: 216, endPoint x: 711, endPoint y: 227, distance: 13.6
click at [704, 216] on select "LA BOHEME 3 : Superbe T2 Avec patio SANS SPA (à droite) LA BOHEME 1 : Charmante…" at bounding box center [753, 224] width 177 height 30
click at [665, 209] on select "LA BOHEME 3 : Superbe T2 Avec patio SANS SPA (à droite) LA BOHEME 1 : Charmante…" at bounding box center [753, 224] width 177 height 30
click at [1304, 459] on div "Plateformes Source Direct Airbnb.com Booking.com Chalet montagne Expedia Gite d…" at bounding box center [1281, 406] width 429 height 567
drag, startPoint x: 685, startPoint y: 529, endPoint x: 658, endPoint y: 531, distance: 27.0
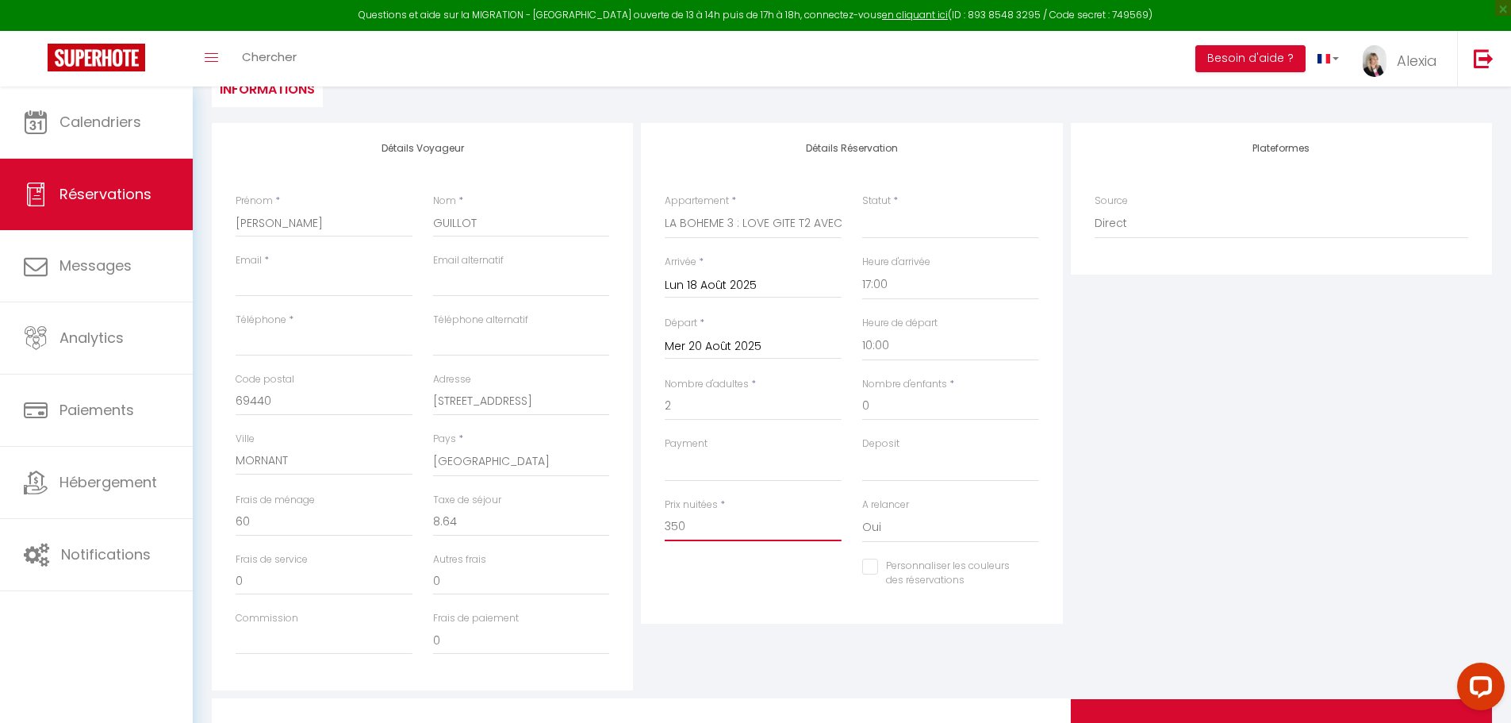
click at [633, 540] on div "Détails Voyageur Prénom * Hervé Nom * GUILLOT Email * Email alternatif Téléphon…" at bounding box center [852, 406] width 1288 height 567
click at [1256, 524] on div "Plateformes Source Direct Airbnb.com Booking.com Chalet montagne Expedia Gite d…" at bounding box center [1281, 406] width 429 height 567
click at [692, 525] on input "300" at bounding box center [753, 526] width 177 height 29
drag, startPoint x: 1499, startPoint y: 566, endPoint x: 1412, endPoint y: 510, distance: 103.8
click at [1499, 565] on div "Détails Voyageur Prénom * Hervé Nom * GUILLOT Email * Email alternatif Téléphon…" at bounding box center [851, 452] width 1301 height 659
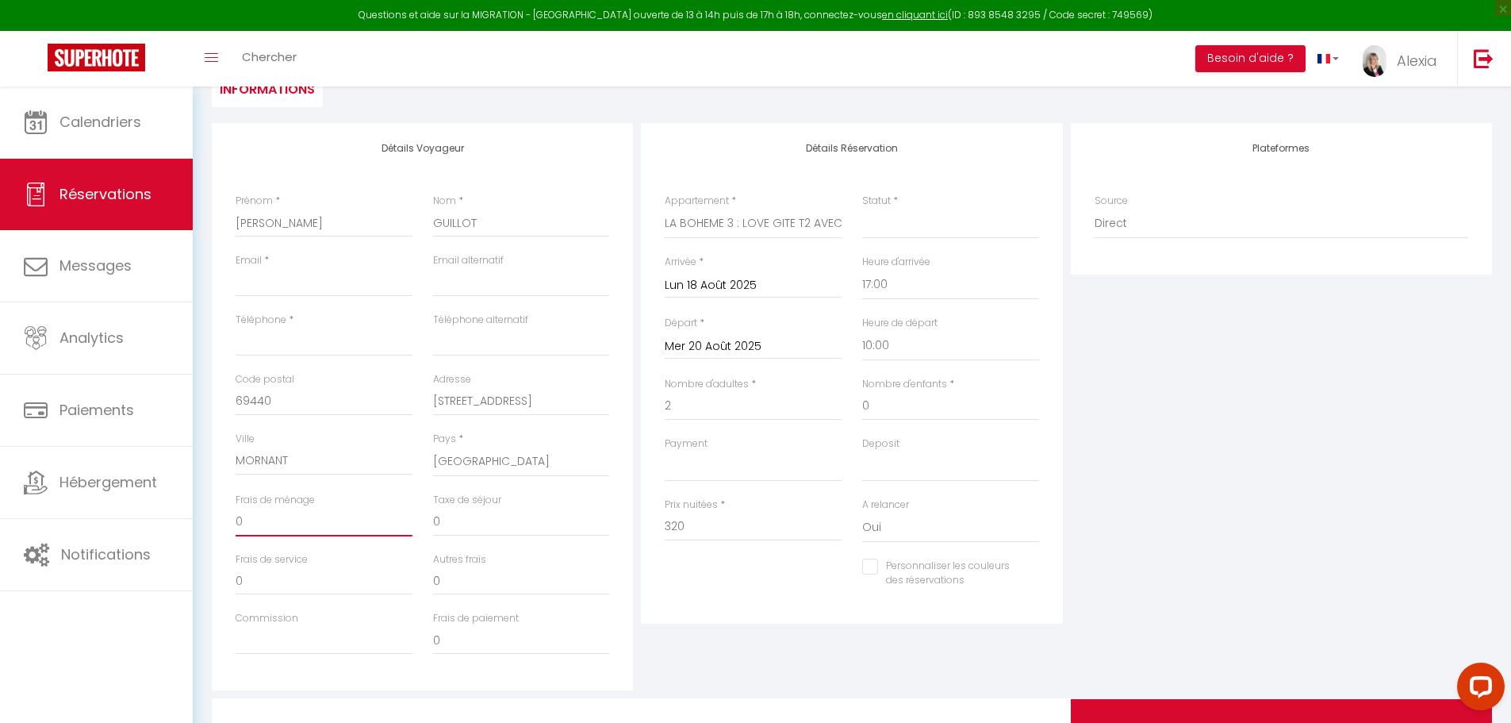
drag, startPoint x: 259, startPoint y: 523, endPoint x: 194, endPoint y: 525, distance: 65.1
click at [194, 525] on div "Urgent : Migration Airbnb nécessaire pour votre compte, merci de suivre ces éta…" at bounding box center [852, 325] width 1318 height 953
drag, startPoint x: 1132, startPoint y: 502, endPoint x: 1124, endPoint y: 488, distance: 16.3
click at [1125, 489] on div "Plateformes Source Direct Airbnb.com Booking.com Chalet montagne Expedia Gite d…" at bounding box center [1281, 406] width 429 height 567
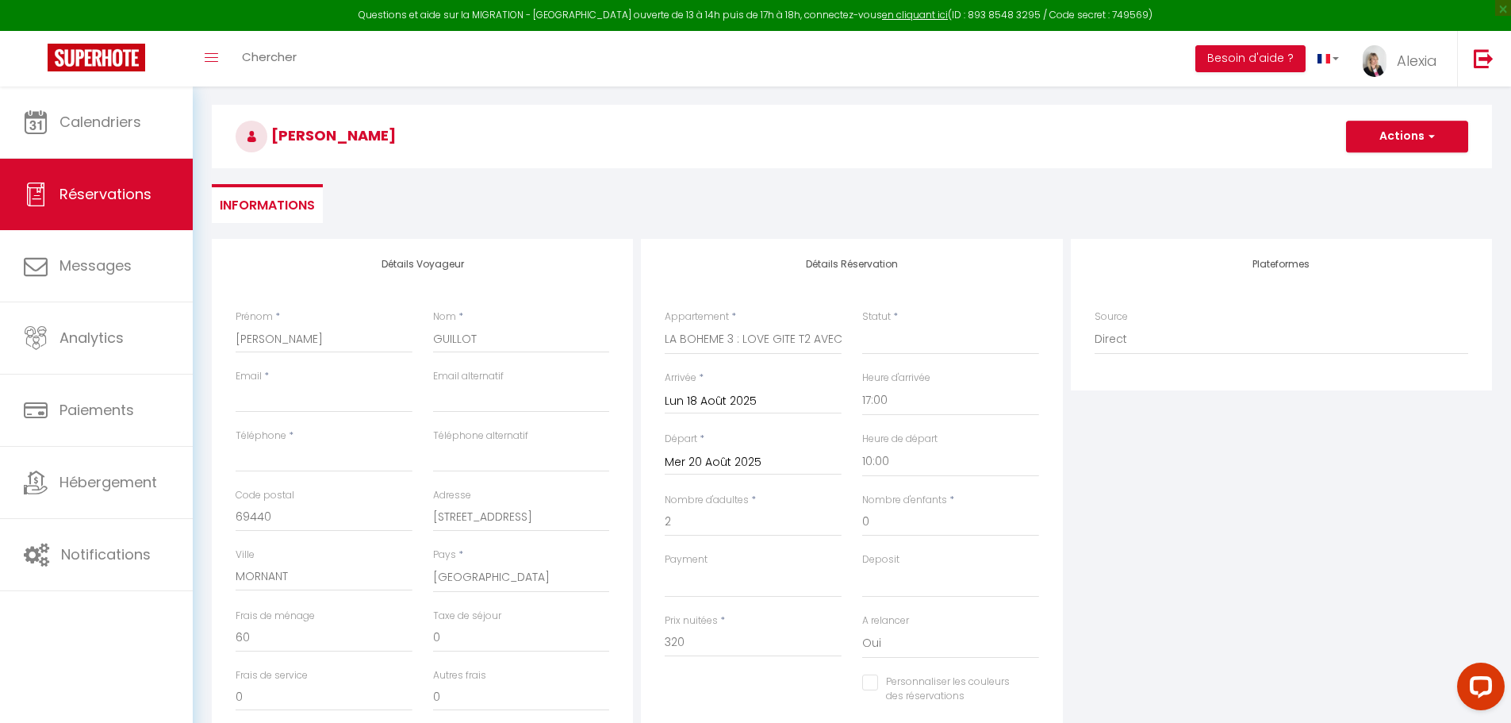
scroll to position [159, 0]
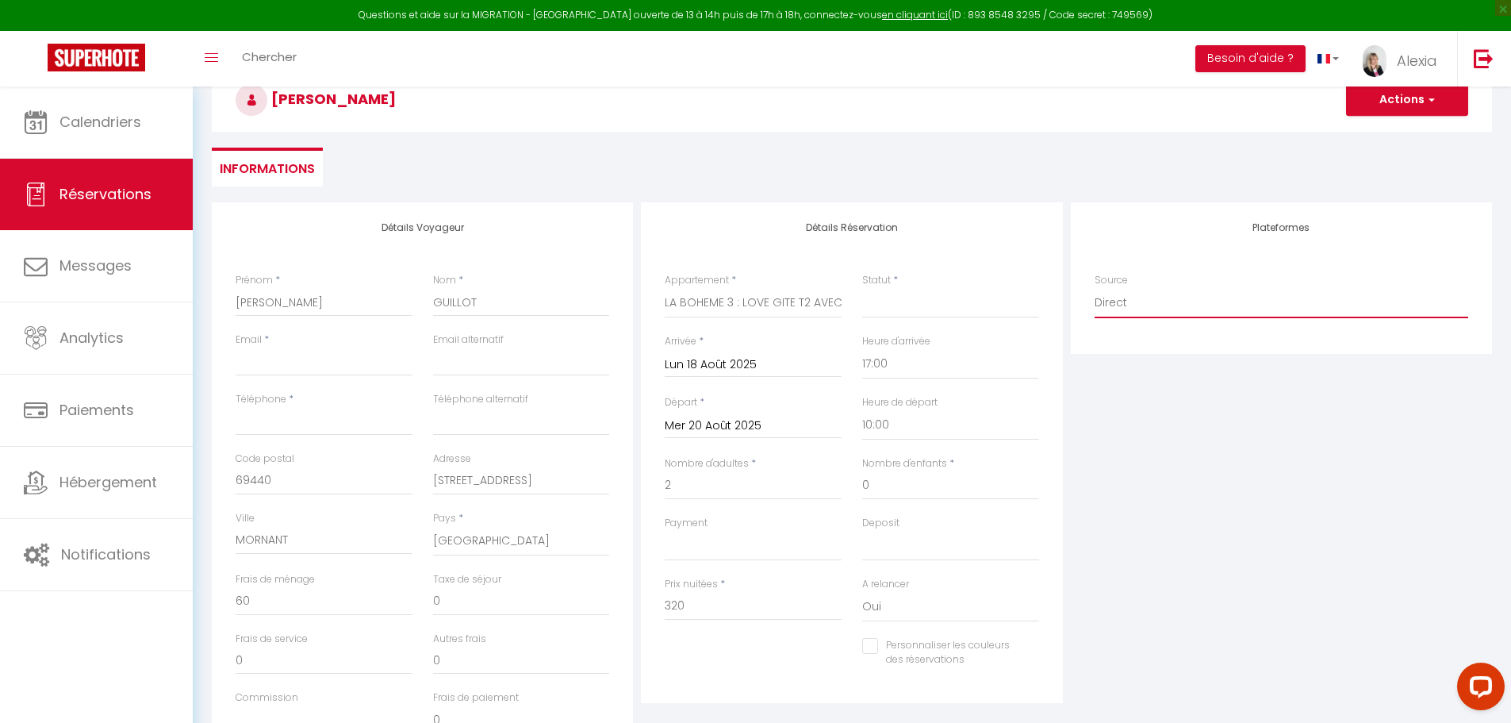
click at [1129, 294] on select "Direct Airbnb.com Booking.com Chalet montagne Expedia Gite de France Homeaway H…" at bounding box center [1282, 303] width 374 height 30
click at [1095, 288] on select "Direct Airbnb.com Booking.com Chalet montagne Expedia Gite de France Homeaway H…" at bounding box center [1282, 303] width 374 height 30
click at [1181, 408] on div "Plateformes Source Direct Airbnb.com Booking.com Chalet montagne Expedia Gite d…" at bounding box center [1281, 485] width 429 height 567
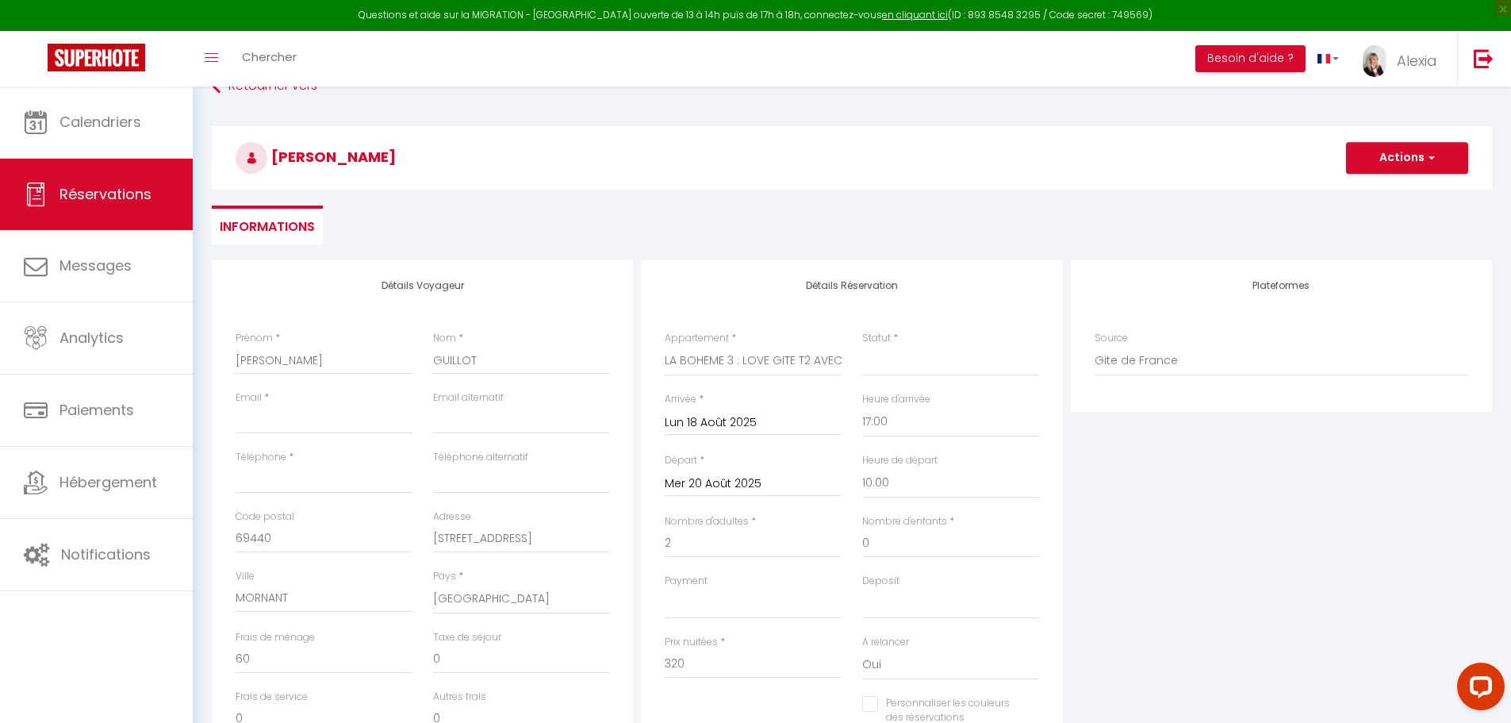
scroll to position [238, 0]
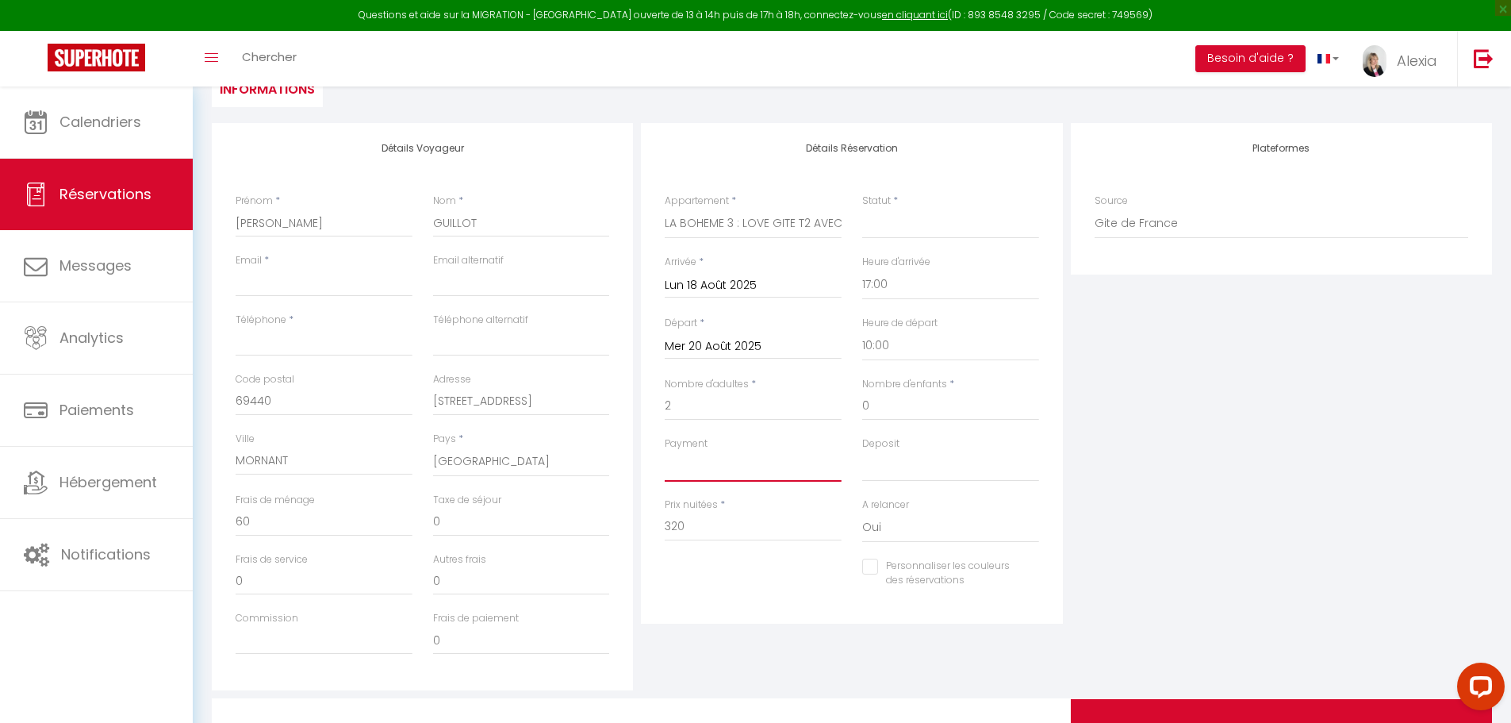
click at [719, 466] on select "OK KO" at bounding box center [753, 466] width 177 height 30
click at [665, 451] on select "OK KO" at bounding box center [753, 466] width 177 height 30
click at [930, 466] on select "OK KO" at bounding box center [950, 466] width 177 height 30
click at [862, 451] on select "OK KO" at bounding box center [950, 466] width 177 height 30
click at [1112, 466] on div "Plateformes Source Direct Airbnb.com Booking.com Chalet montagne Expedia Gite d…" at bounding box center [1281, 406] width 429 height 567
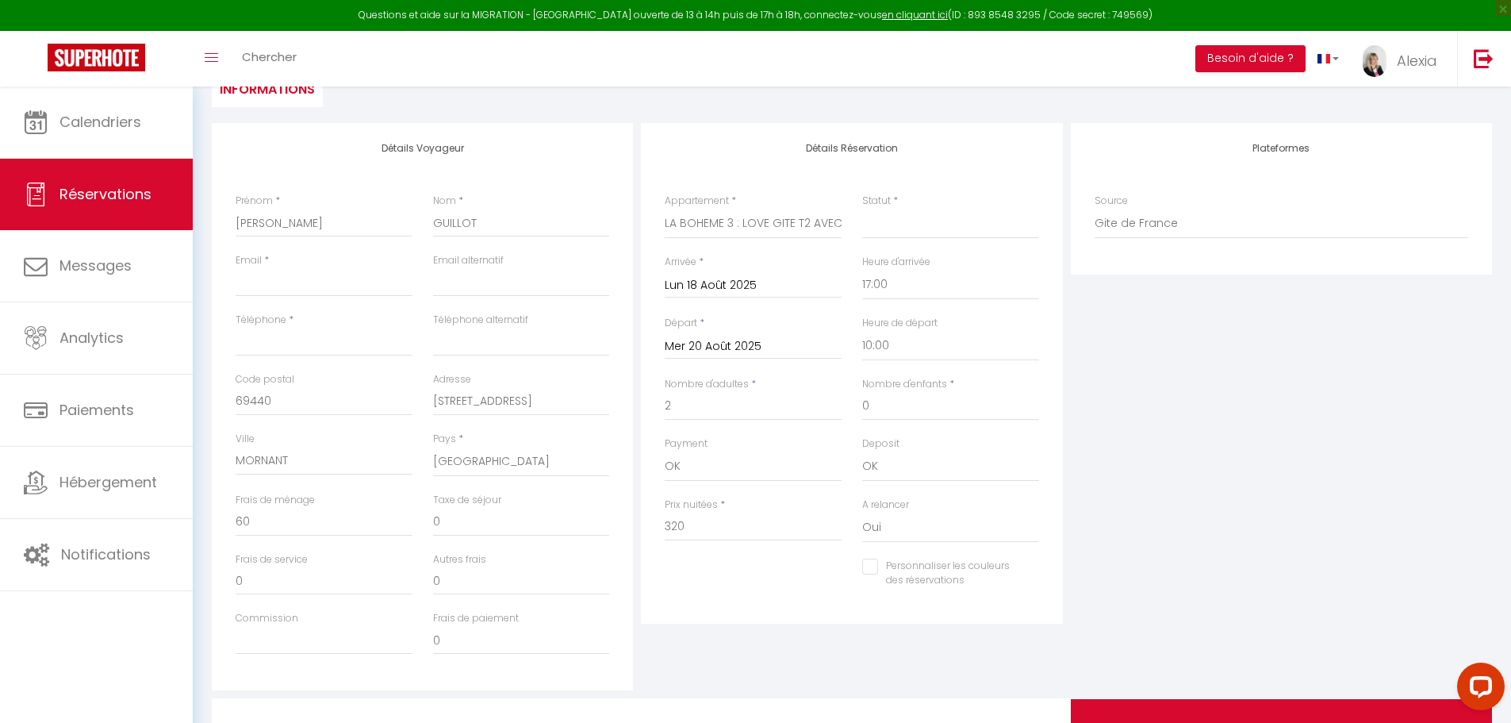
scroll to position [316, 0]
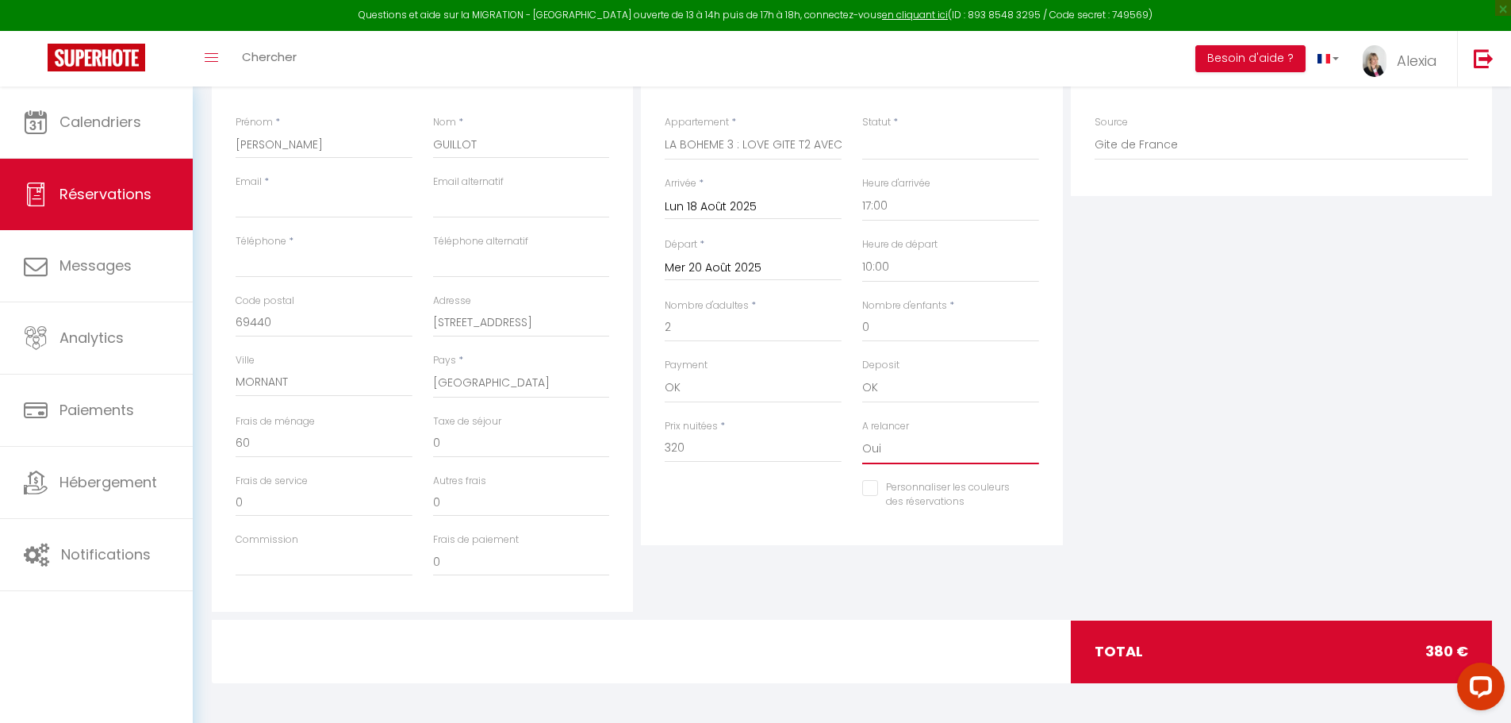
click at [896, 449] on select "Oui Non" at bounding box center [950, 449] width 177 height 30
click at [862, 434] on select "Oui Non" at bounding box center [950, 449] width 177 height 30
click at [1158, 440] on div "Plateformes Source Direct Airbnb.com Booking.com Chalet montagne Expedia Gite d…" at bounding box center [1281, 327] width 429 height 567
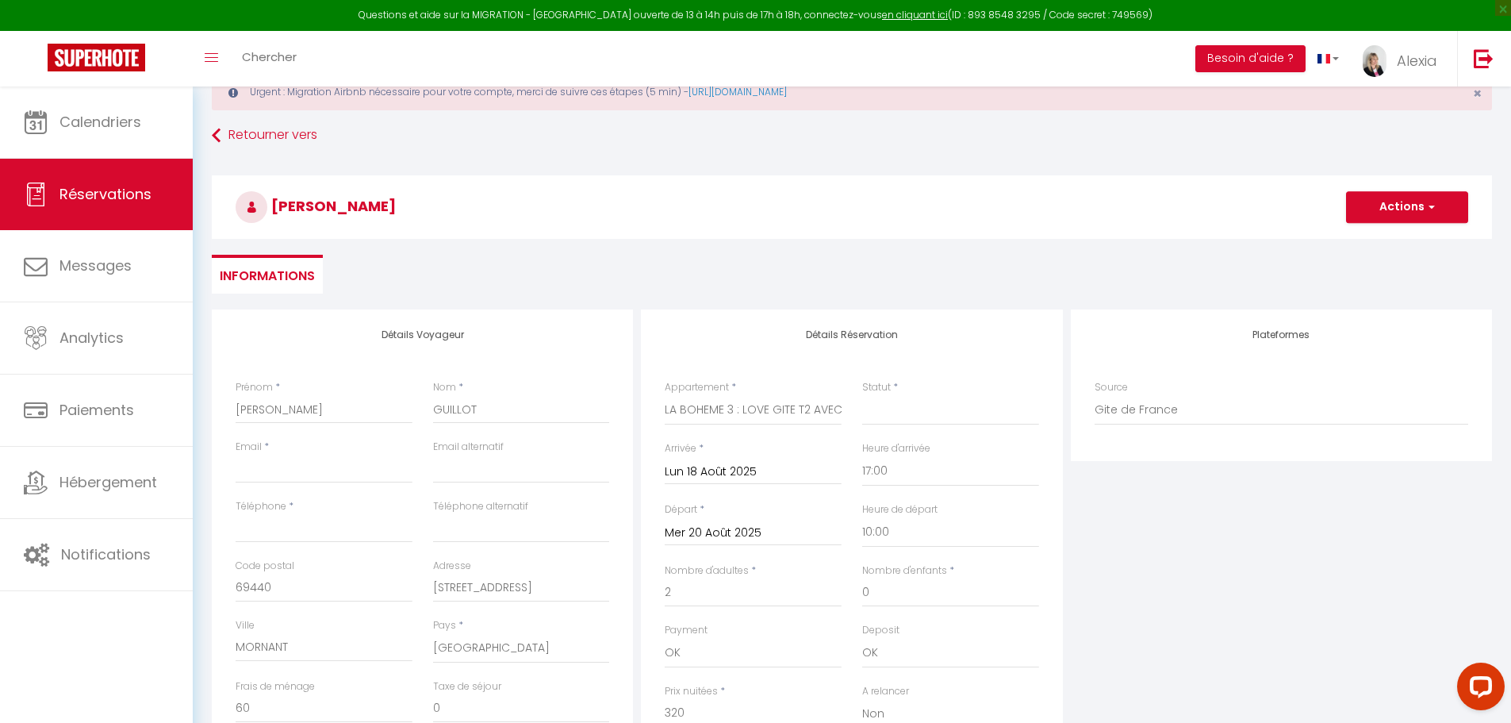
scroll to position [79, 0]
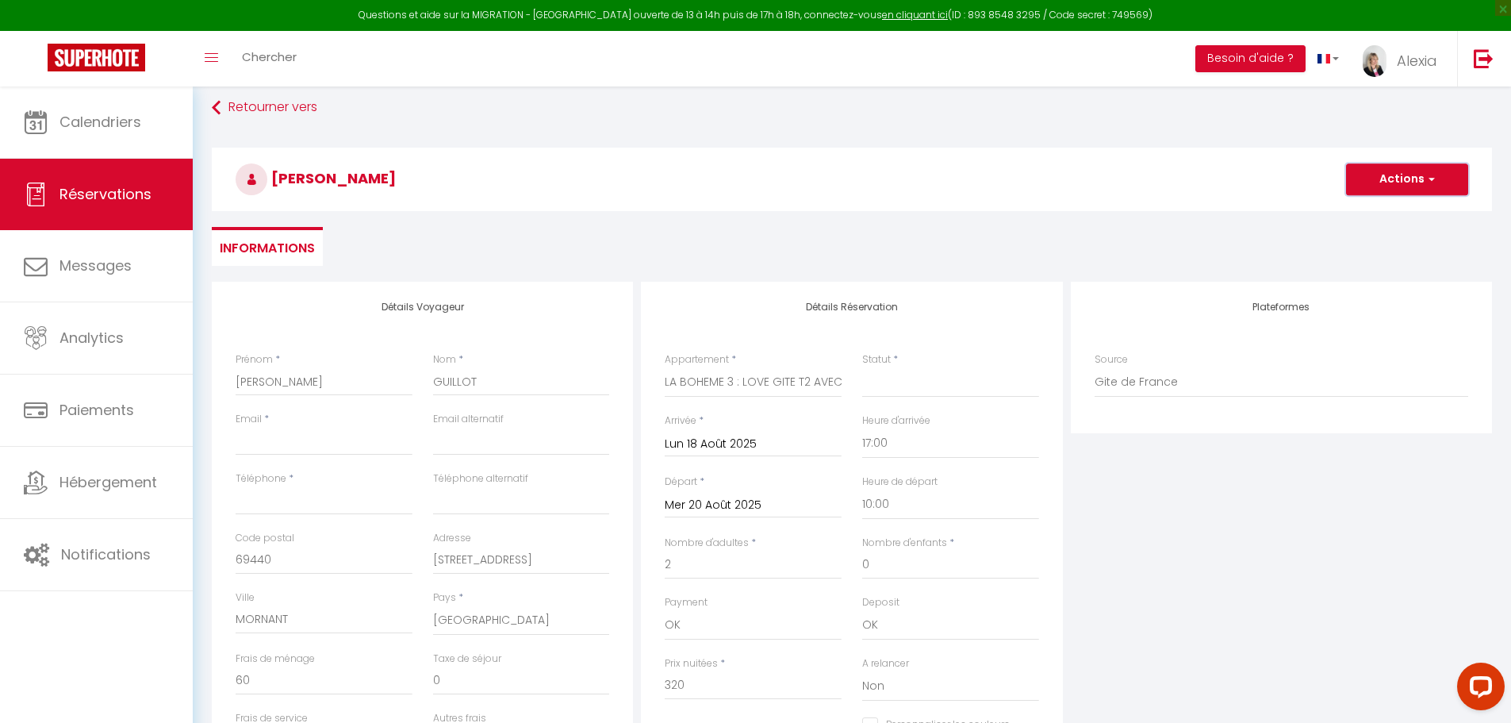
click at [1415, 186] on button "Actions" at bounding box center [1407, 179] width 122 height 32
click at [1376, 215] on link "Enregistrer" at bounding box center [1391, 214] width 125 height 21
click at [291, 442] on input "Email client" at bounding box center [324, 441] width 177 height 29
paste input "aghg@hotmail.fr"
click at [469, 445] on input "email" at bounding box center [521, 441] width 177 height 29
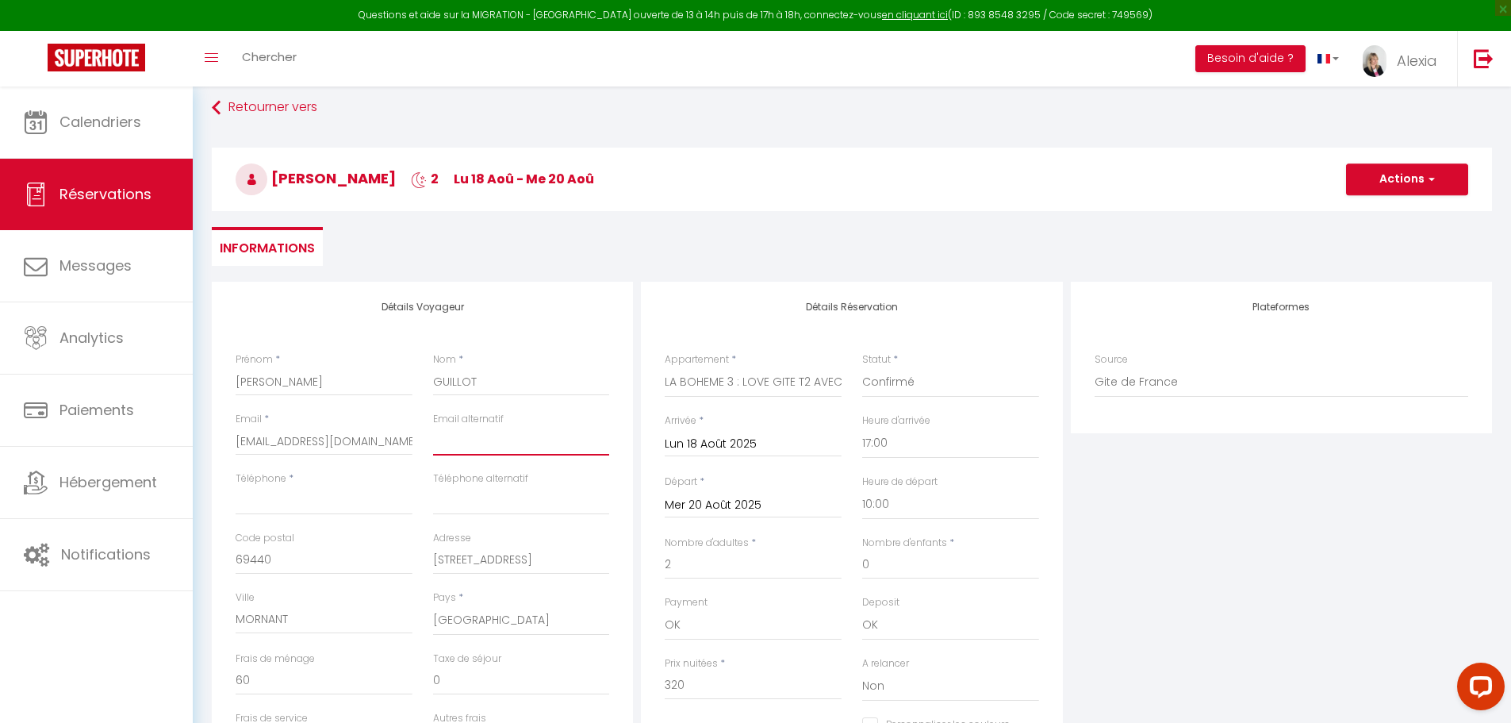
paste input "aghg@hotmail.fr"
click at [286, 502] on input "Téléphone" at bounding box center [324, 500] width 177 height 29
paste input "06 47 64 85 17"
click at [739, 196] on h3 "Hervé GUILLOT 2 lu 18 Aoû - me 20 Aoû" at bounding box center [852, 179] width 1280 height 63
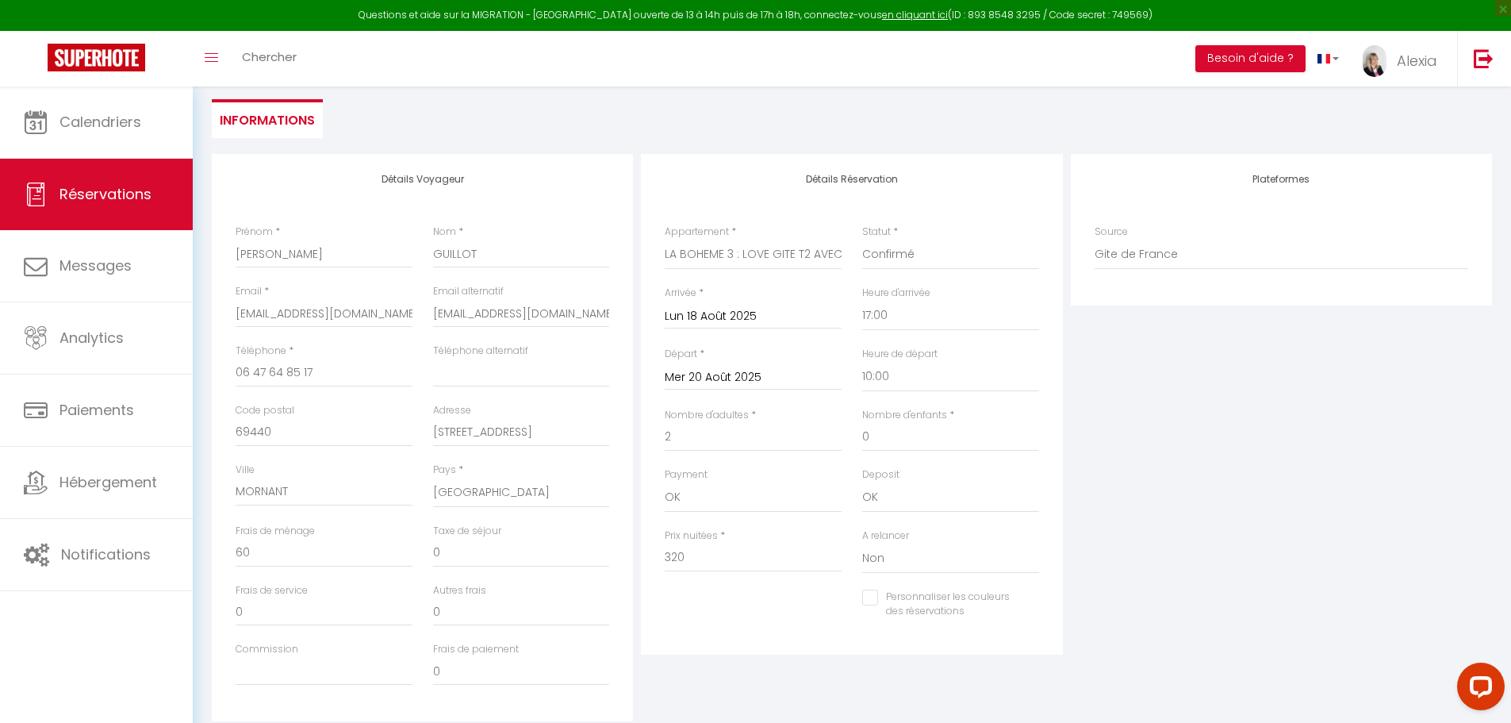
scroll to position [0, 0]
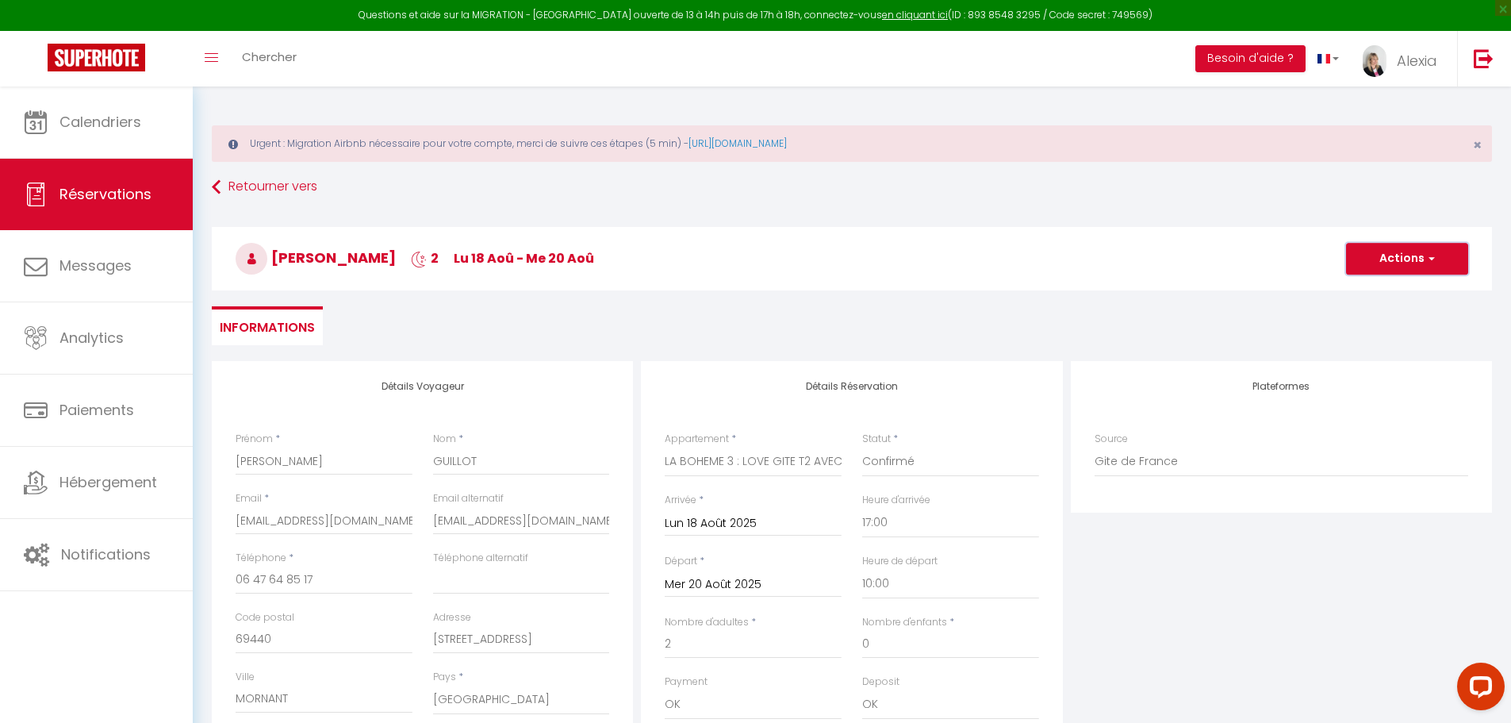
click at [1379, 264] on button "Actions" at bounding box center [1407, 259] width 122 height 32
click at [1386, 292] on link "Enregistrer" at bounding box center [1391, 293] width 125 height 21
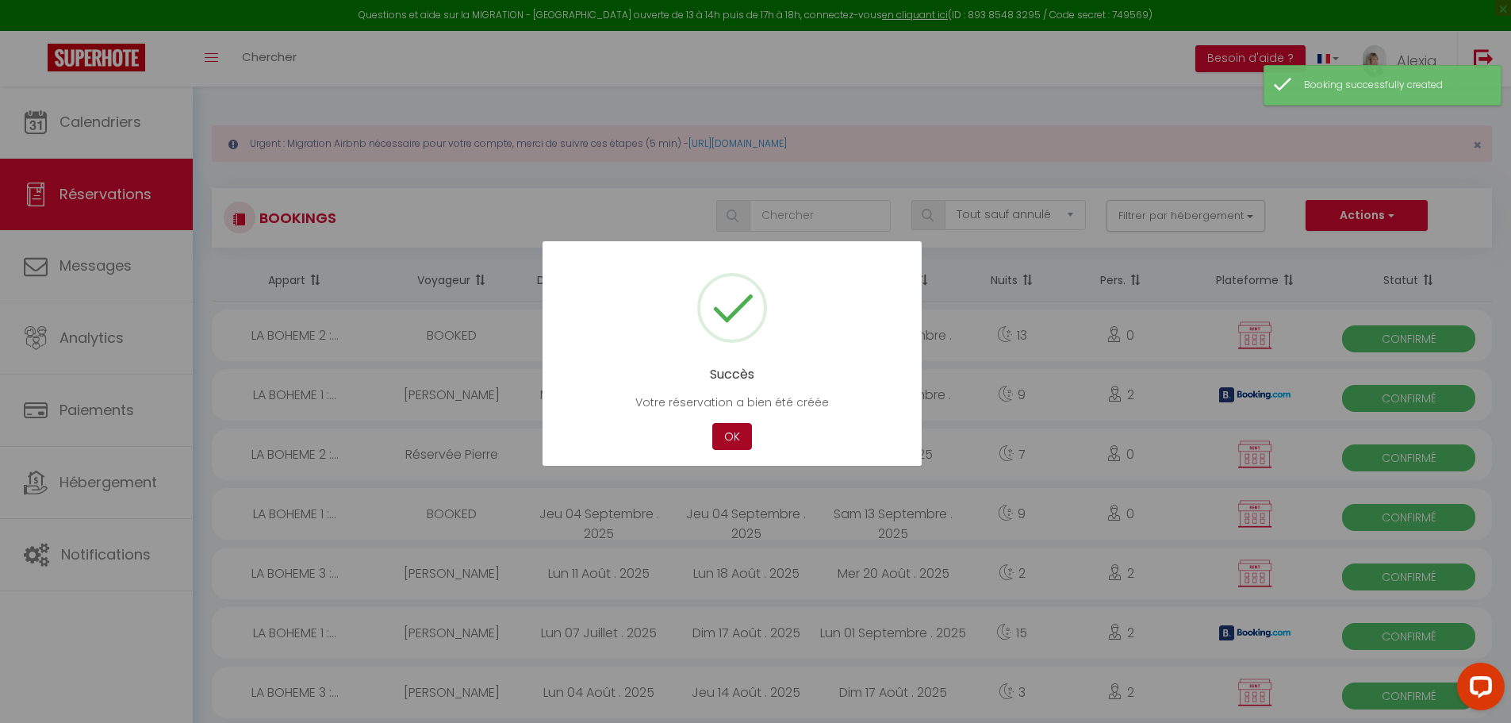
click at [738, 436] on button "OK" at bounding box center [732, 437] width 40 height 28
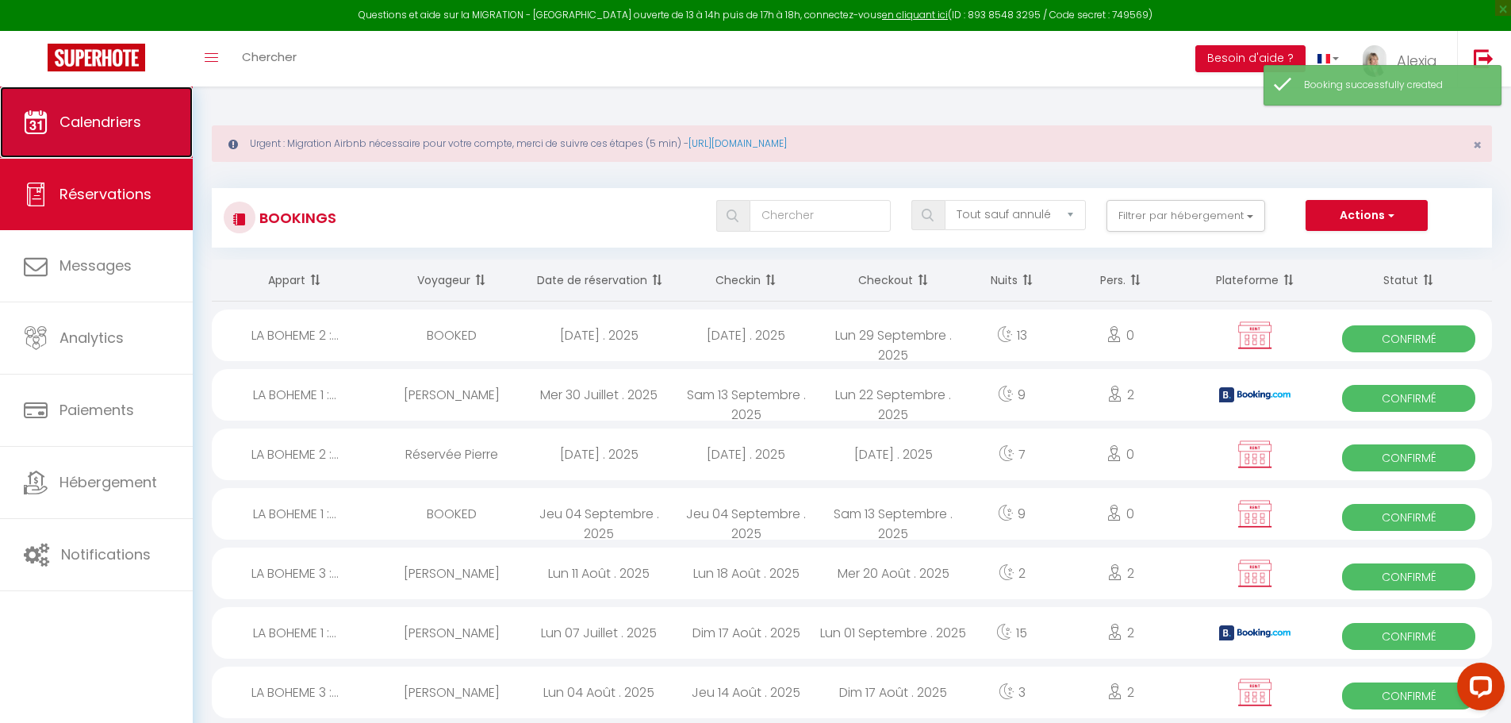
click at [94, 131] on span "Calendriers" at bounding box center [100, 122] width 82 height 20
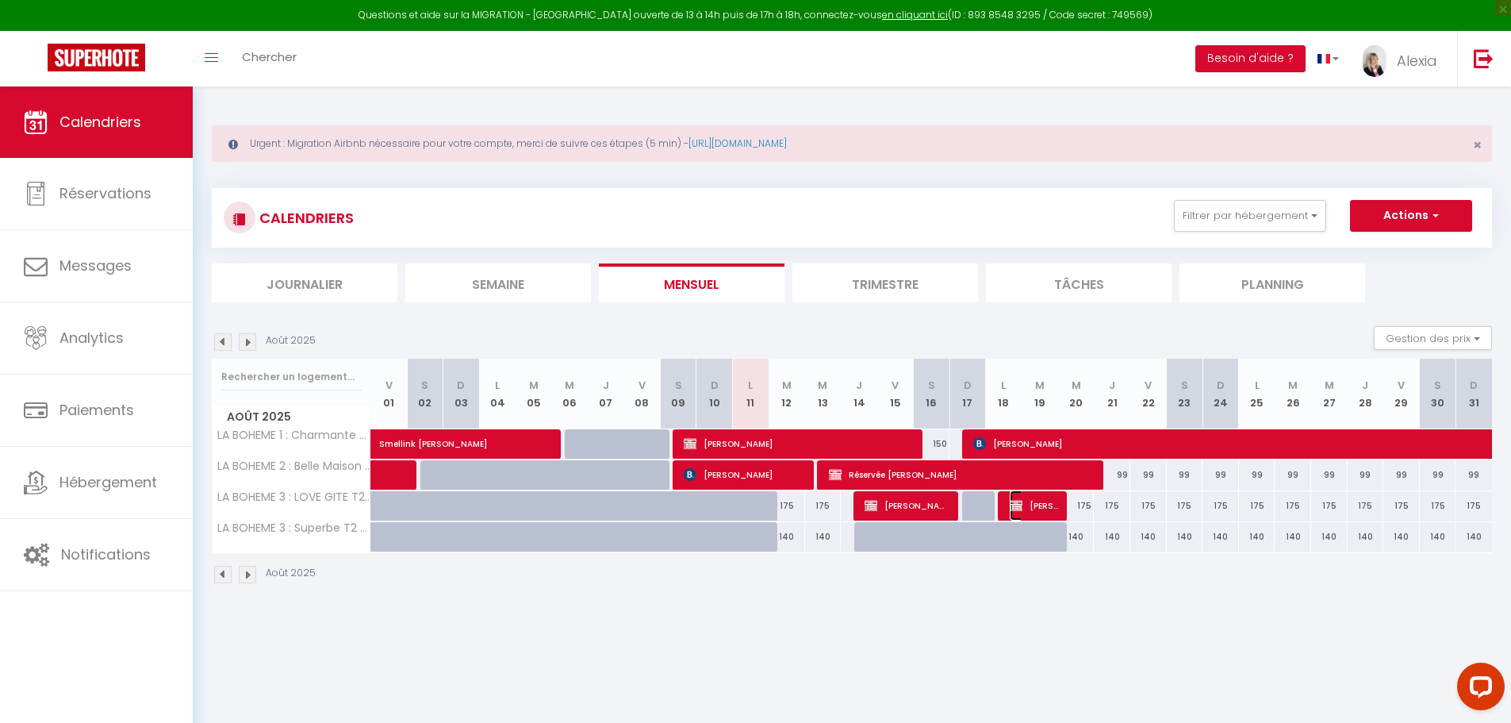
click at [1045, 506] on span "[PERSON_NAME]" at bounding box center [1034, 505] width 48 height 30
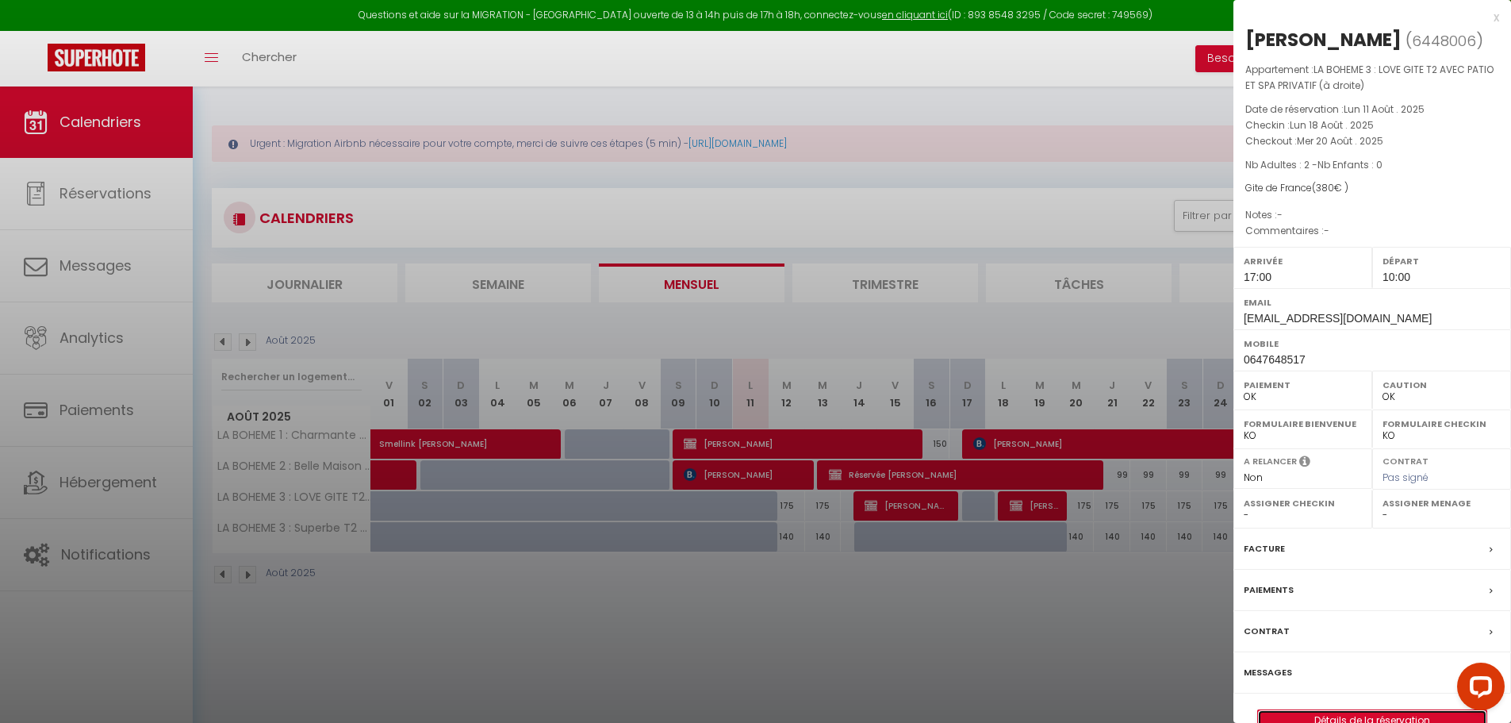
click at [1340, 715] on link "Détails de la réservation" at bounding box center [1372, 720] width 228 height 21
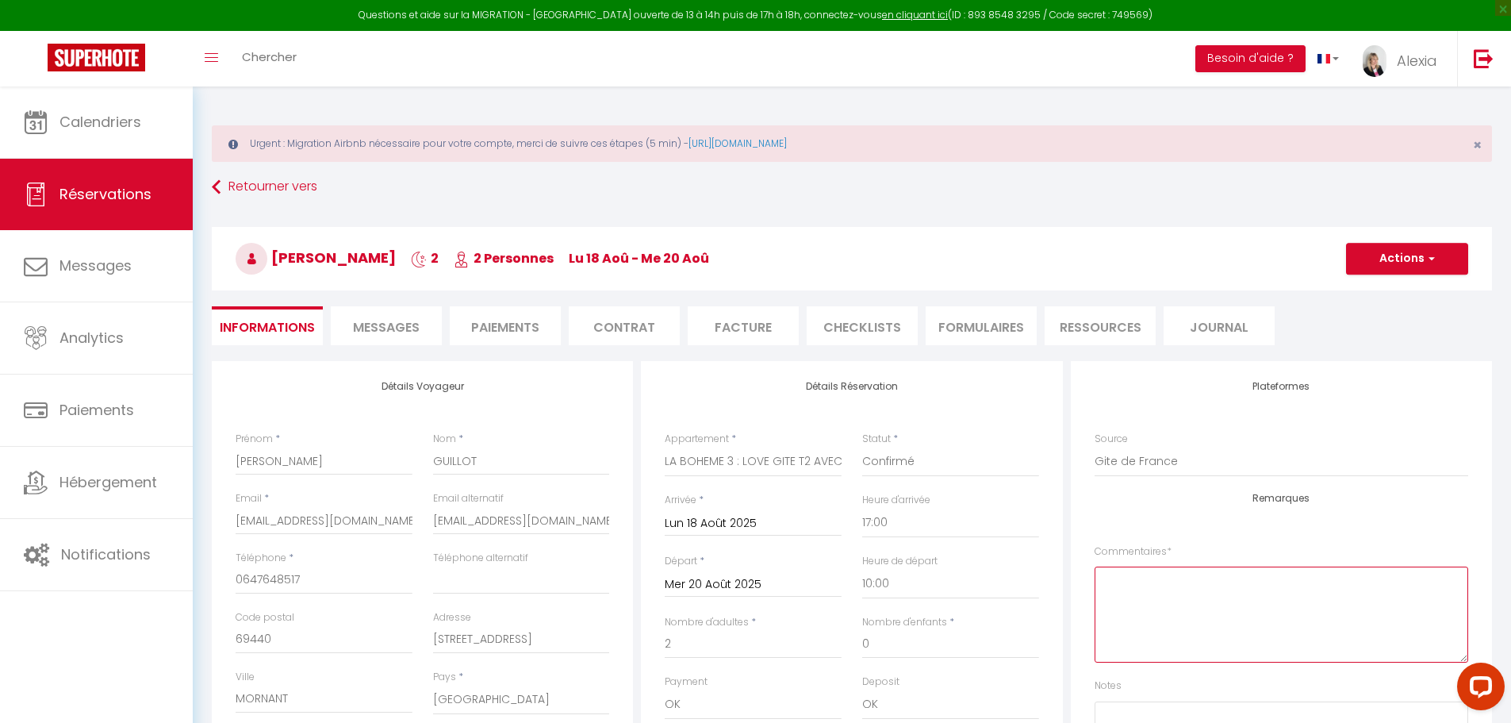
click at [1114, 589] on textarea at bounding box center [1282, 614] width 374 height 96
paste textarea "4862La Bohème 3"
paste textarea "Prix total client 450,64 €"
click at [1387, 267] on button "Actions" at bounding box center [1407, 259] width 122 height 32
click at [1382, 293] on link "Enregistrer" at bounding box center [1391, 293] width 125 height 21
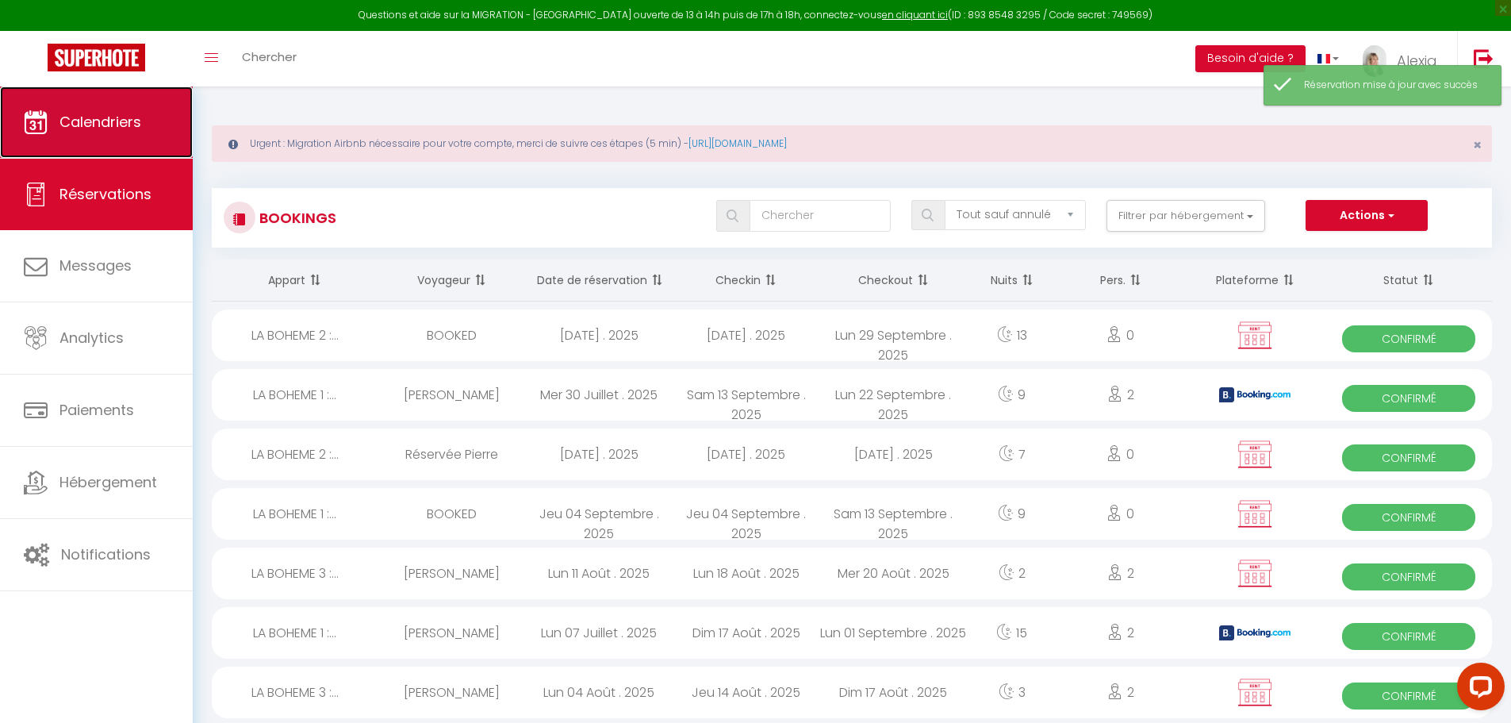
click at [84, 150] on link "Calendriers" at bounding box center [96, 121] width 193 height 71
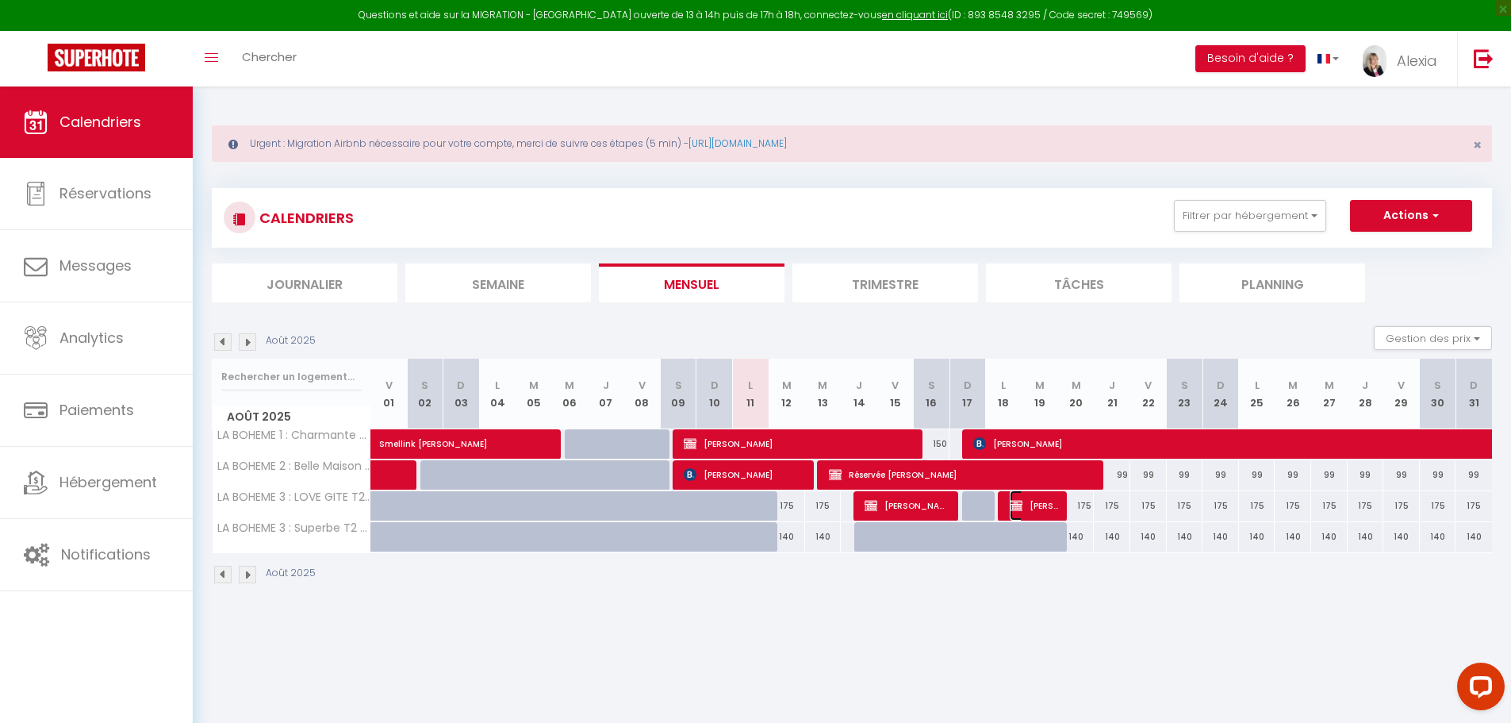
click at [1046, 503] on span "[PERSON_NAME]" at bounding box center [1034, 505] width 48 height 30
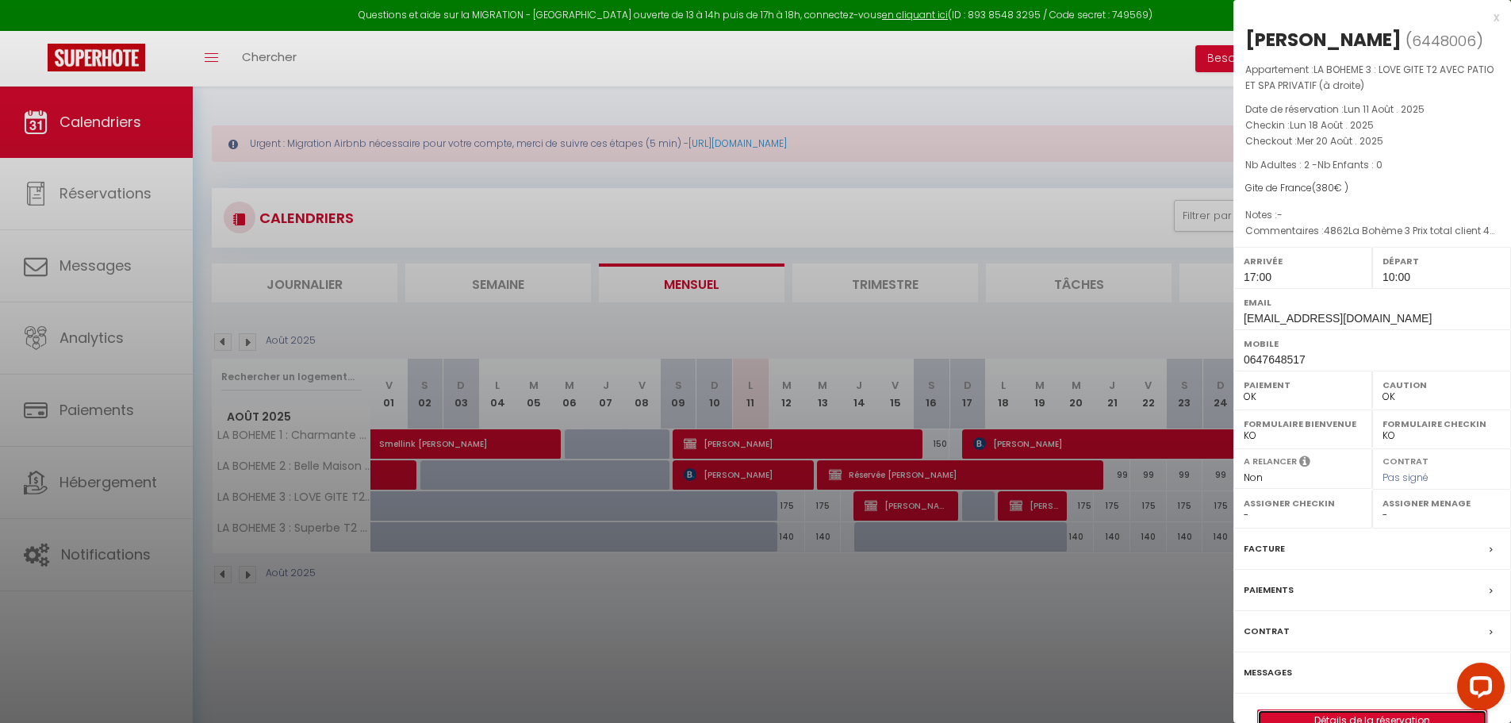
click at [1320, 716] on link "Détails de la réservation" at bounding box center [1372, 720] width 228 height 21
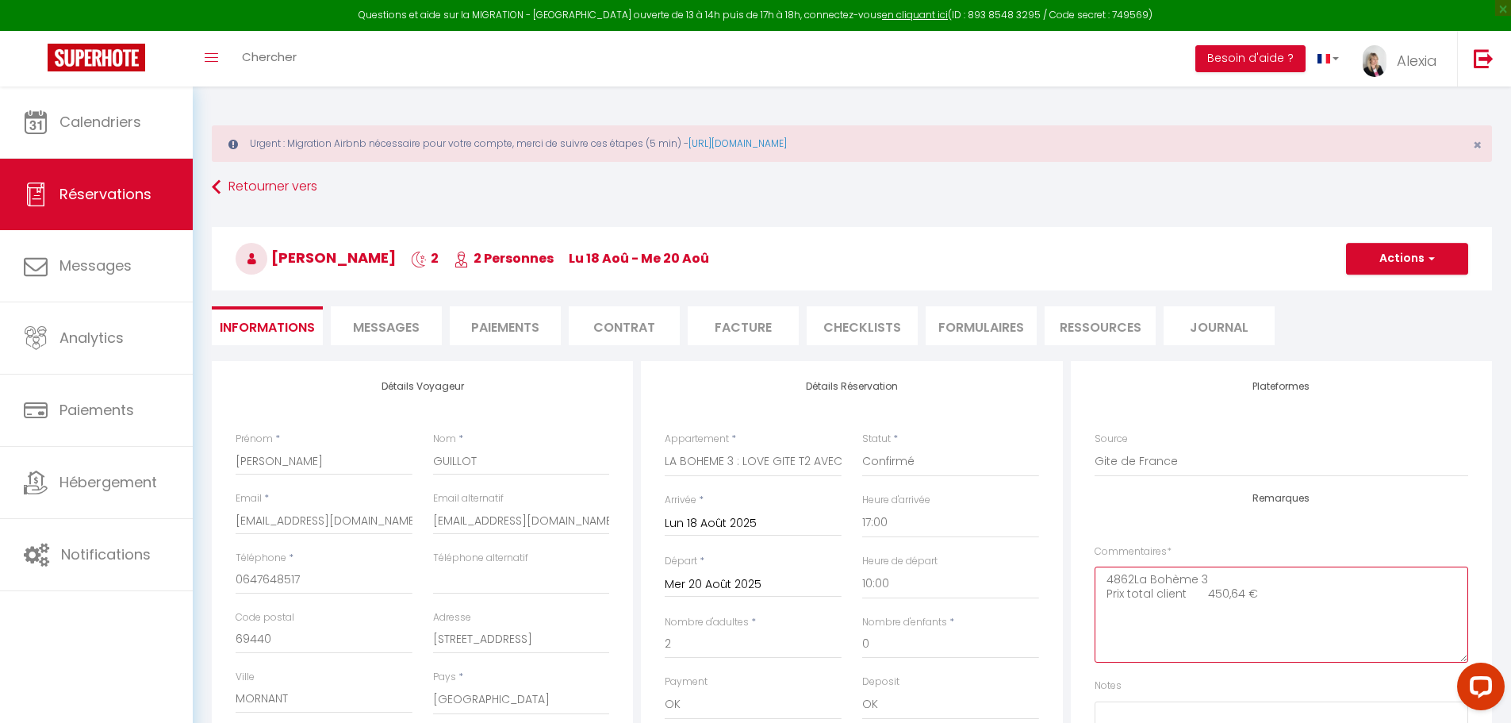
click at [1134, 573] on textarea "4862La Bohème 3 Prix total client 450,64 €" at bounding box center [1282, 614] width 374 height 96
click at [1109, 580] on textarea "4862 La Bohème 3 Prix total client 450,64 €" at bounding box center [1282, 614] width 374 height 96
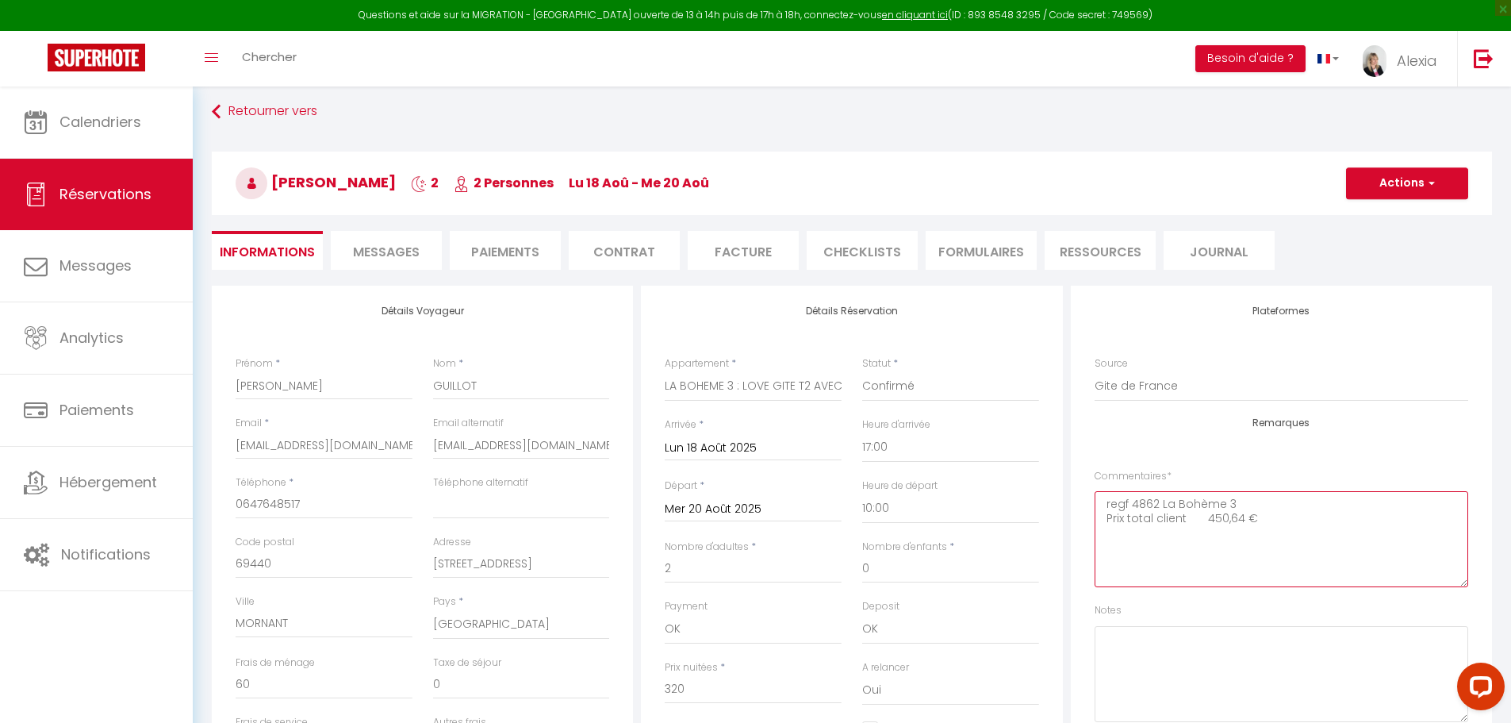
scroll to position [79, 0]
click at [1124, 505] on textarea "regf 4862 La Bohème 3 Prix total client 450,64 €" at bounding box center [1282, 535] width 374 height 96
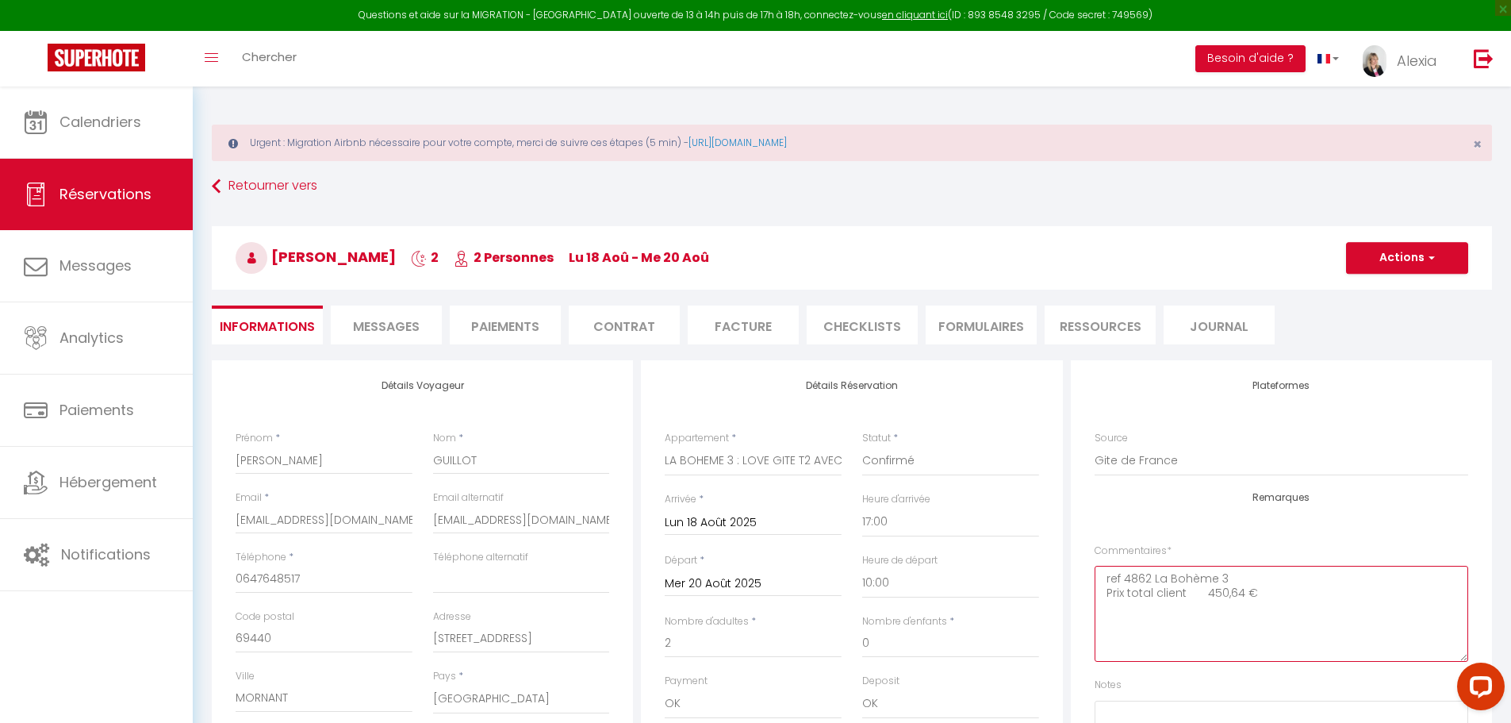
scroll to position [0, 0]
click at [1403, 266] on button "Actions" at bounding box center [1407, 259] width 122 height 32
click at [1394, 290] on link "Enregistrer" at bounding box center [1391, 293] width 125 height 21
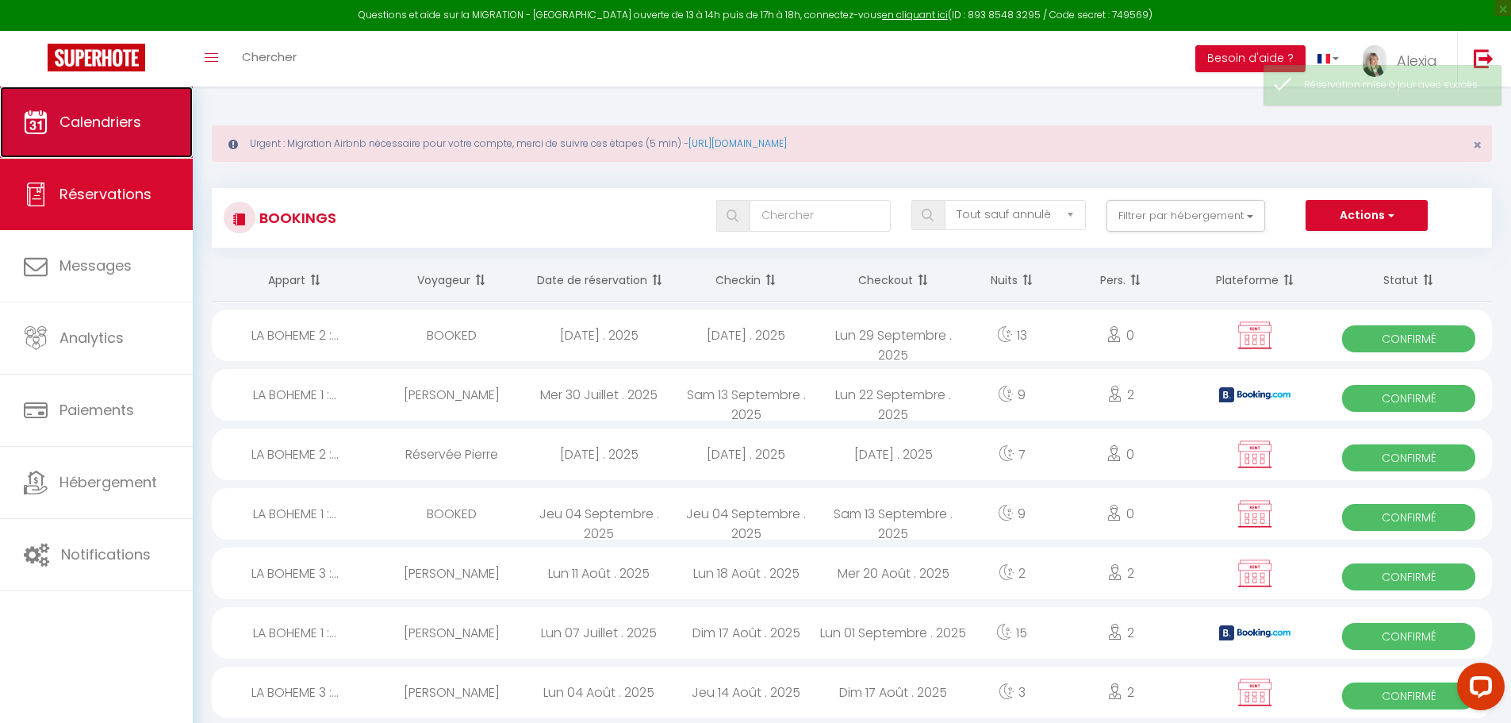
click at [109, 130] on link "Calendriers" at bounding box center [96, 121] width 193 height 71
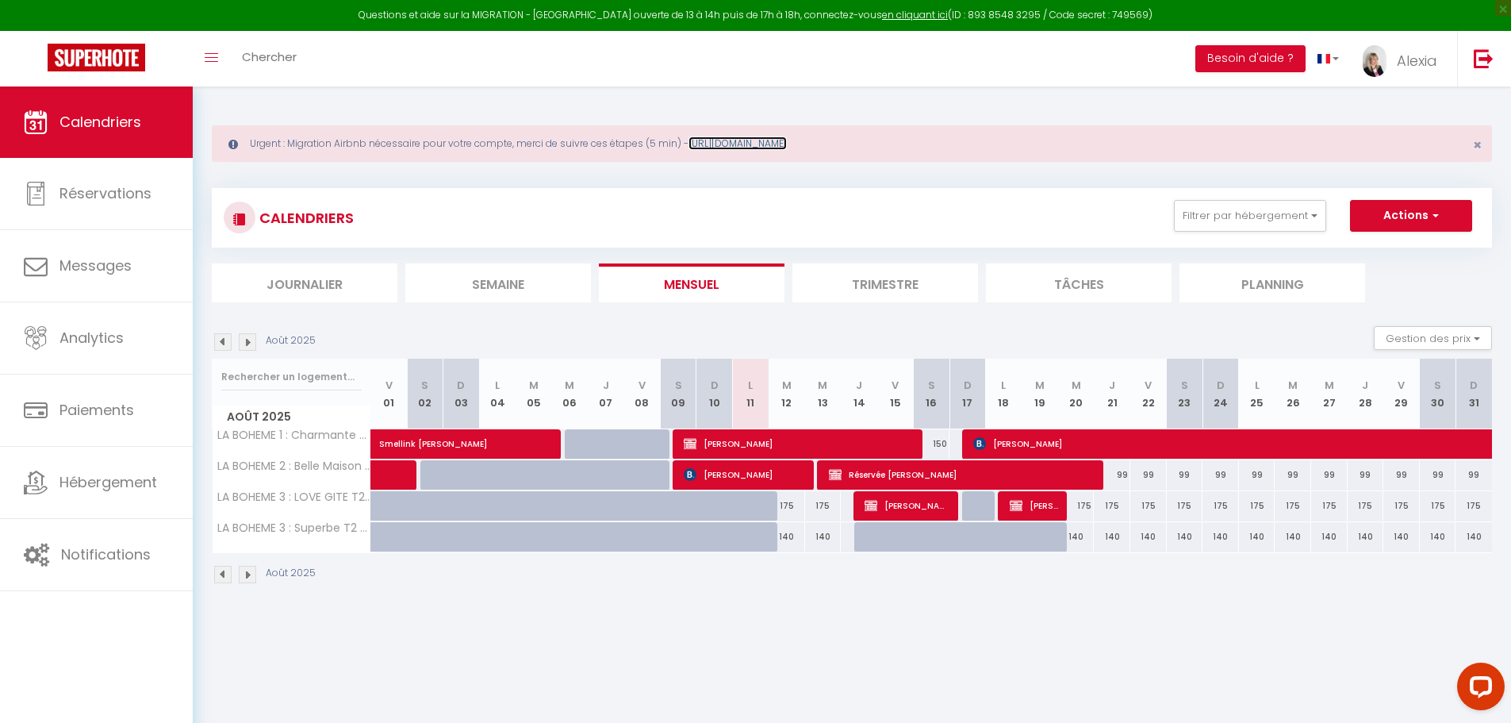
click at [787, 147] on link "https://superhote.com/migration-airbnb" at bounding box center [737, 142] width 98 height 13
drag, startPoint x: 1406, startPoint y: 48, endPoint x: 1392, endPoint y: 57, distance: 16.7
click at [1405, 48] on link "Alexia" at bounding box center [1404, 59] width 106 height 56
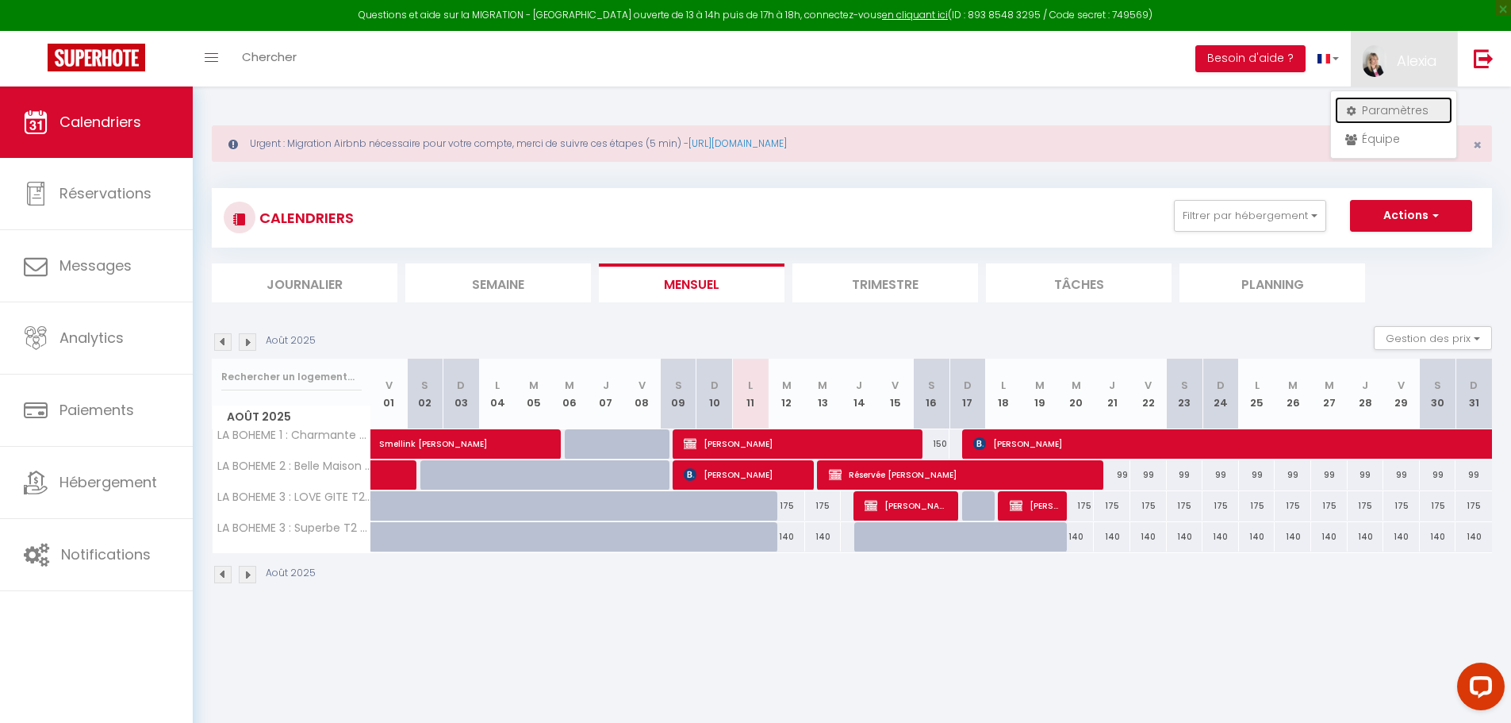
click at [1396, 108] on link "Paramètres" at bounding box center [1393, 110] width 117 height 27
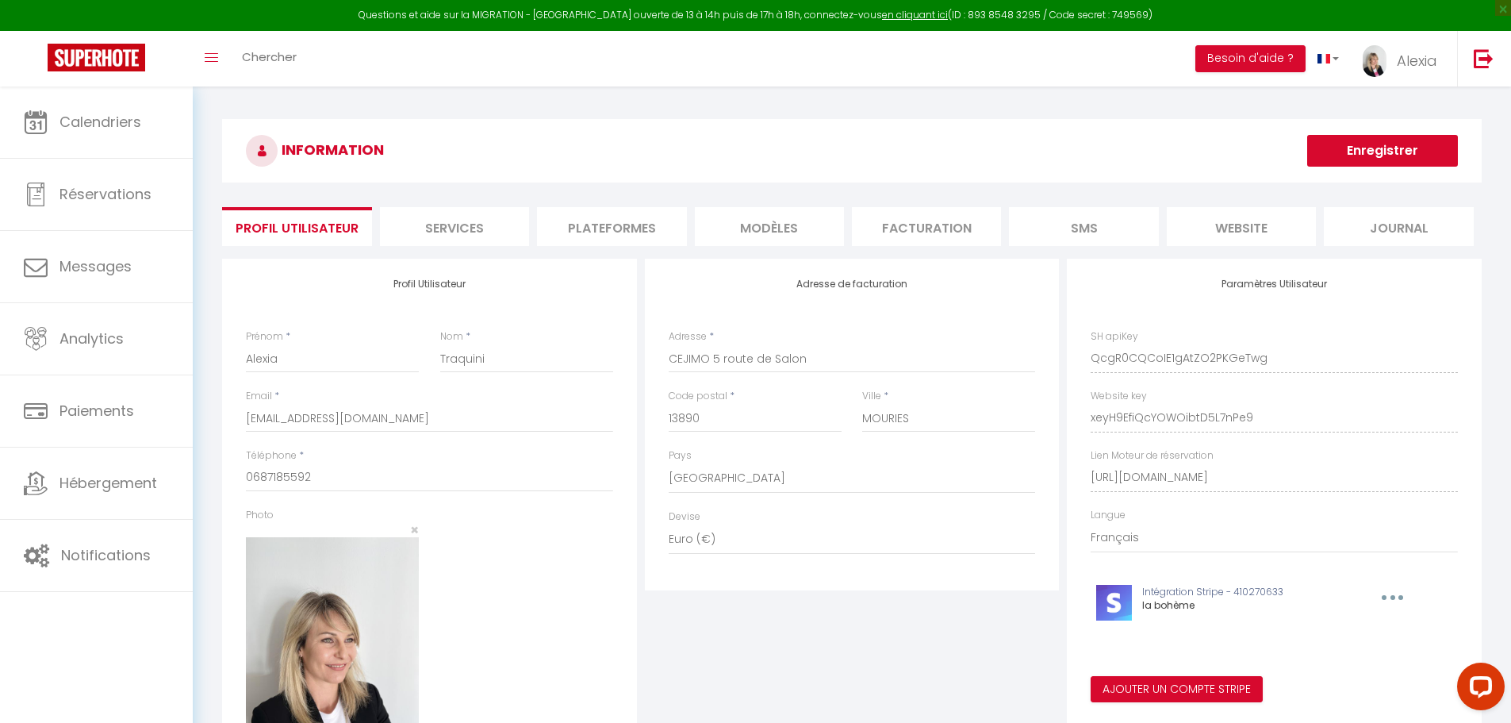
click at [629, 221] on li "Plateformes" at bounding box center [611, 226] width 149 height 39
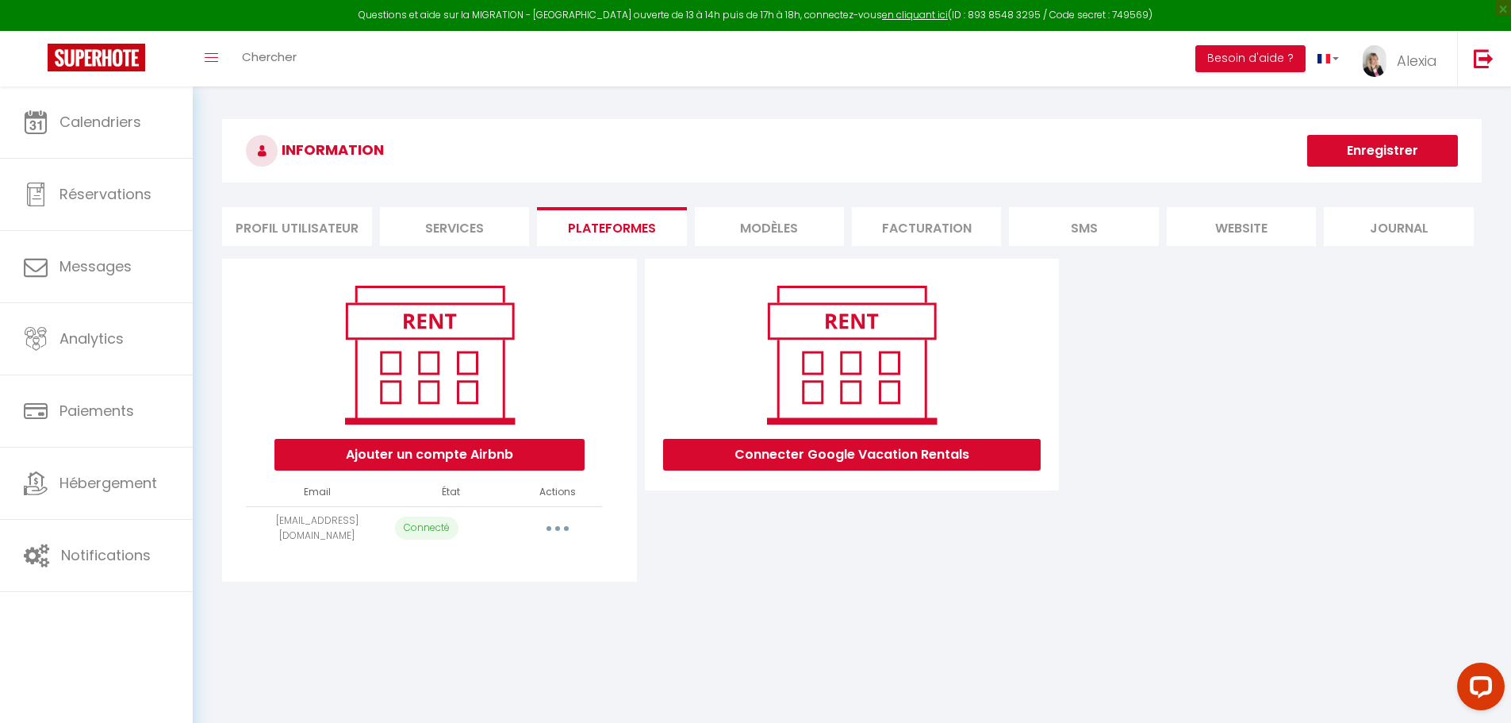
click at [560, 527] on button "button" at bounding box center [557, 528] width 44 height 25
click at [478, 621] on link "Reconnecter le compte" at bounding box center [487, 621] width 175 height 27
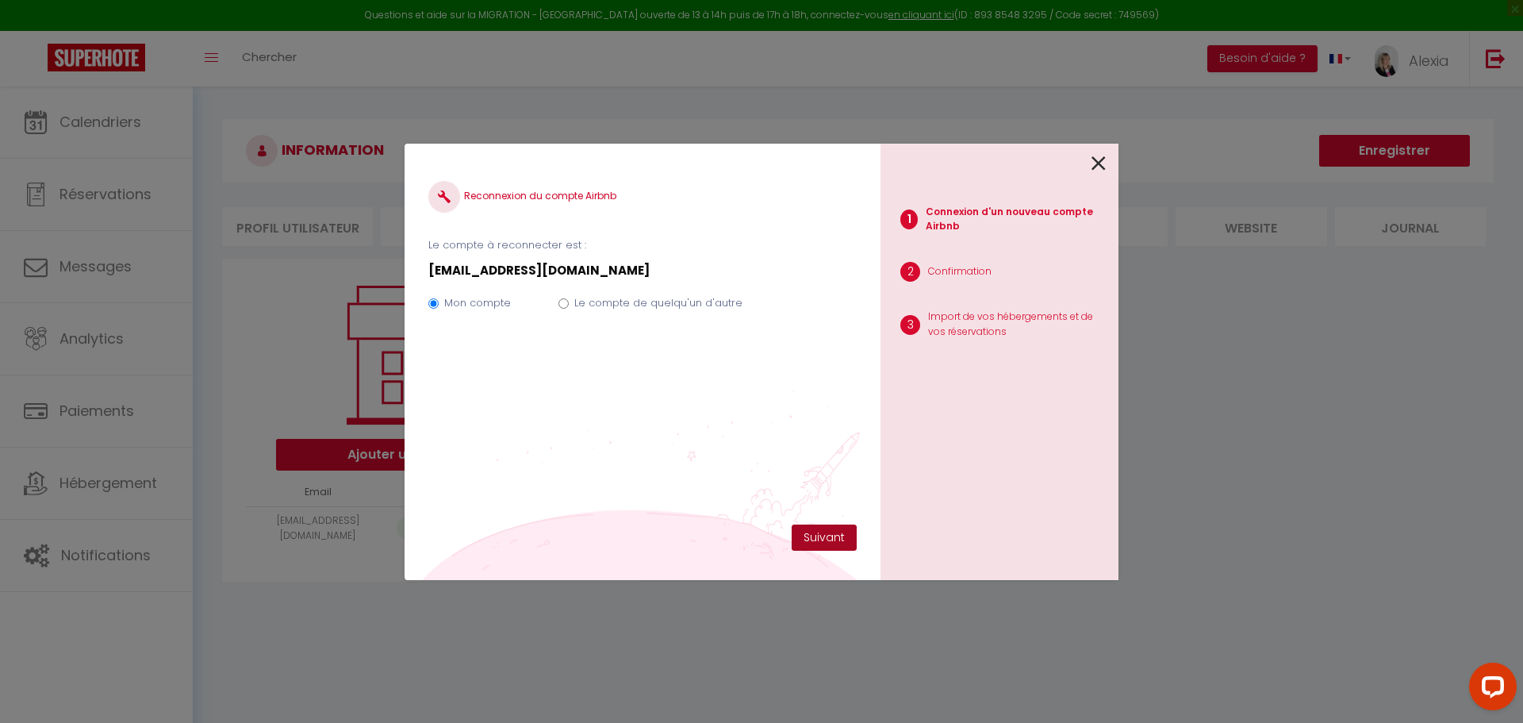
click at [826, 535] on button "Suivant" at bounding box center [824, 537] width 65 height 27
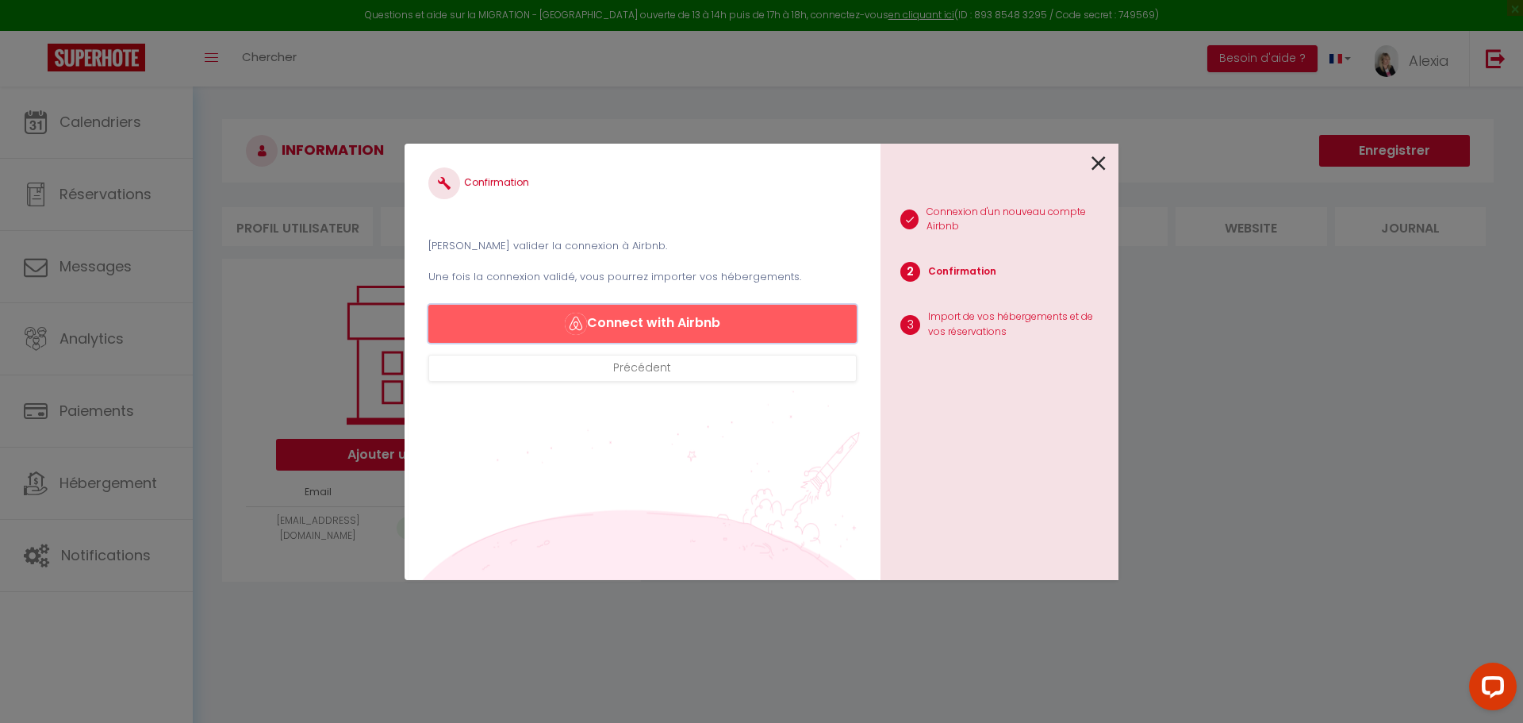
click at [679, 328] on button "Connect with Airbnb" at bounding box center [642, 324] width 428 height 38
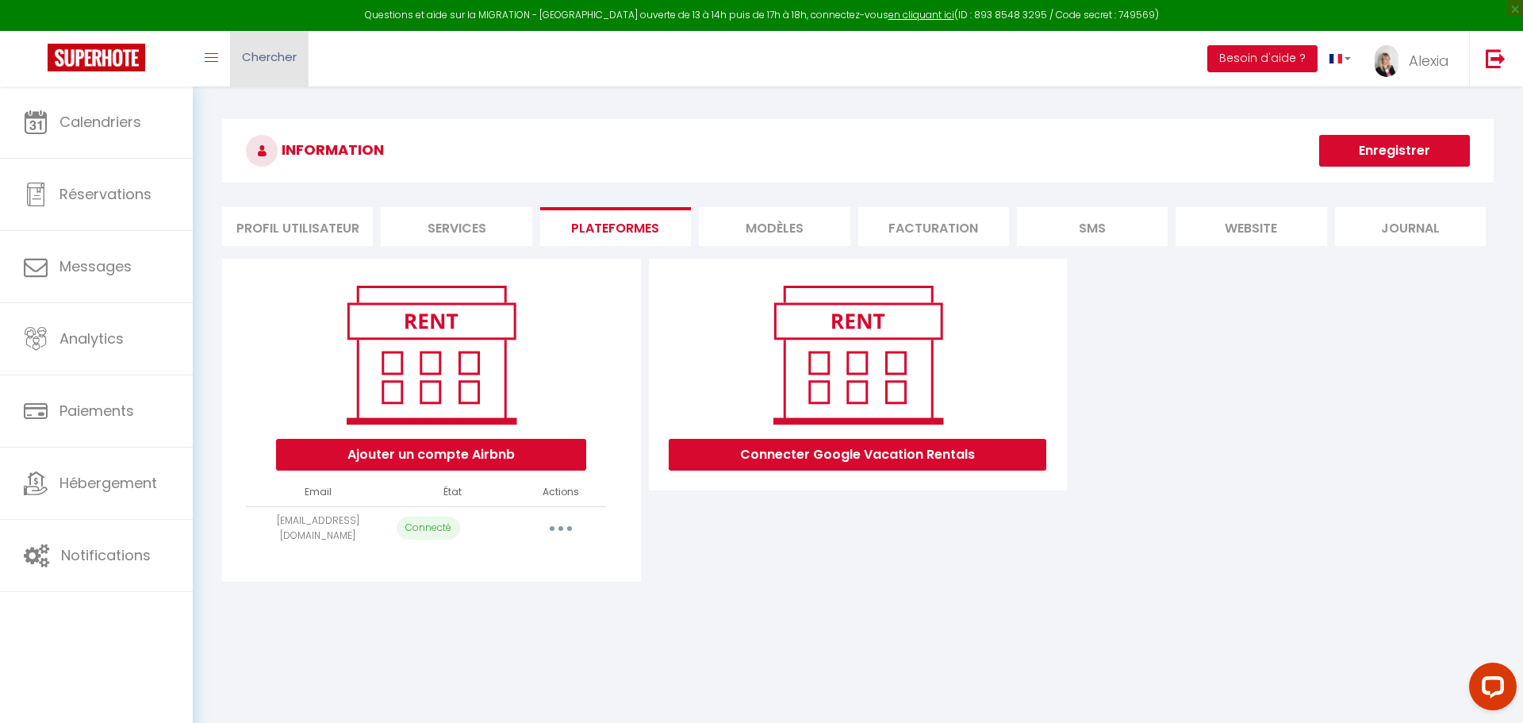
select select "43580"
select select "43622"
select select "43623"
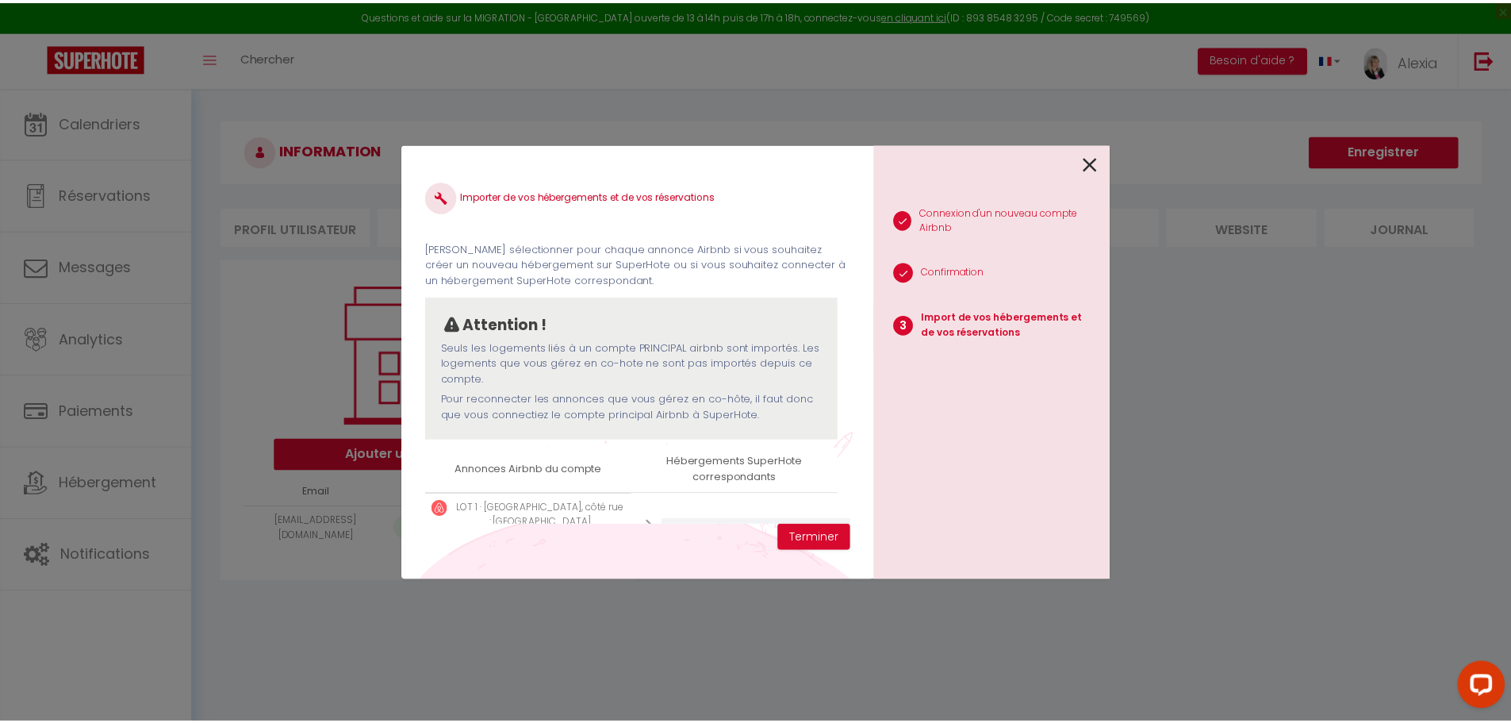
scroll to position [238, 0]
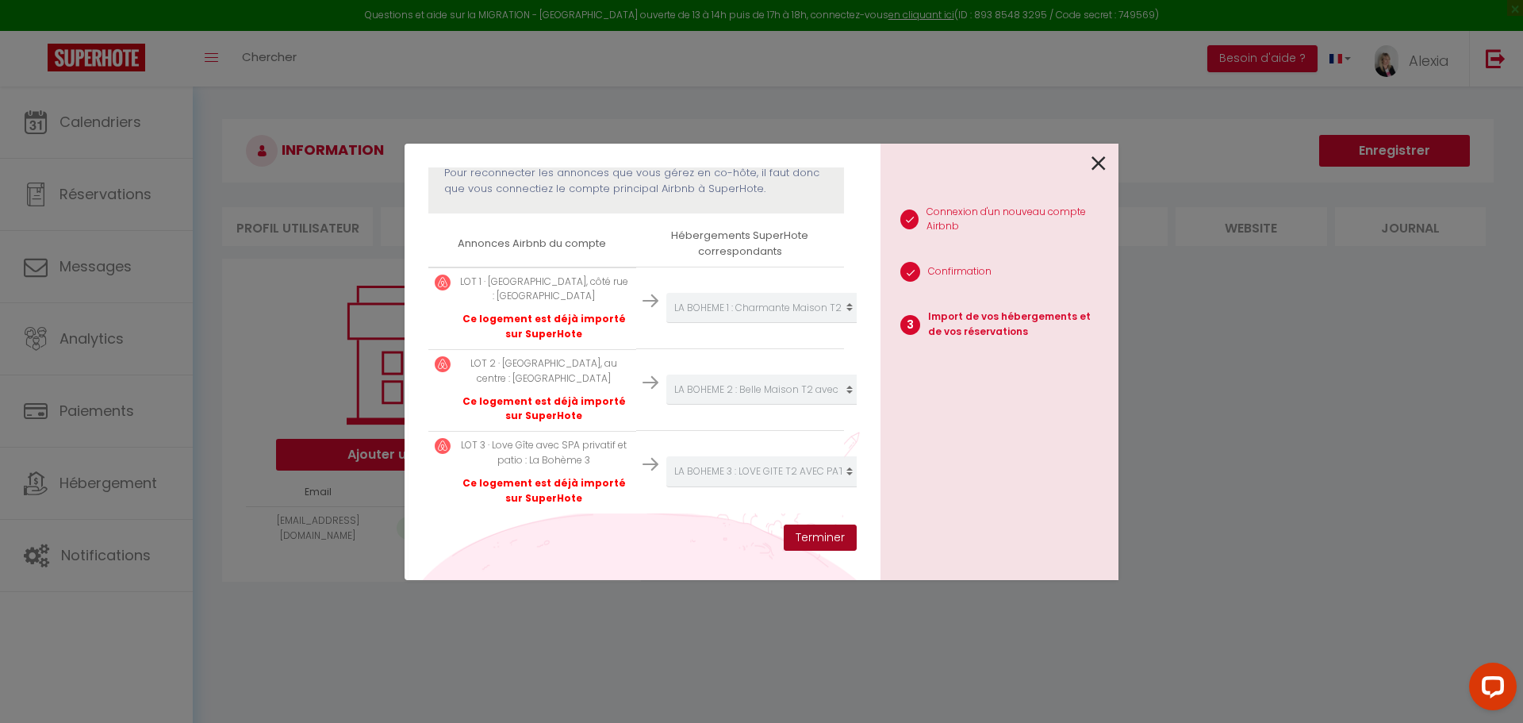
click at [830, 546] on button "Terminer" at bounding box center [820, 537] width 73 height 27
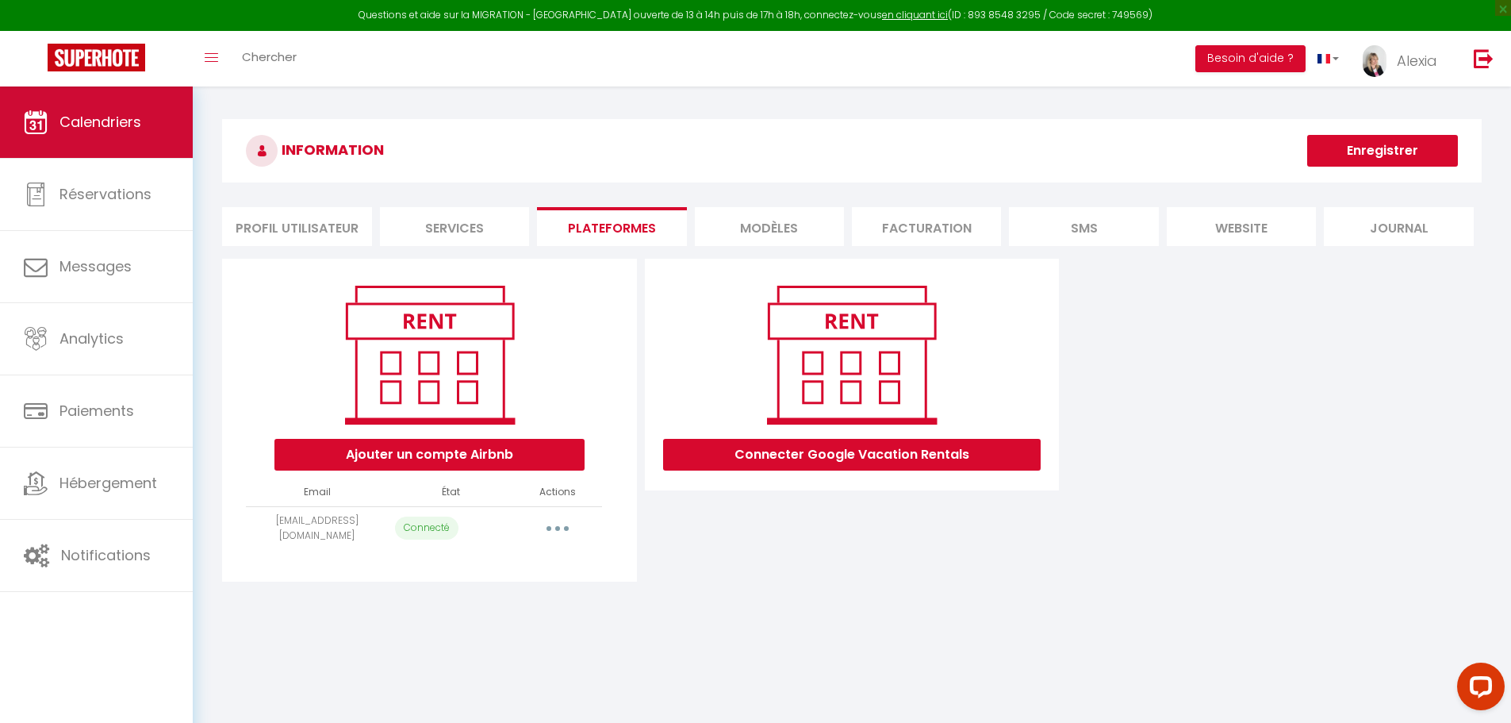
click at [112, 142] on link "Calendriers" at bounding box center [96, 121] width 193 height 71
